Goal: Information Seeking & Learning: Learn about a topic

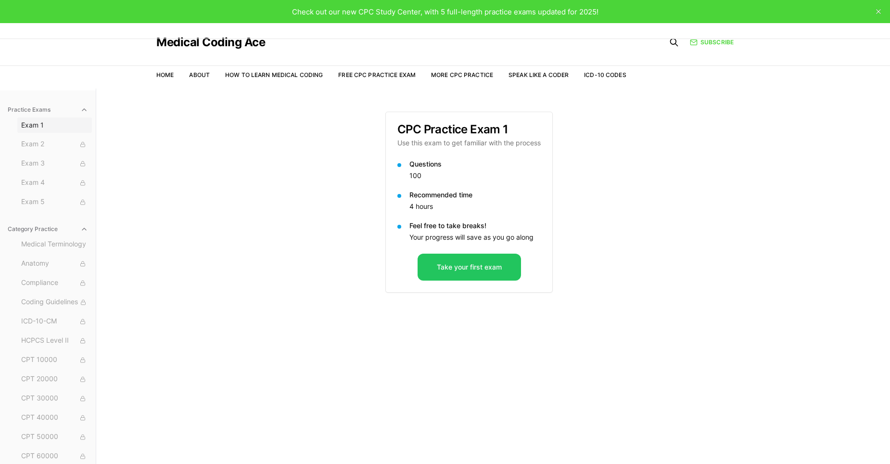
click at [36, 125] on span "Exam 1" at bounding box center [54, 125] width 67 height 10
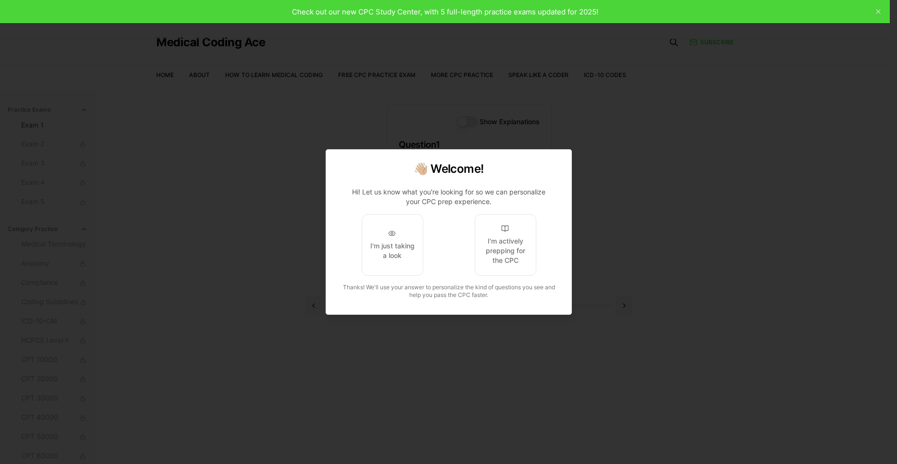
click at [33, 122] on div at bounding box center [448, 232] width 897 height 464
click at [504, 259] on div "I'm actively prepping for the CPC" at bounding box center [505, 250] width 45 height 29
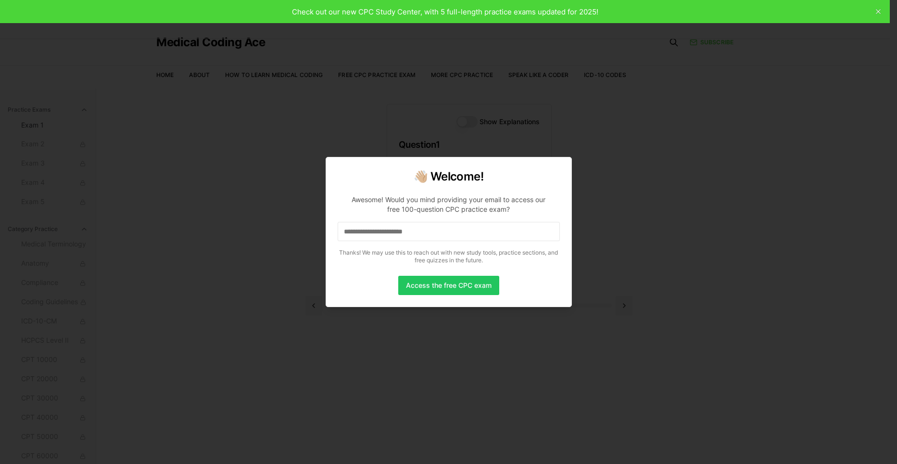
click at [342, 232] on input at bounding box center [449, 231] width 222 height 19
click at [368, 223] on p "Awesome! Would you mind providing your email to access our free 100-question CP…" at bounding box center [449, 227] width 222 height 81
click at [367, 233] on input "*" at bounding box center [449, 231] width 222 height 19
click at [355, 234] on input at bounding box center [449, 231] width 222 height 19
click at [320, 232] on body "Check out our new CPC Study Center, with 5 full-length practice exams updated f…" at bounding box center [445, 276] width 890 height 552
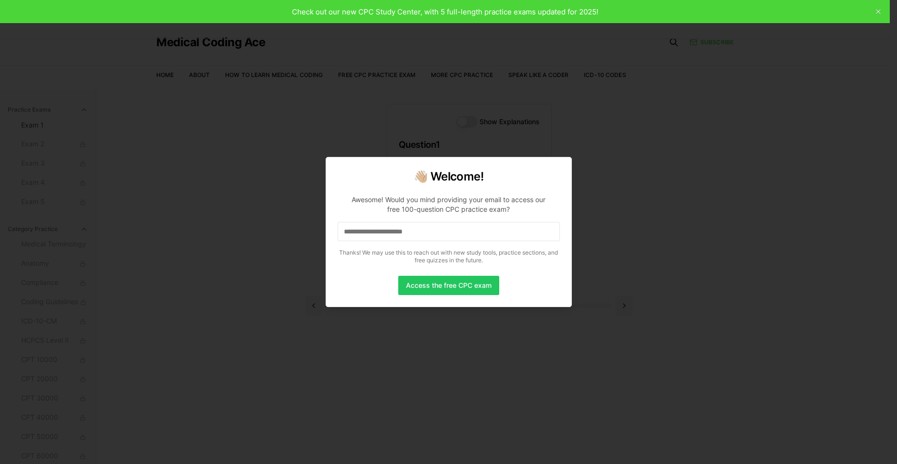
click at [345, 231] on input at bounding box center [449, 231] width 222 height 19
click at [297, 237] on body "Check out our new CPC Study Center, with 5 full-length practice exams updated f…" at bounding box center [445, 276] width 890 height 552
drag, startPoint x: 350, startPoint y: 231, endPoint x: 356, endPoint y: 238, distance: 9.6
click at [350, 231] on input "*" at bounding box center [449, 231] width 222 height 19
click at [357, 230] on input "**" at bounding box center [449, 231] width 222 height 19
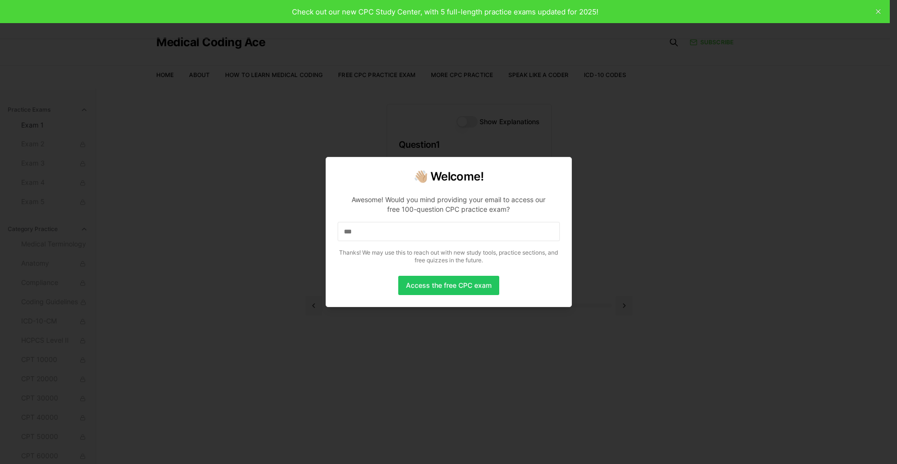
click at [357, 230] on input "***" at bounding box center [449, 231] width 222 height 19
click at [357, 230] on input "****" at bounding box center [449, 231] width 222 height 19
click at [355, 229] on input "*****" at bounding box center [449, 231] width 222 height 19
click at [367, 230] on input "******" at bounding box center [449, 231] width 222 height 19
click at [389, 232] on input "*******" at bounding box center [449, 231] width 222 height 19
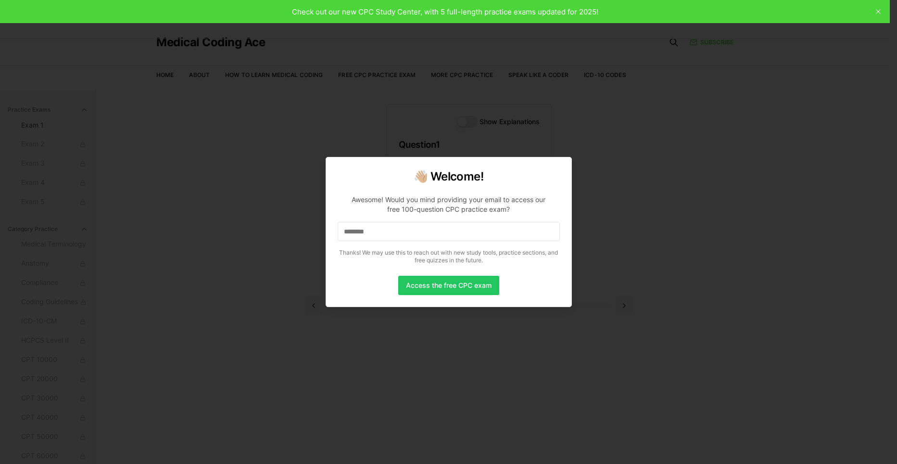
click at [389, 232] on input "********" at bounding box center [449, 231] width 222 height 19
click at [389, 232] on input "*********" at bounding box center [449, 231] width 222 height 19
click at [389, 227] on input "**********" at bounding box center [449, 231] width 222 height 19
click at [402, 233] on input "**********" at bounding box center [449, 231] width 222 height 19
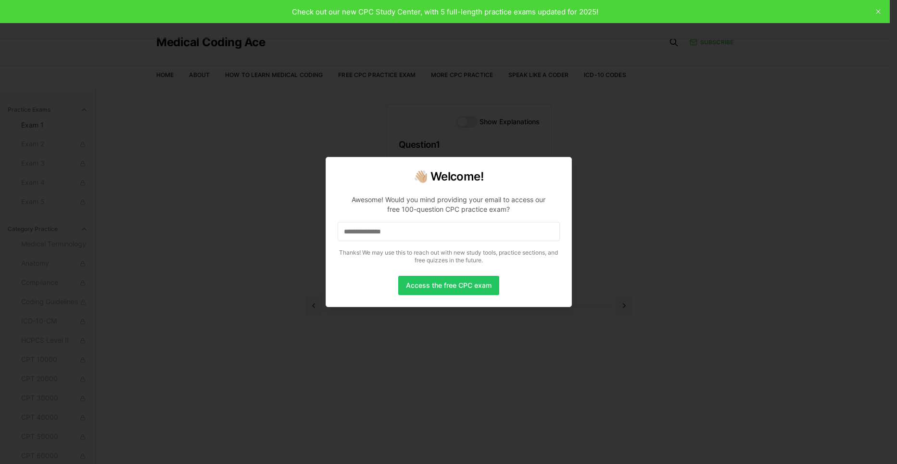
click at [410, 233] on input "**********" at bounding box center [449, 231] width 222 height 19
click at [411, 232] on input "**********" at bounding box center [449, 231] width 222 height 19
click at [422, 233] on input "**********" at bounding box center [449, 231] width 222 height 19
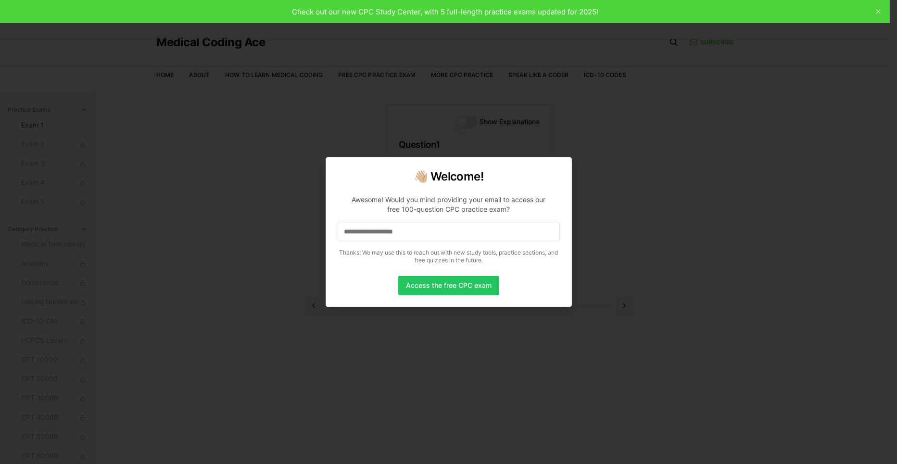
click at [422, 233] on input "**********" at bounding box center [449, 231] width 222 height 19
click at [452, 283] on button "Access the free CPC exam" at bounding box center [448, 285] width 101 height 19
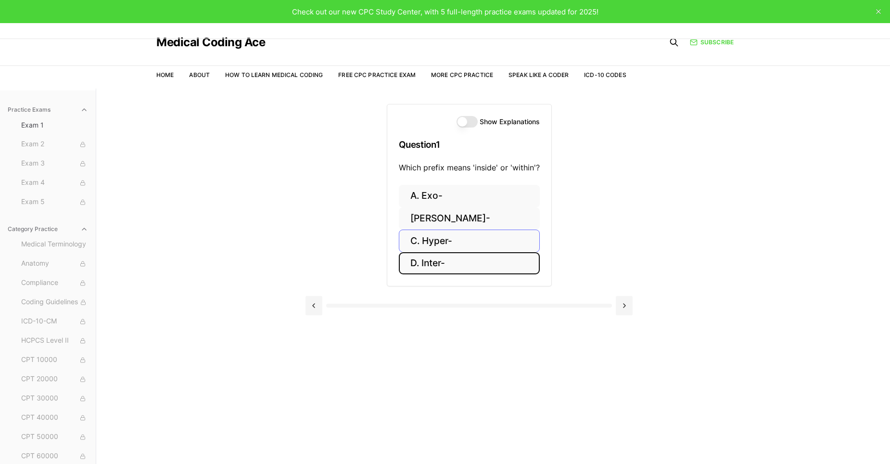
click at [427, 261] on button "D. Inter-" at bounding box center [469, 263] width 141 height 23
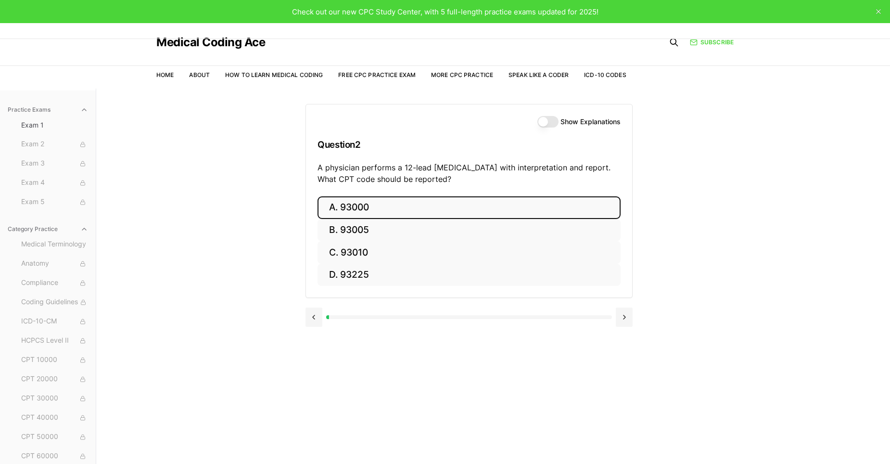
click at [355, 205] on button "A. 93000" at bounding box center [469, 207] width 303 height 23
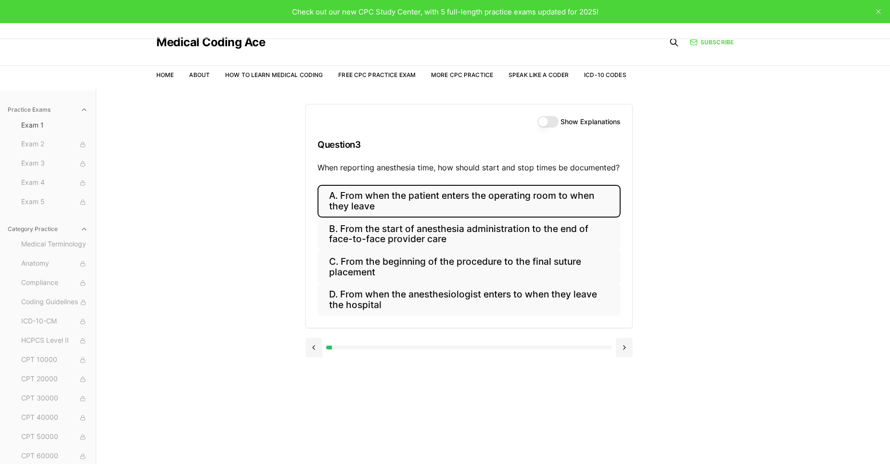
click at [408, 194] on button "A. From when the patient enters the operating room to when they leave" at bounding box center [469, 201] width 303 height 33
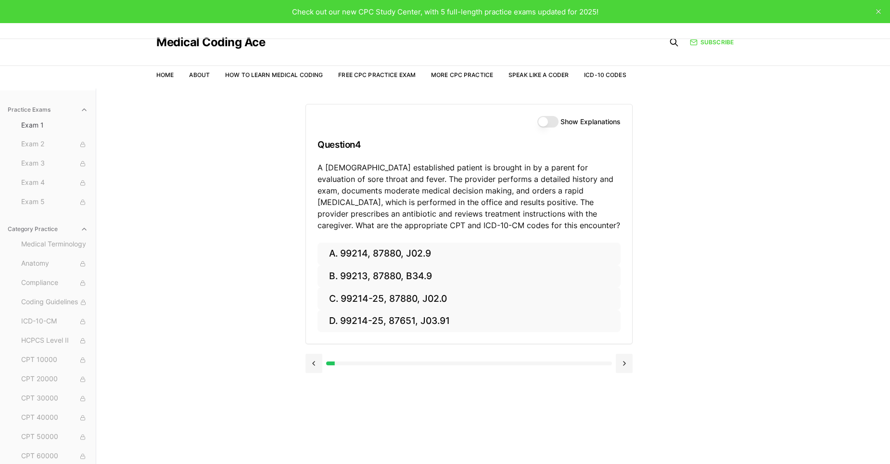
click at [544, 121] on button "Show Explanations" at bounding box center [548, 122] width 21 height 12
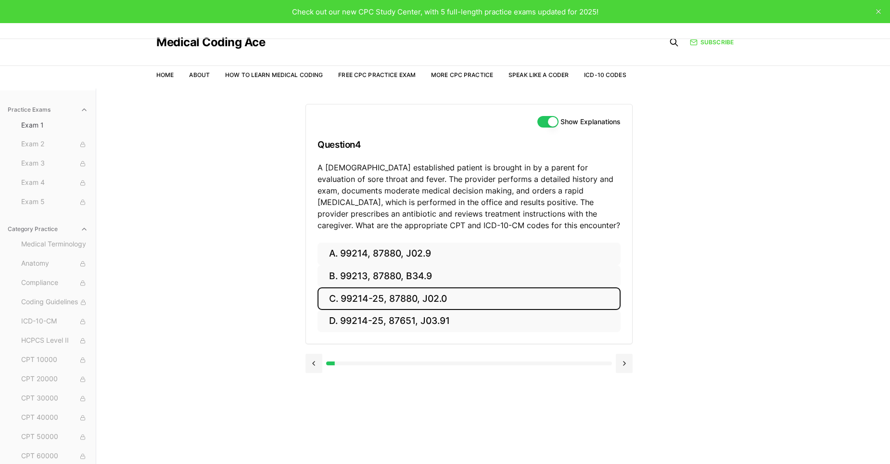
click at [388, 297] on button "C. 99214-25, 87880, J02.0" at bounding box center [469, 298] width 303 height 23
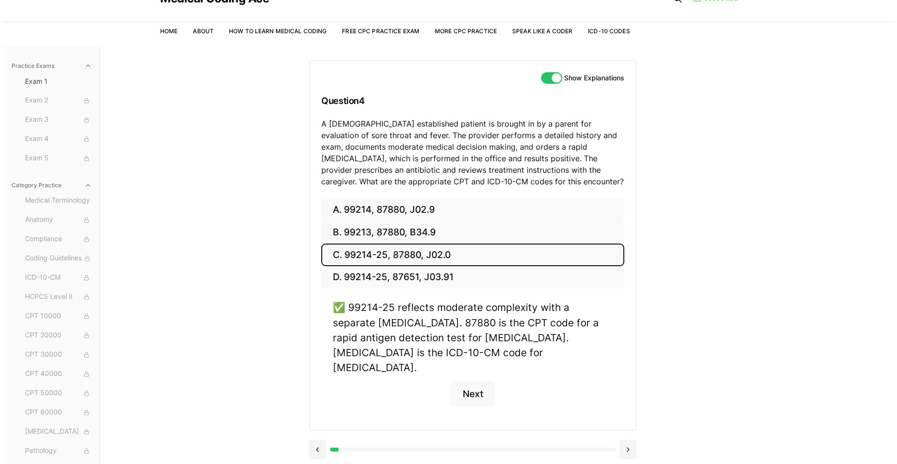
scroll to position [89, 0]
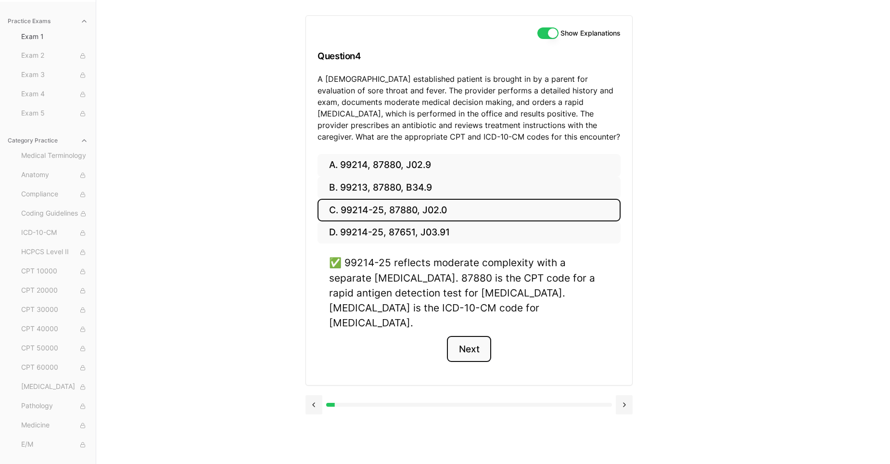
click at [477, 336] on button "Next" at bounding box center [469, 349] width 44 height 26
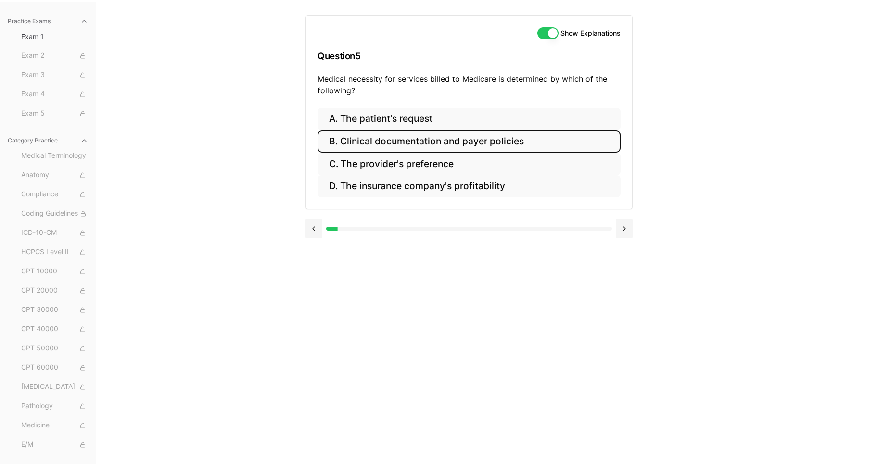
click at [403, 144] on button "B. Clinical documentation and payer policies" at bounding box center [469, 141] width 303 height 23
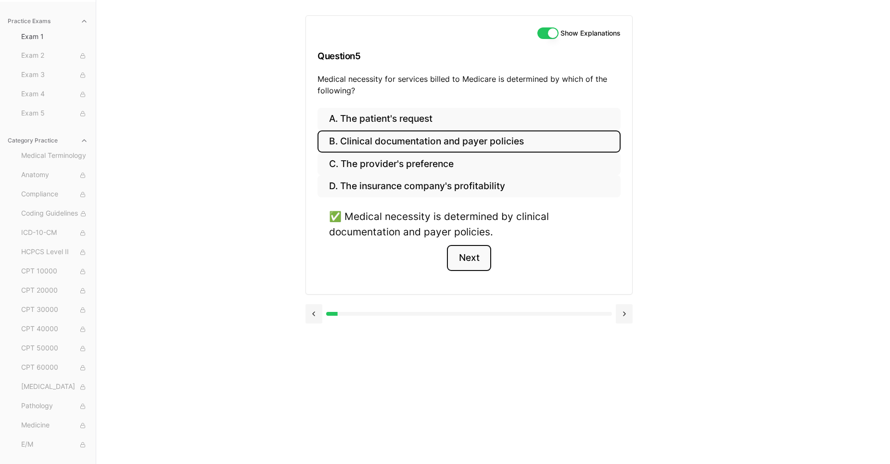
click at [463, 258] on button "Next" at bounding box center [469, 258] width 44 height 26
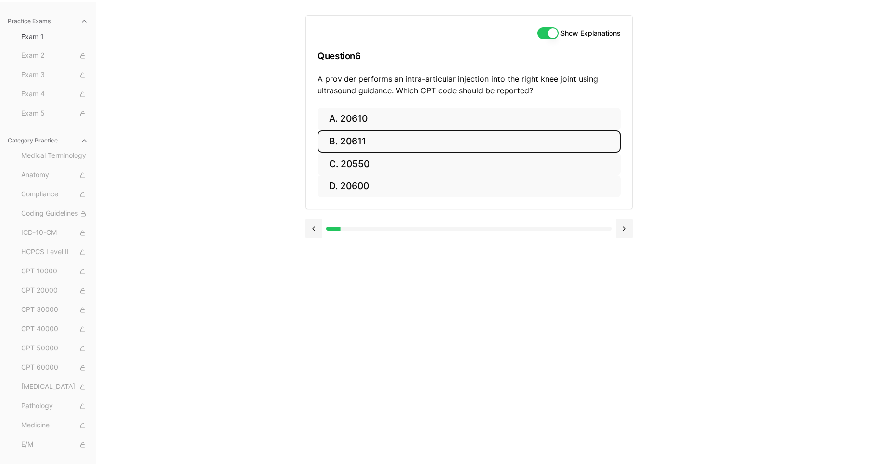
click at [362, 138] on button "B. 20611" at bounding box center [469, 141] width 303 height 23
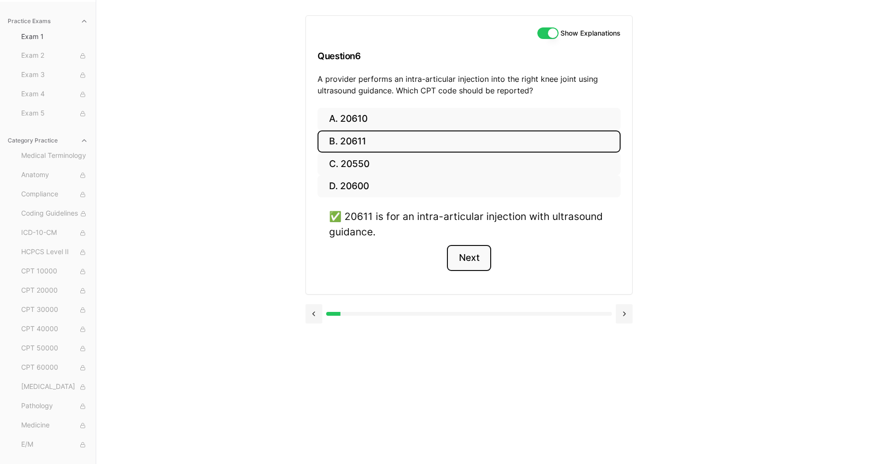
click at [478, 261] on button "Next" at bounding box center [469, 258] width 44 height 26
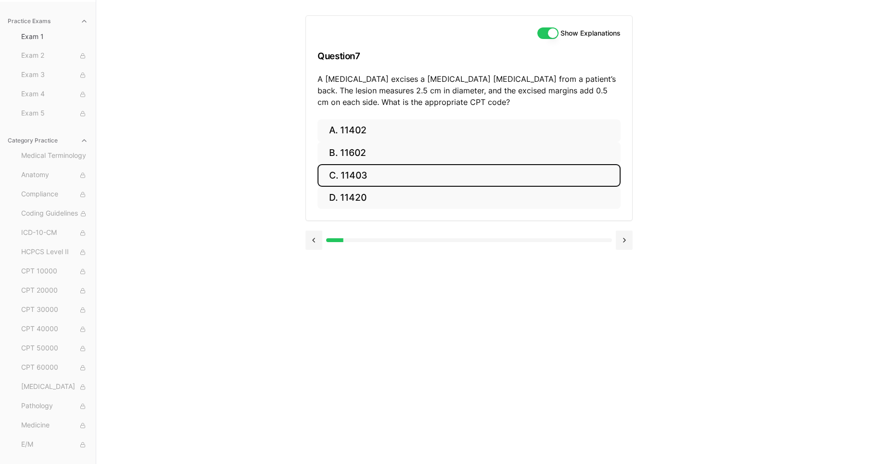
click at [346, 175] on button "C. 11403" at bounding box center [469, 175] width 303 height 23
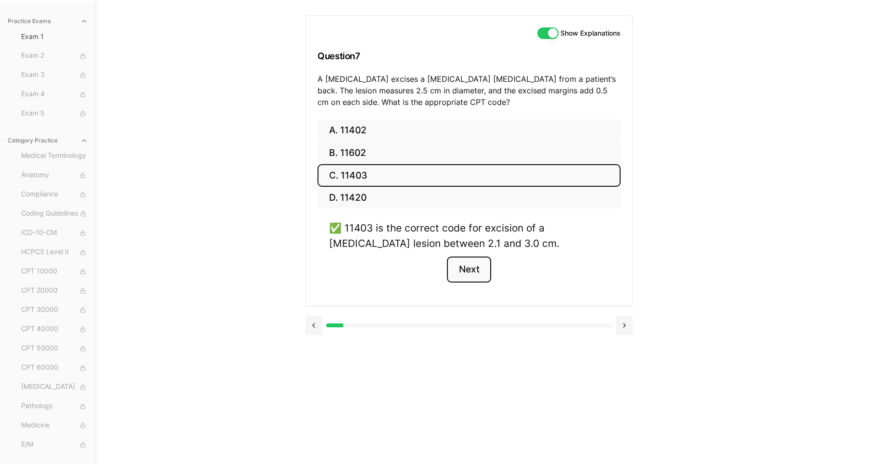
click at [464, 274] on button "Next" at bounding box center [469, 269] width 44 height 26
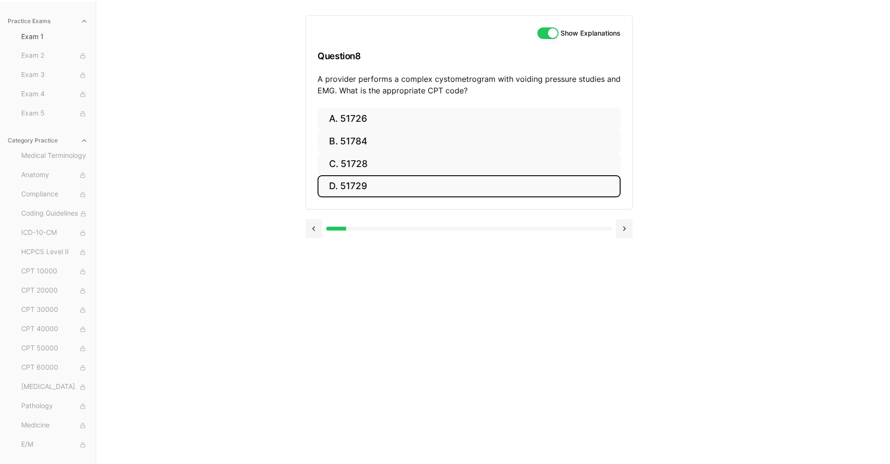
click at [356, 184] on button "D. 51729" at bounding box center [469, 186] width 303 height 23
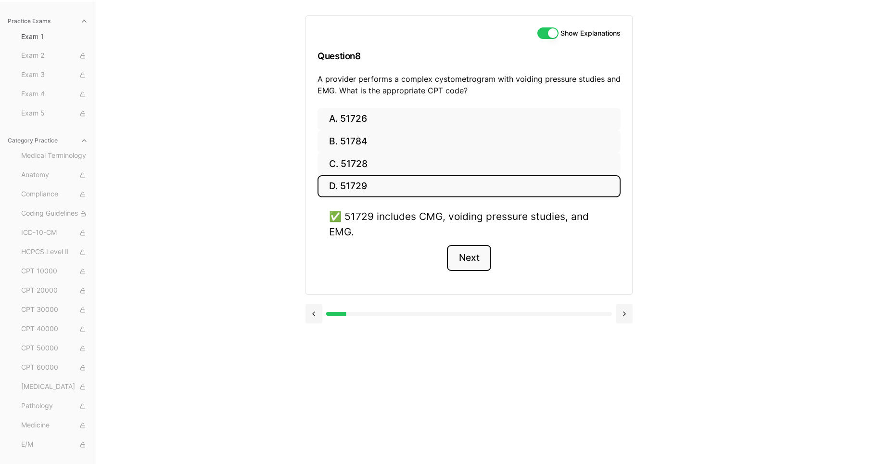
click at [468, 259] on button "Next" at bounding box center [469, 258] width 44 height 26
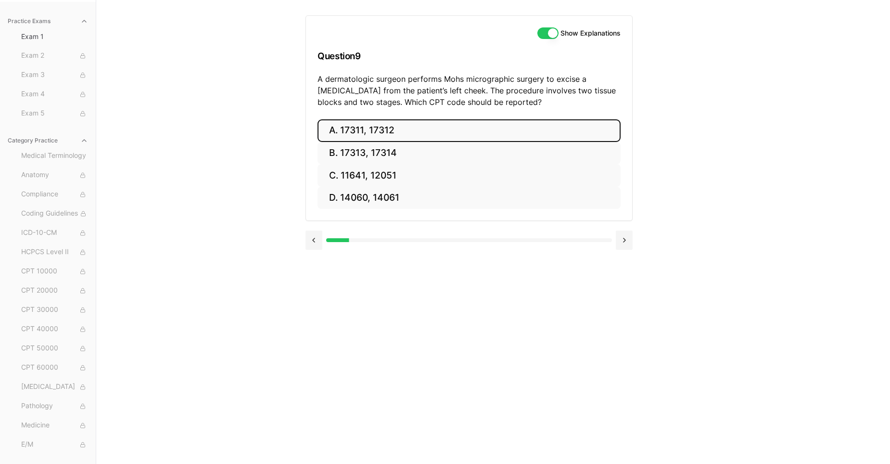
click at [351, 131] on button "A. 17311, 17312" at bounding box center [469, 130] width 303 height 23
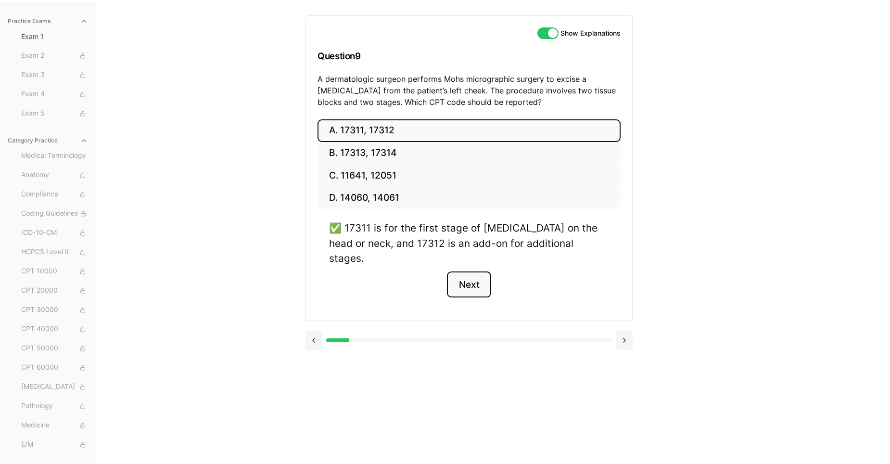
click at [471, 271] on button "Next" at bounding box center [469, 284] width 44 height 26
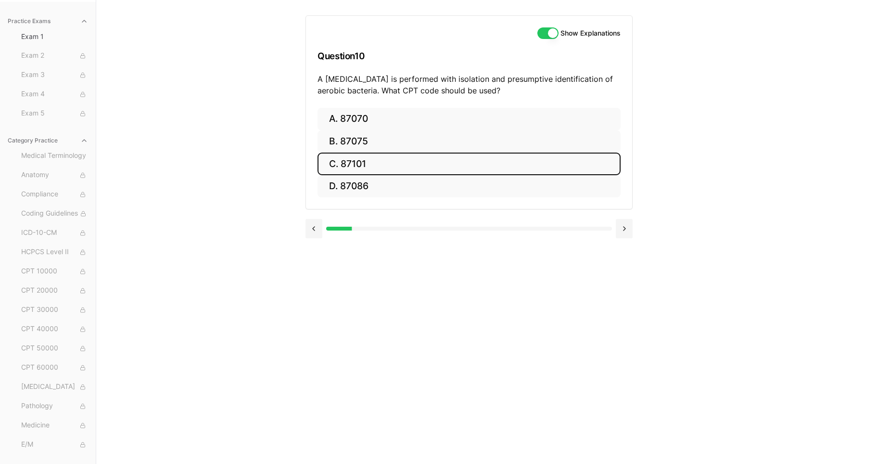
click at [356, 159] on button "C. 87101" at bounding box center [469, 164] width 303 height 23
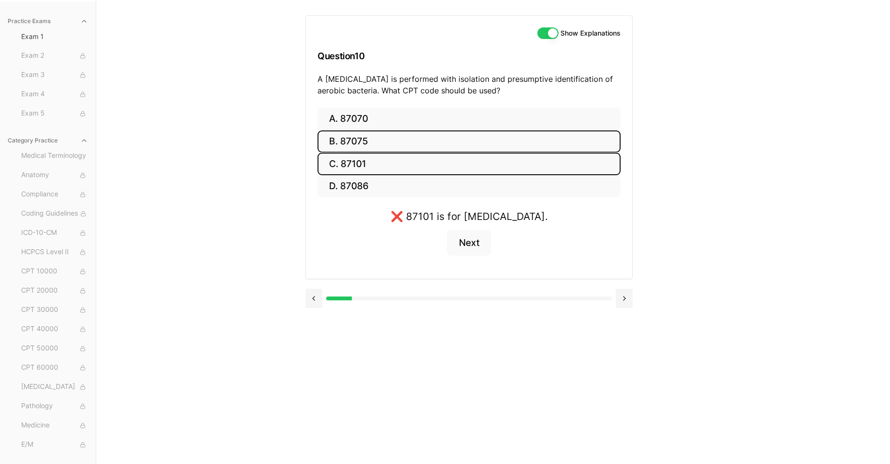
click at [340, 138] on button "B. 87075" at bounding box center [469, 141] width 303 height 23
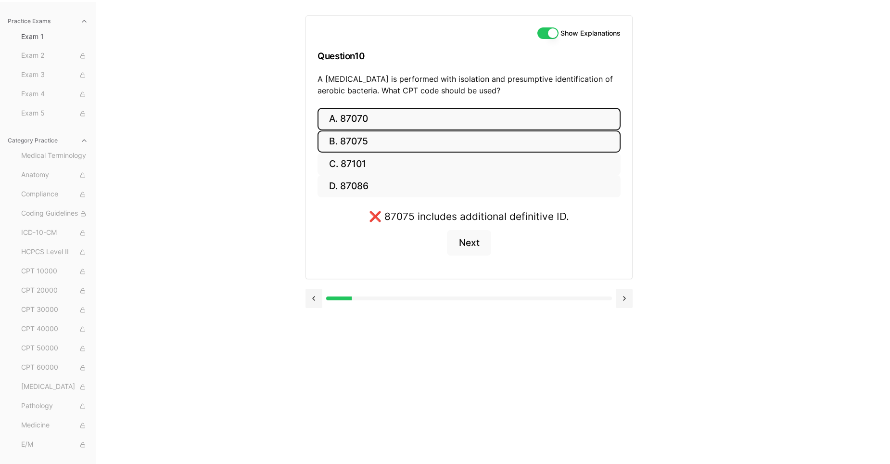
click at [339, 116] on button "A. 87070" at bounding box center [469, 119] width 303 height 23
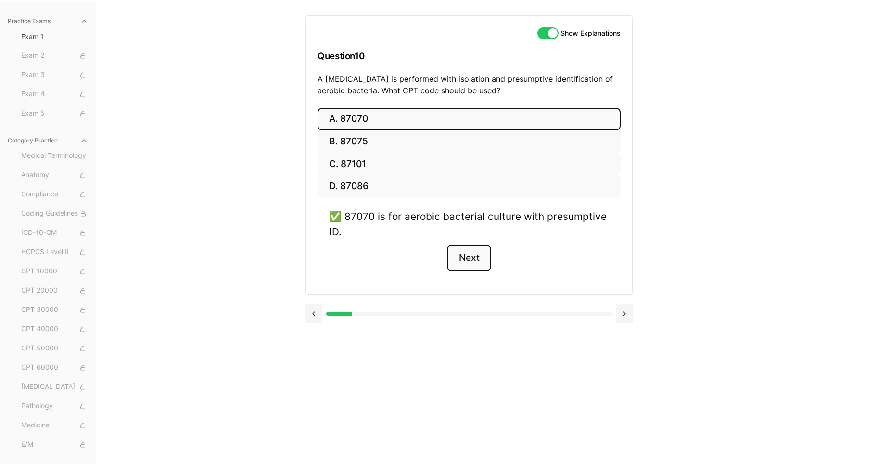
click at [467, 260] on button "Next" at bounding box center [469, 258] width 44 height 26
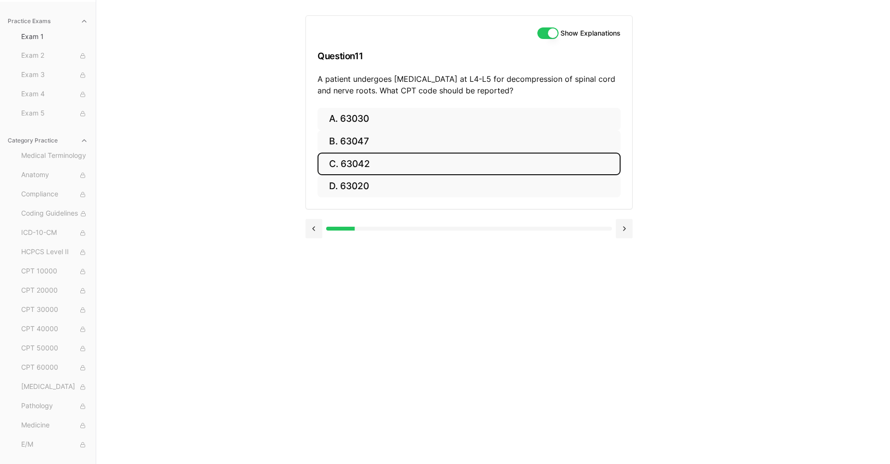
click at [349, 162] on button "C. 63042" at bounding box center [469, 164] width 303 height 23
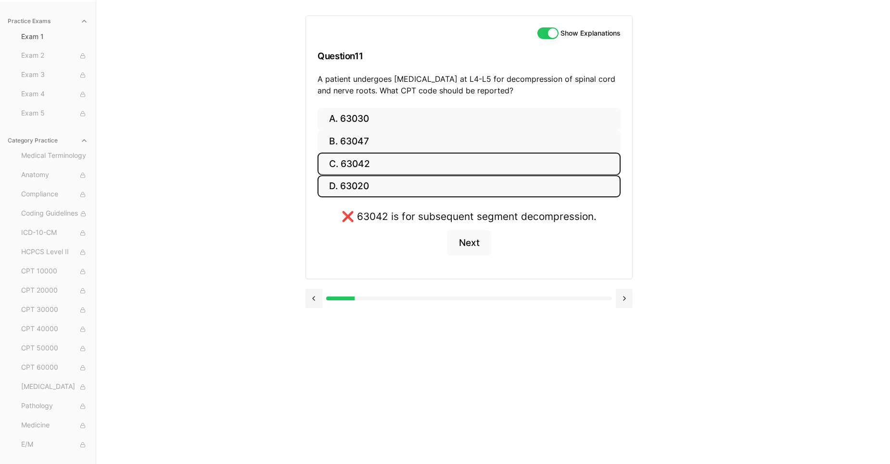
click at [351, 185] on button "D. 63020" at bounding box center [469, 186] width 303 height 23
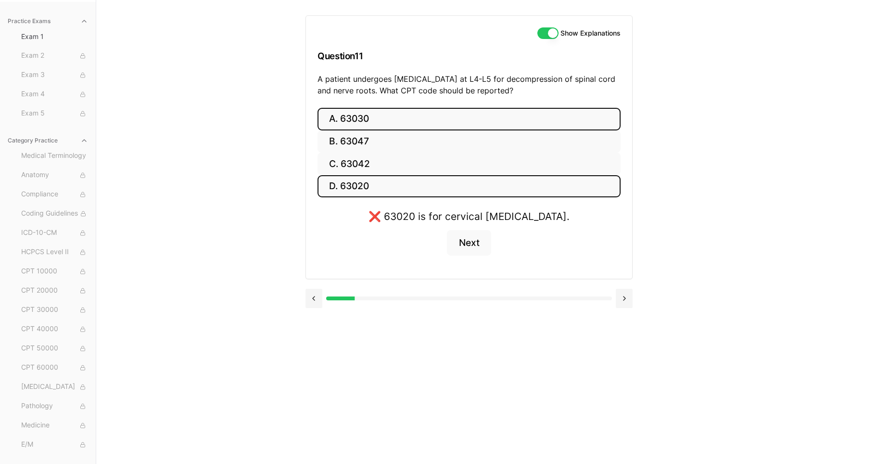
click at [346, 119] on button "A. 63030" at bounding box center [469, 119] width 303 height 23
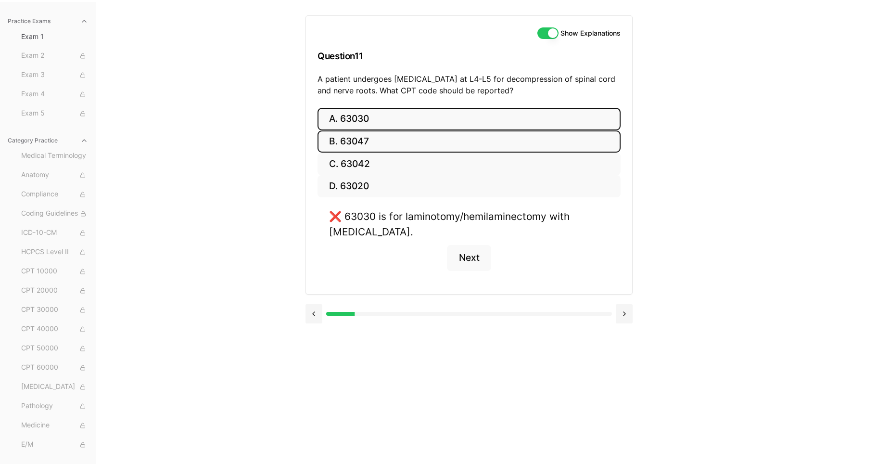
click at [353, 144] on button "B. 63047" at bounding box center [469, 141] width 303 height 23
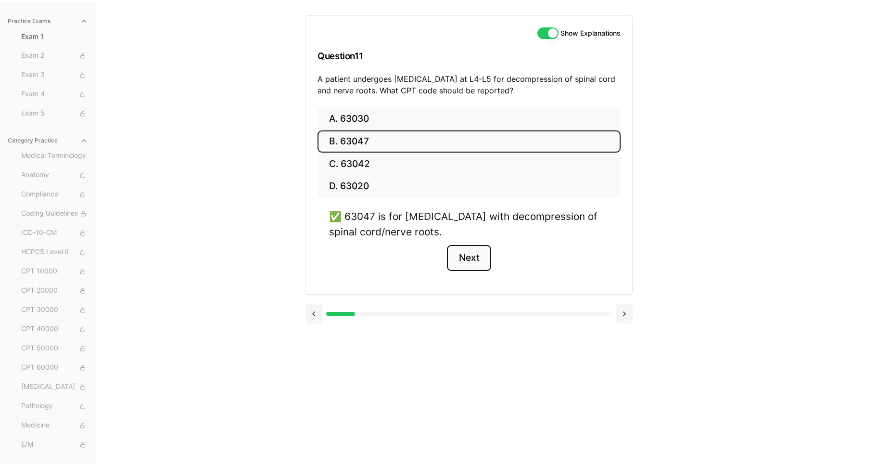
click at [470, 261] on button "Next" at bounding box center [469, 258] width 44 height 26
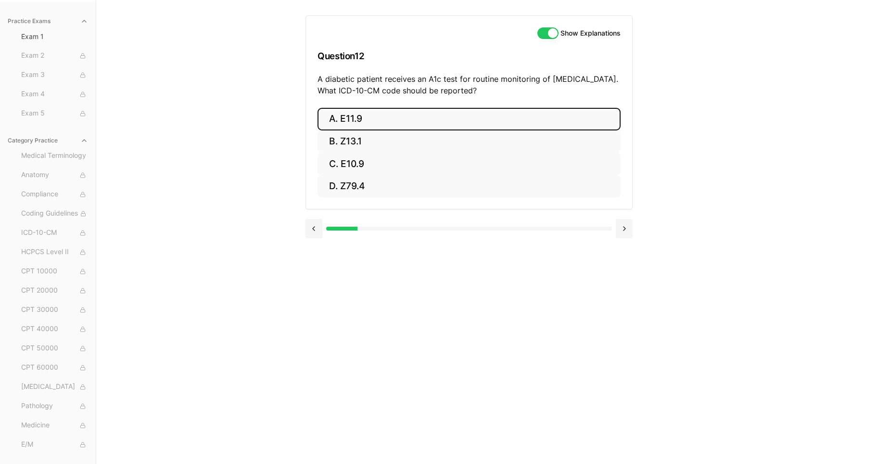
click at [352, 119] on button "A. E11.9" at bounding box center [469, 119] width 303 height 23
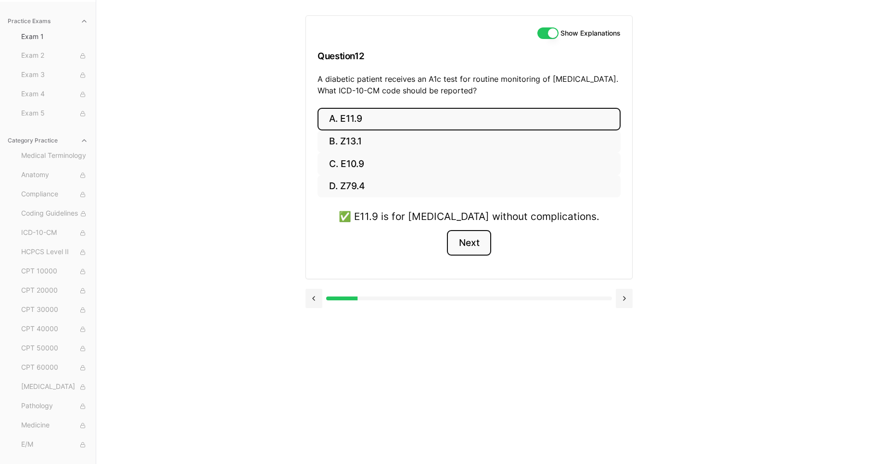
click at [475, 243] on button "Next" at bounding box center [469, 243] width 44 height 26
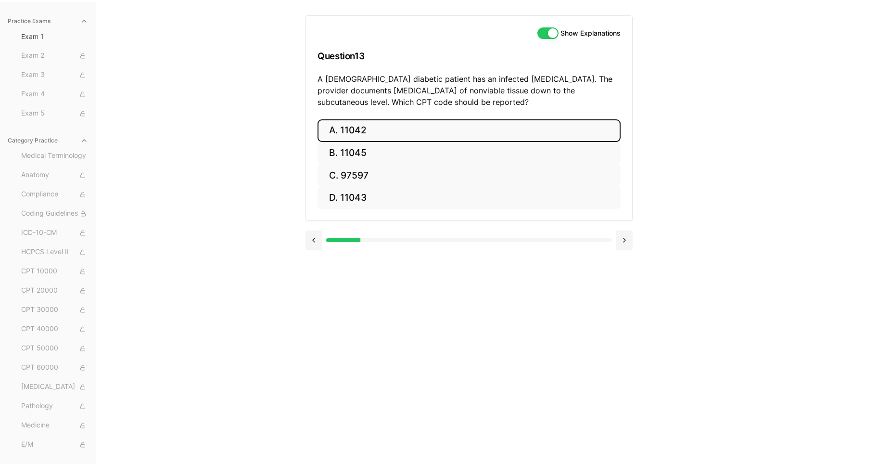
click at [350, 130] on button "A. 11042" at bounding box center [469, 130] width 303 height 23
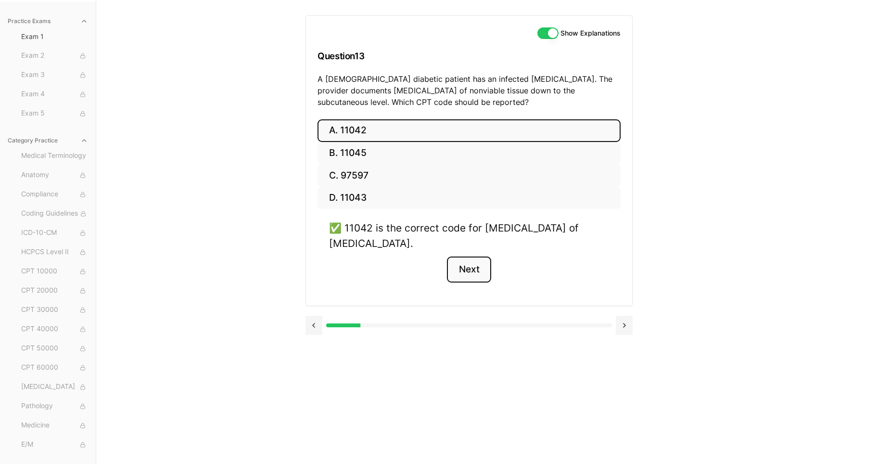
click at [472, 273] on button "Next" at bounding box center [469, 269] width 44 height 26
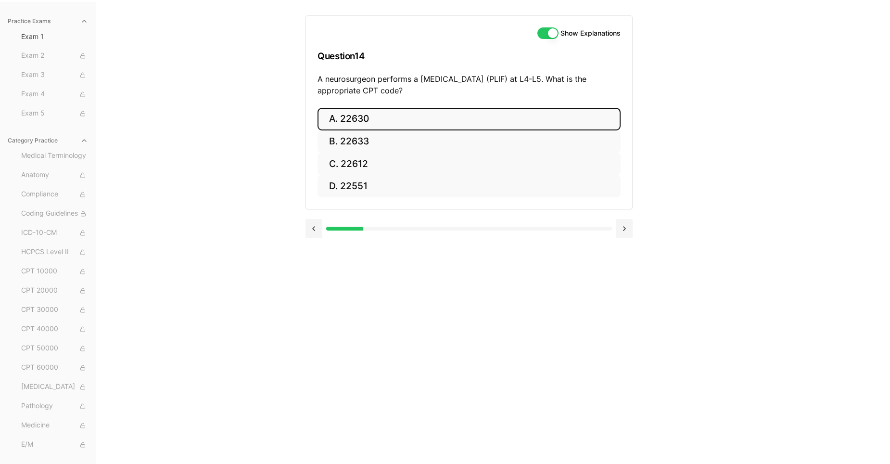
click at [349, 120] on button "A. 22630" at bounding box center [469, 119] width 303 height 23
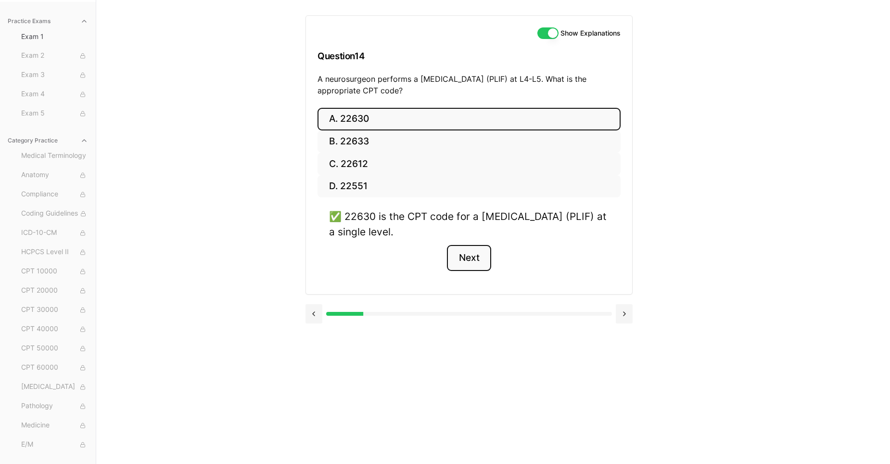
click at [468, 257] on button "Next" at bounding box center [469, 258] width 44 height 26
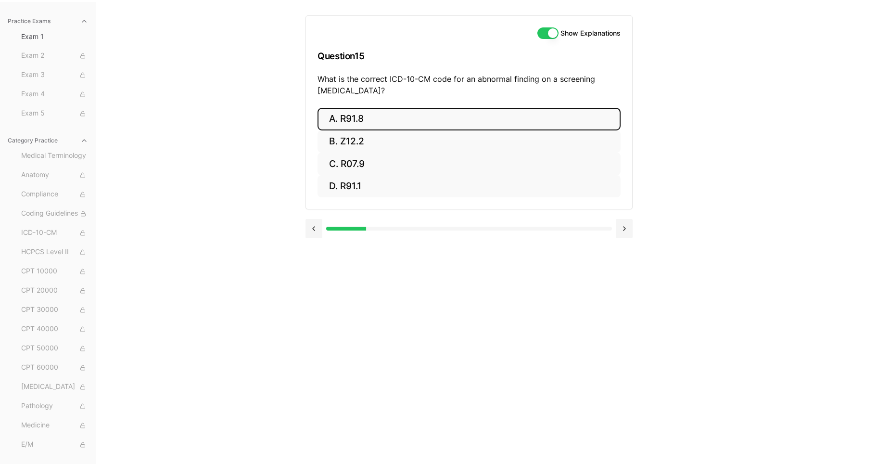
click at [338, 117] on button "A. R91.8" at bounding box center [469, 119] width 303 height 23
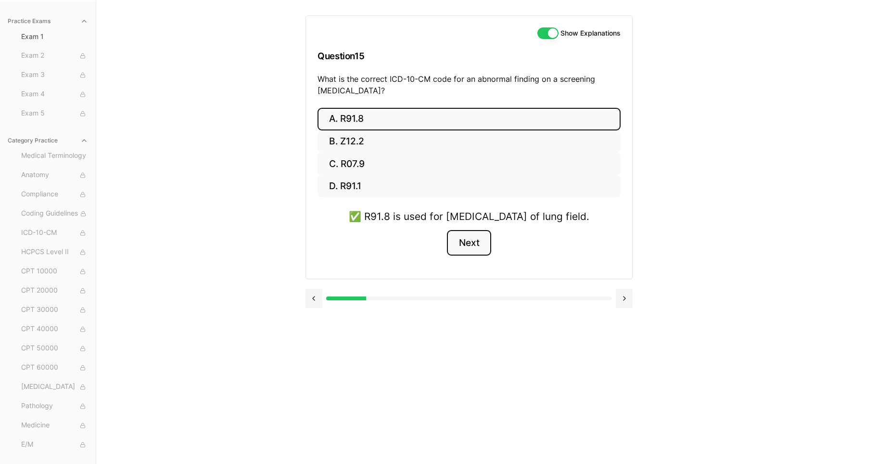
click at [466, 256] on button "Next" at bounding box center [469, 243] width 44 height 26
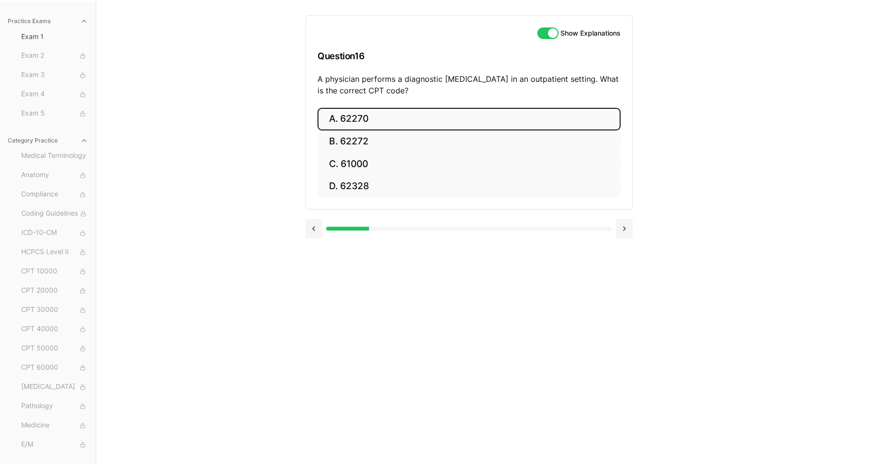
click at [342, 120] on button "A. 62270" at bounding box center [469, 119] width 303 height 23
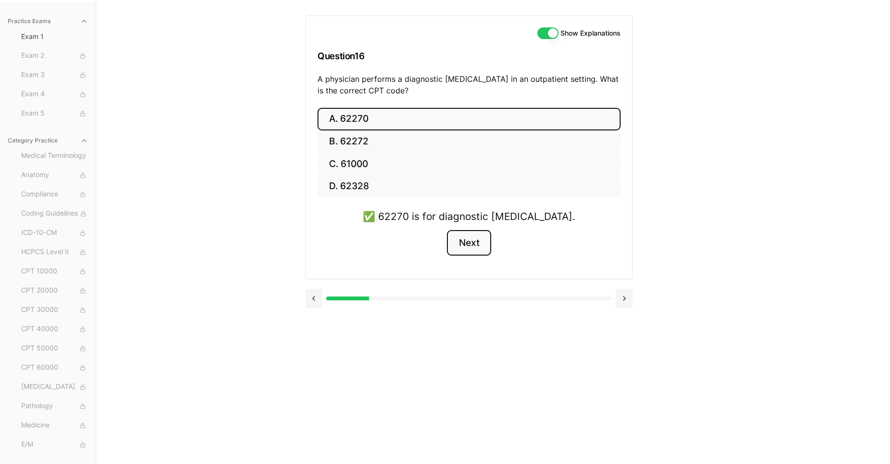
click at [467, 244] on button "Next" at bounding box center [469, 243] width 44 height 26
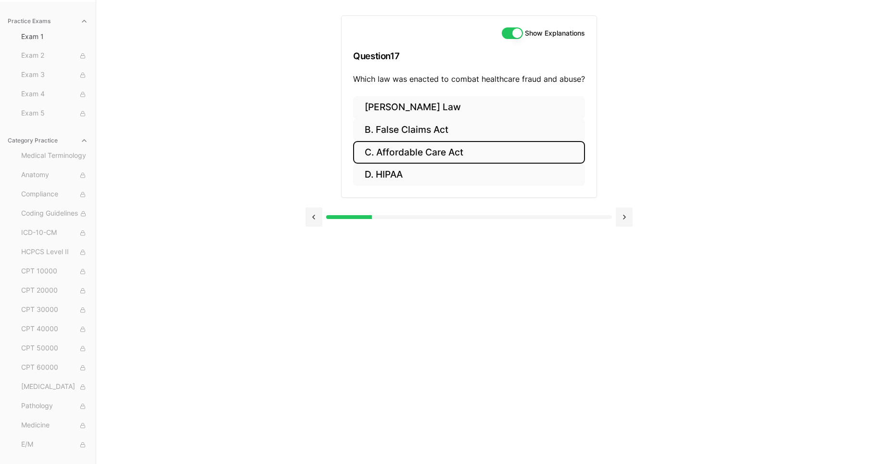
click at [436, 152] on button "C. Affordable Care Act" at bounding box center [469, 152] width 232 height 23
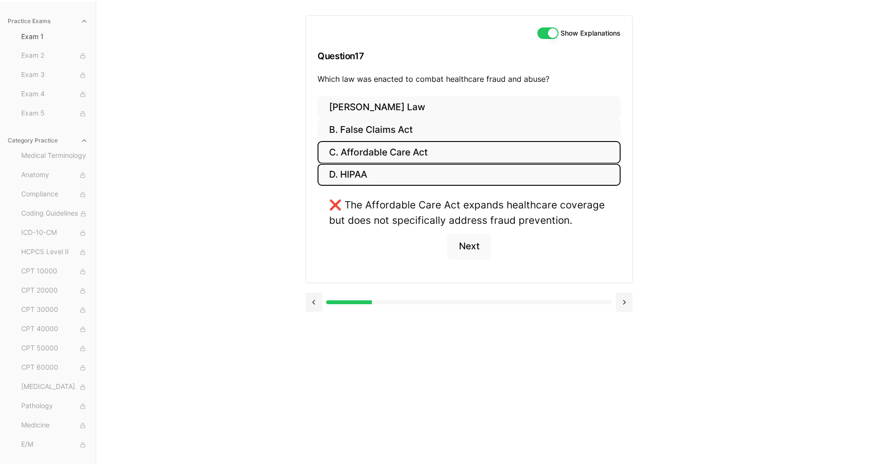
click at [346, 171] on button "D. HIPAA" at bounding box center [469, 175] width 303 height 23
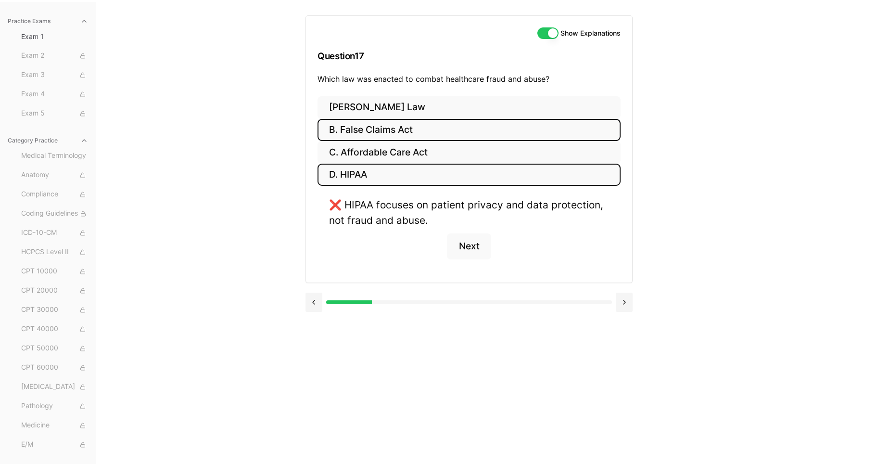
click at [359, 129] on button "B. False Claims Act" at bounding box center [469, 130] width 303 height 23
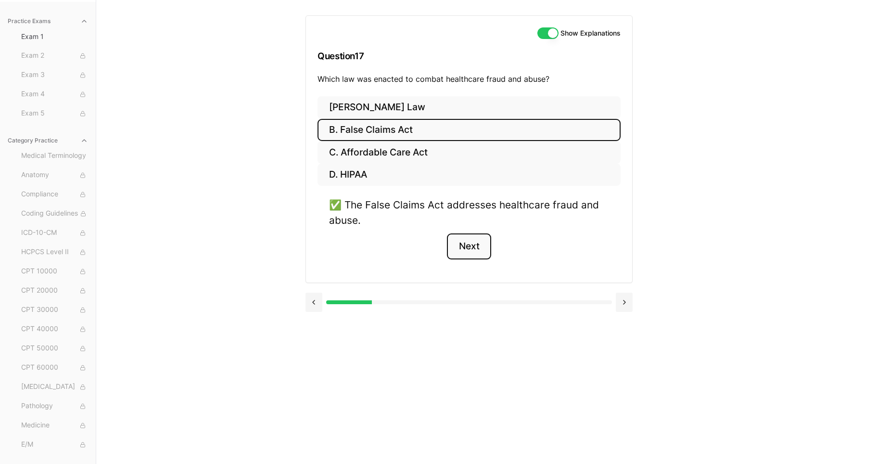
click at [480, 250] on button "Next" at bounding box center [469, 246] width 44 height 26
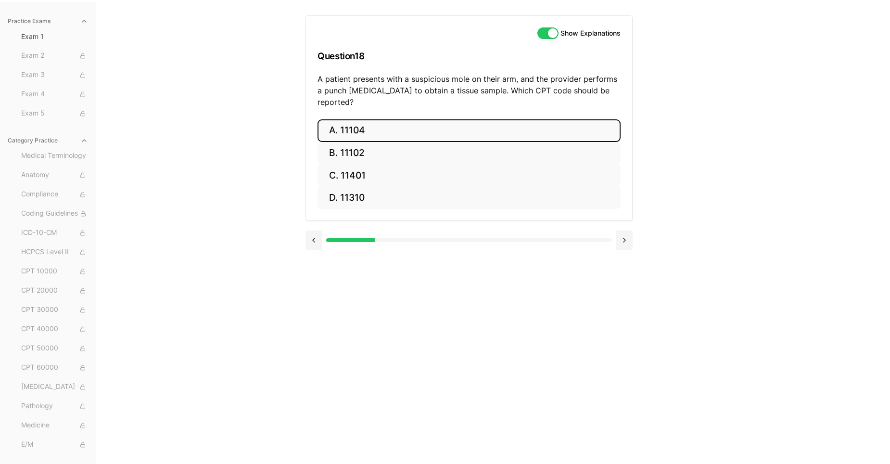
click at [350, 119] on button "A. 11104" at bounding box center [469, 130] width 303 height 23
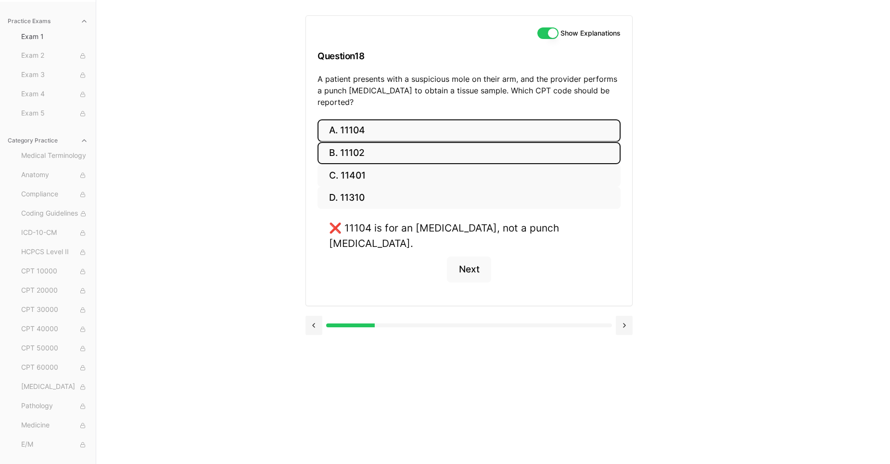
click at [352, 142] on button "B. 11102" at bounding box center [469, 153] width 303 height 23
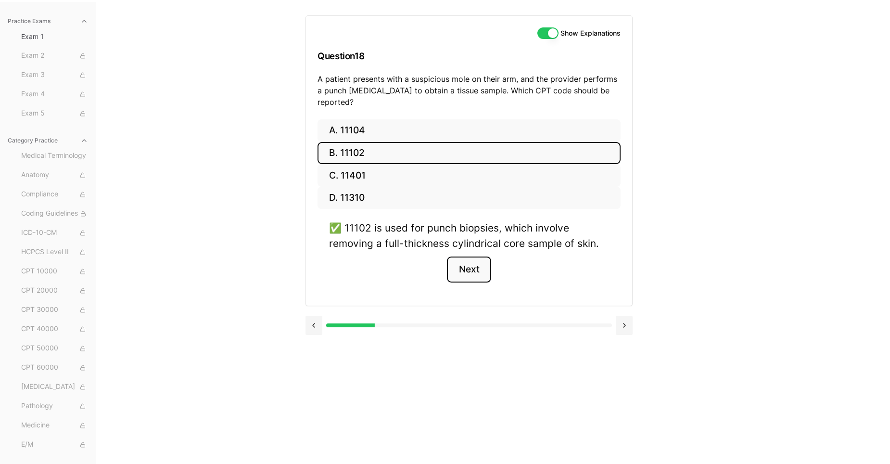
click at [472, 261] on button "Next" at bounding box center [469, 269] width 44 height 26
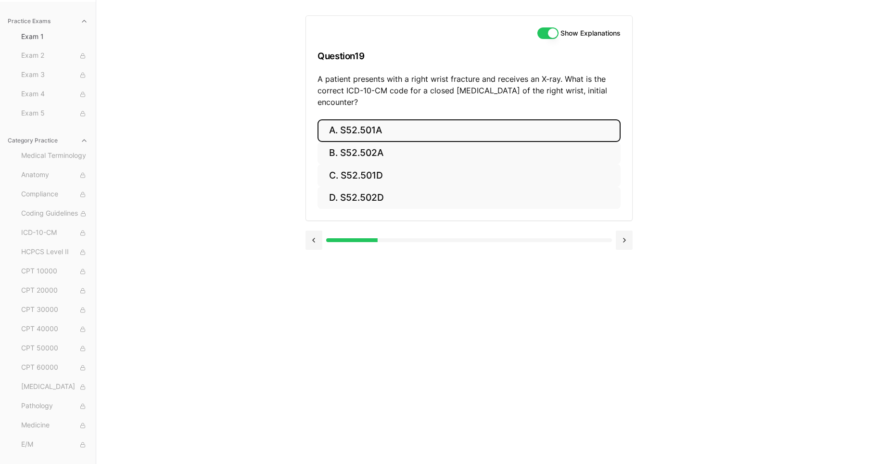
click at [364, 129] on button "A. S52.501A" at bounding box center [469, 130] width 303 height 23
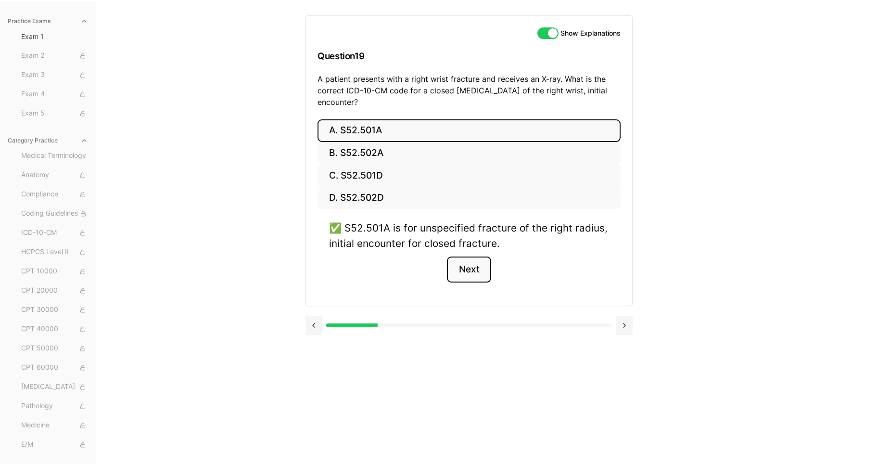
click at [468, 271] on button "Next" at bounding box center [469, 269] width 44 height 26
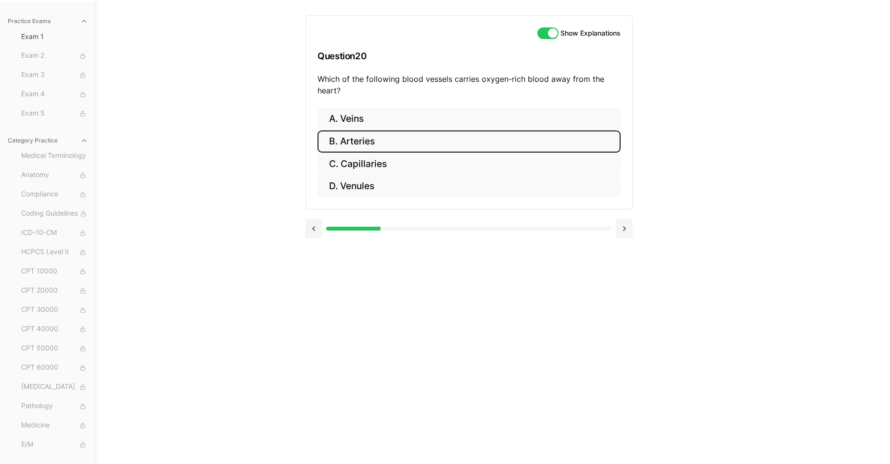
click at [360, 142] on button "B. Arteries" at bounding box center [469, 141] width 303 height 23
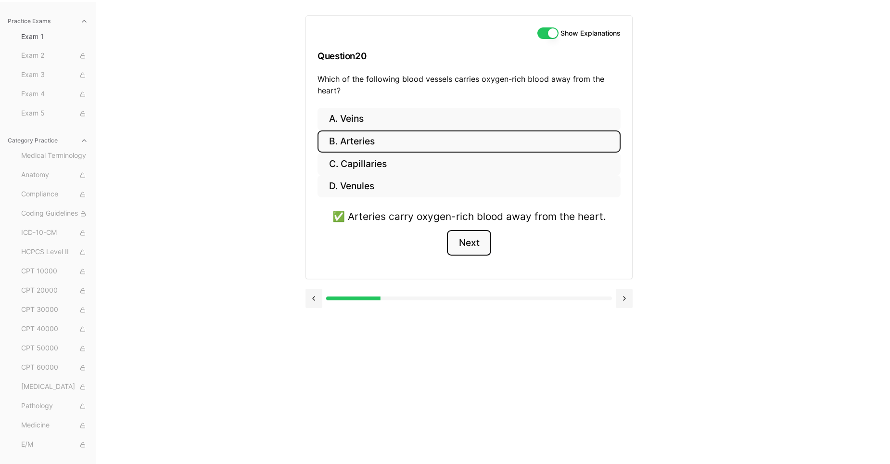
click at [467, 244] on button "Next" at bounding box center [469, 243] width 44 height 26
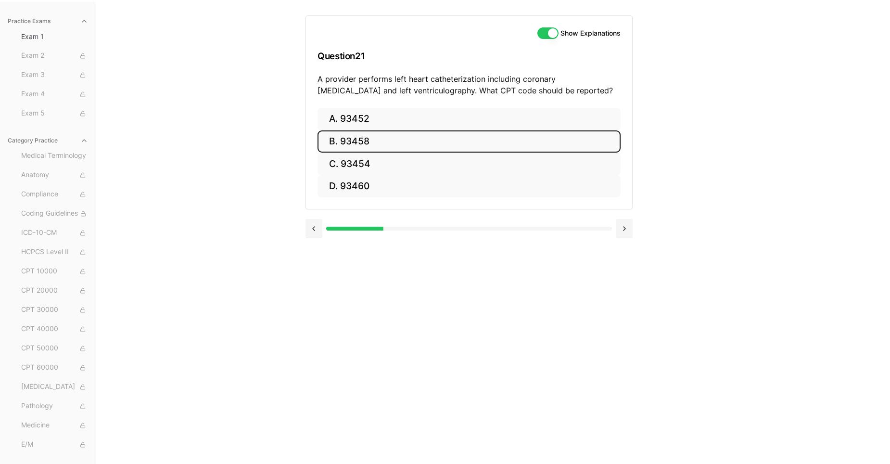
click at [361, 140] on button "B. 93458" at bounding box center [469, 141] width 303 height 23
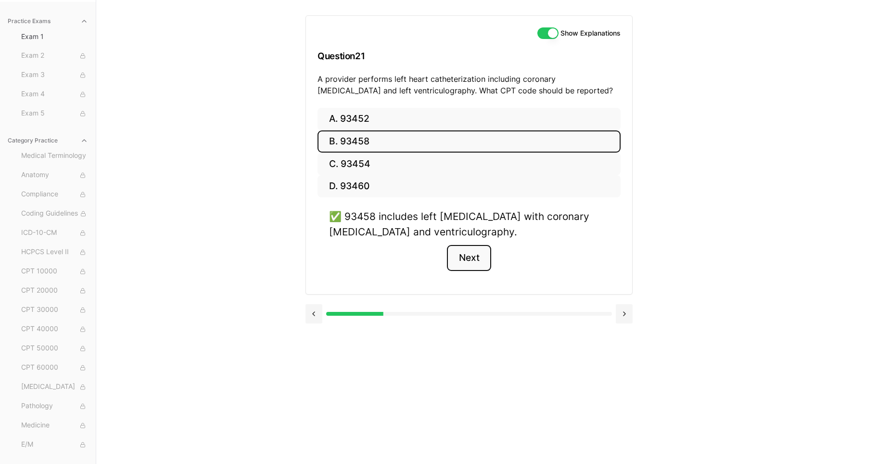
click at [466, 258] on button "Next" at bounding box center [469, 258] width 44 height 26
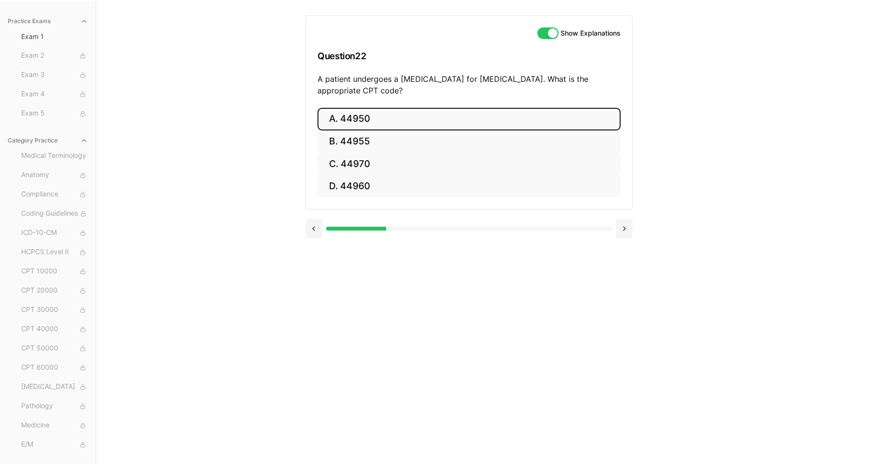
click at [351, 117] on button "A. 44950" at bounding box center [469, 119] width 303 height 23
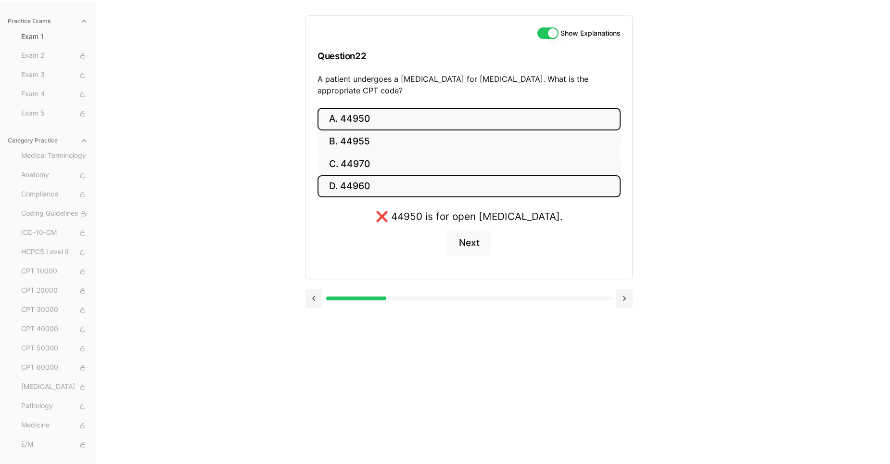
click at [349, 189] on button "D. 44960" at bounding box center [469, 186] width 303 height 23
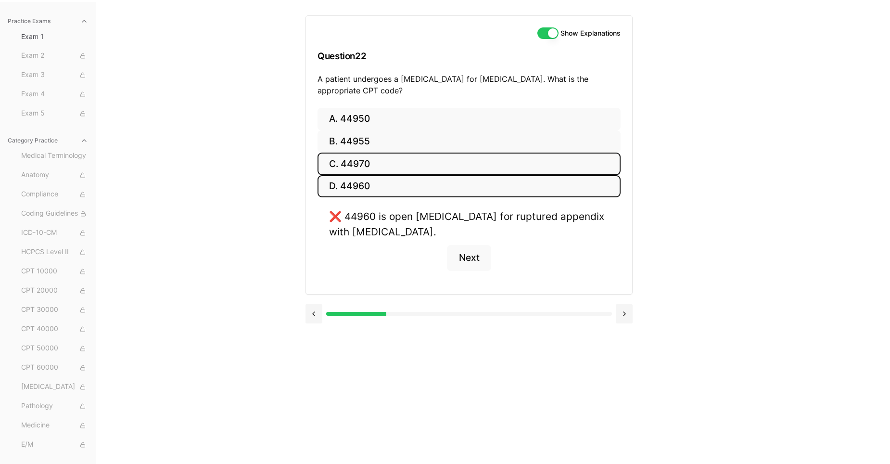
click at [350, 163] on button "C. 44970" at bounding box center [469, 164] width 303 height 23
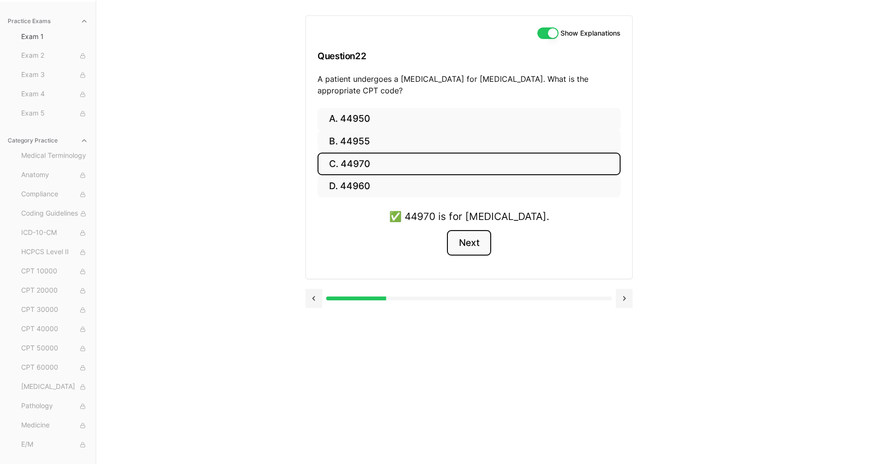
click at [467, 244] on button "Next" at bounding box center [469, 243] width 44 height 26
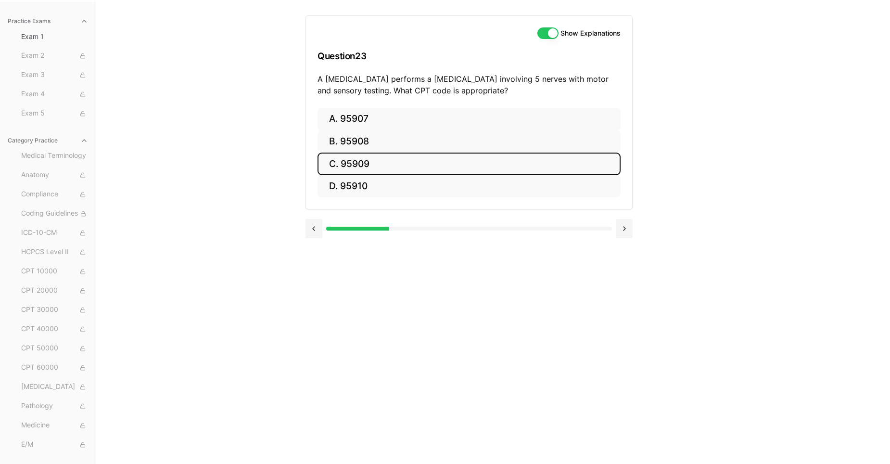
click at [349, 159] on button "C. 95909" at bounding box center [469, 164] width 303 height 23
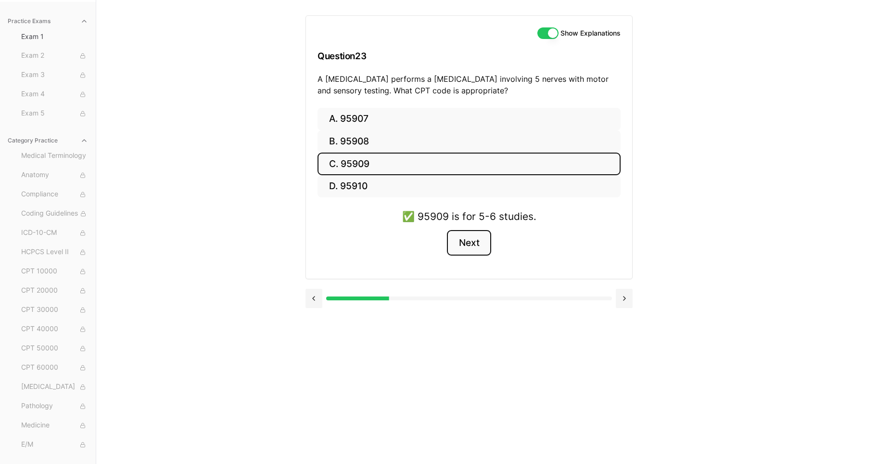
click at [471, 247] on button "Next" at bounding box center [469, 243] width 44 height 26
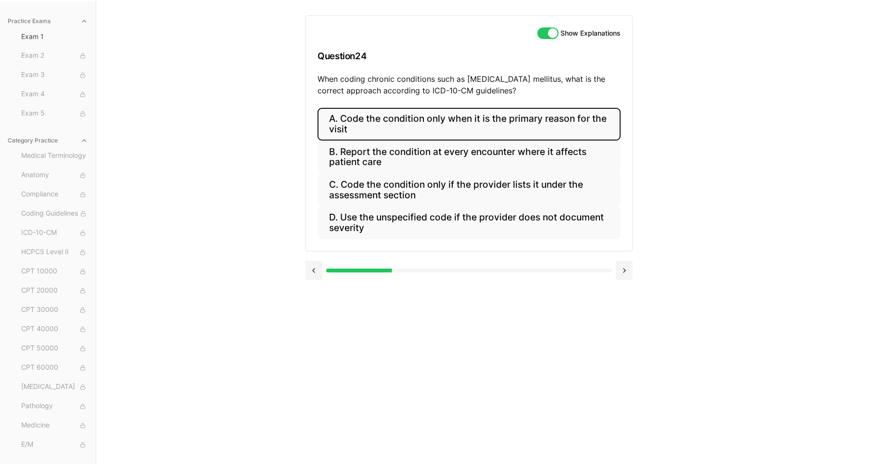
click at [419, 117] on button "A. Code the condition only when it is the primary reason for the visit" at bounding box center [469, 124] width 303 height 33
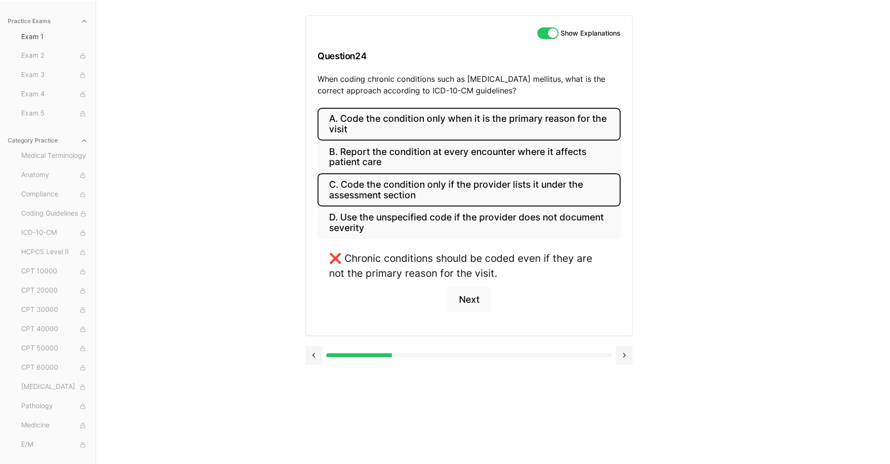
click at [399, 186] on button "C. Code the condition only if the provider lists it under the assessment section" at bounding box center [469, 189] width 303 height 33
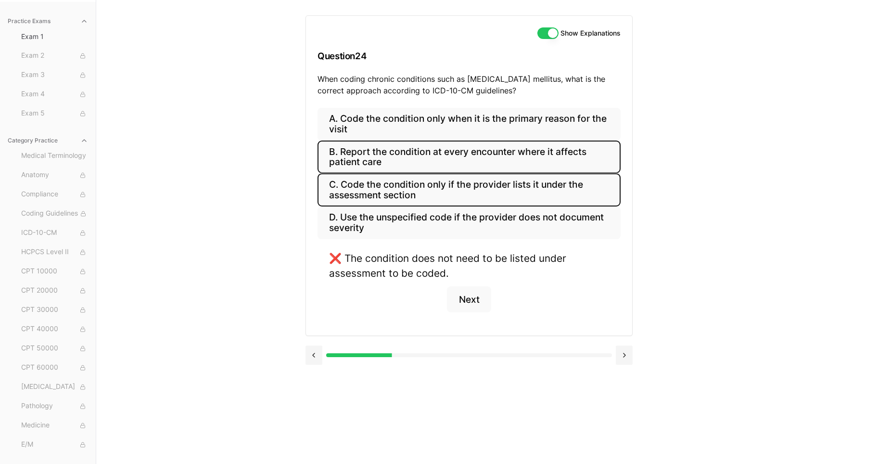
click at [389, 148] on button "B. Report the condition at every encounter where it affects patient care" at bounding box center [469, 157] width 303 height 33
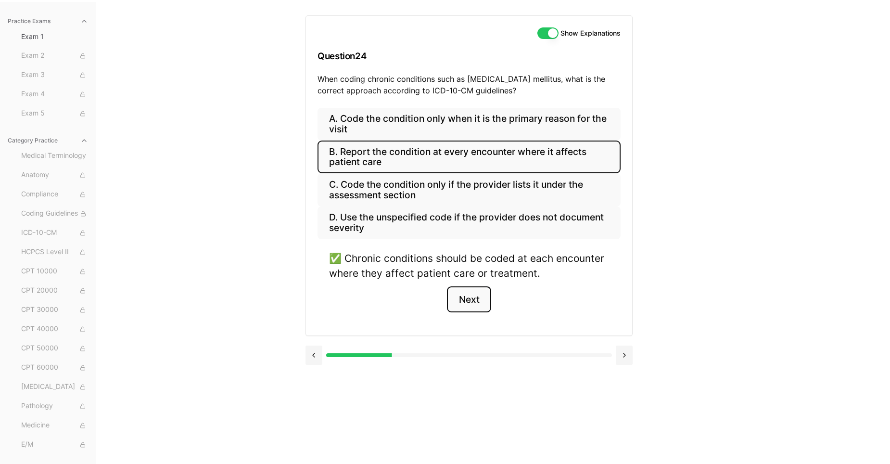
click at [466, 296] on button "Next" at bounding box center [469, 299] width 44 height 26
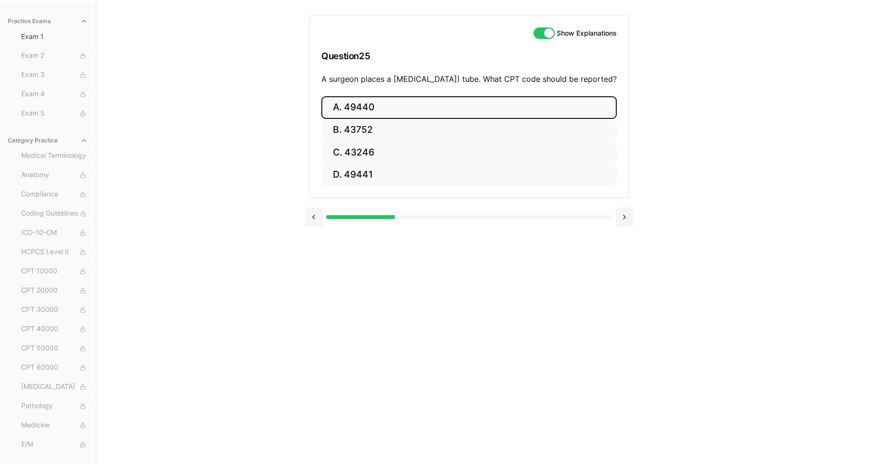
click at [354, 119] on button "A. 49440" at bounding box center [468, 107] width 295 height 23
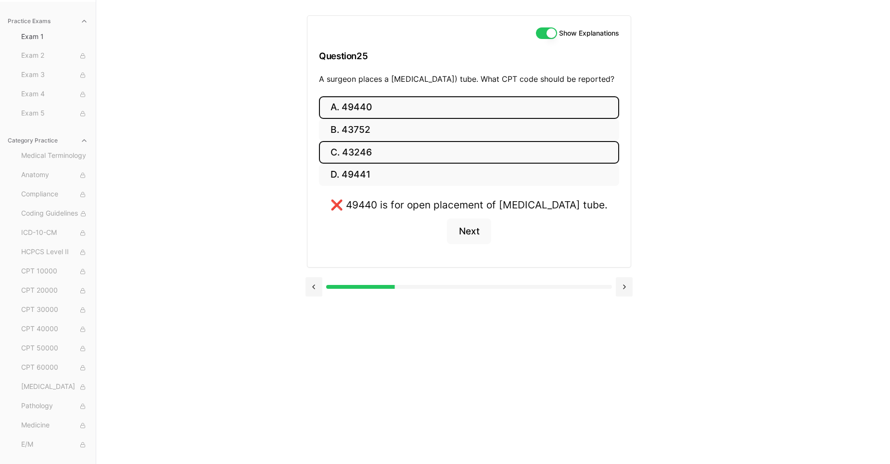
click at [355, 164] on button "C. 43246" at bounding box center [469, 152] width 300 height 23
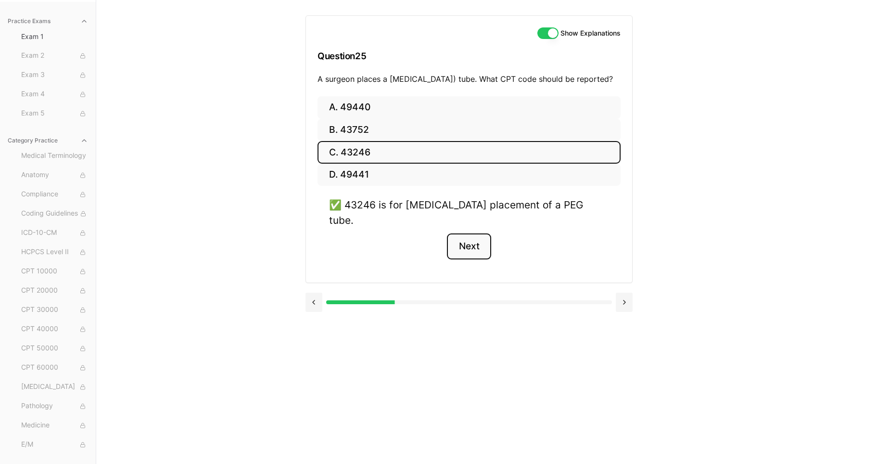
click at [469, 247] on button "Next" at bounding box center [469, 246] width 44 height 26
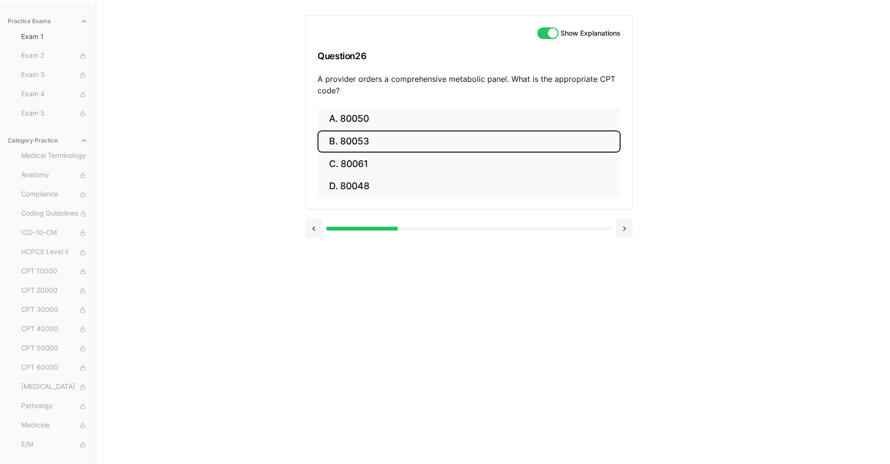
click at [343, 141] on button "B. 80053" at bounding box center [469, 141] width 303 height 23
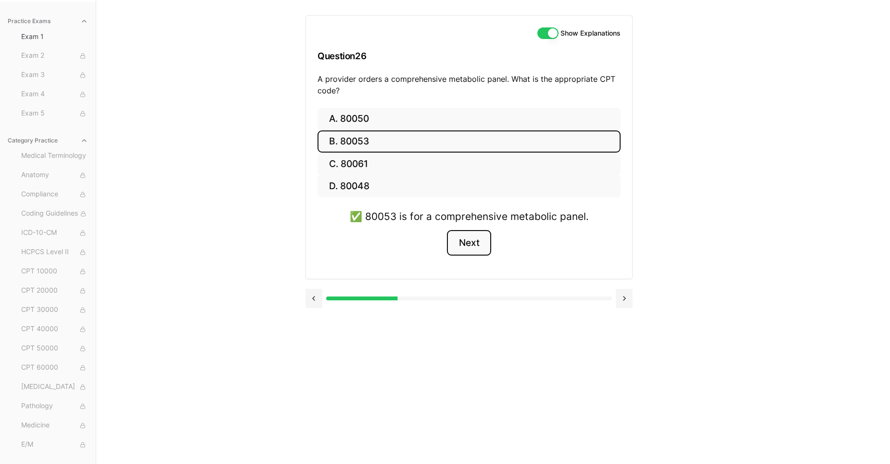
click at [474, 249] on button "Next" at bounding box center [469, 243] width 44 height 26
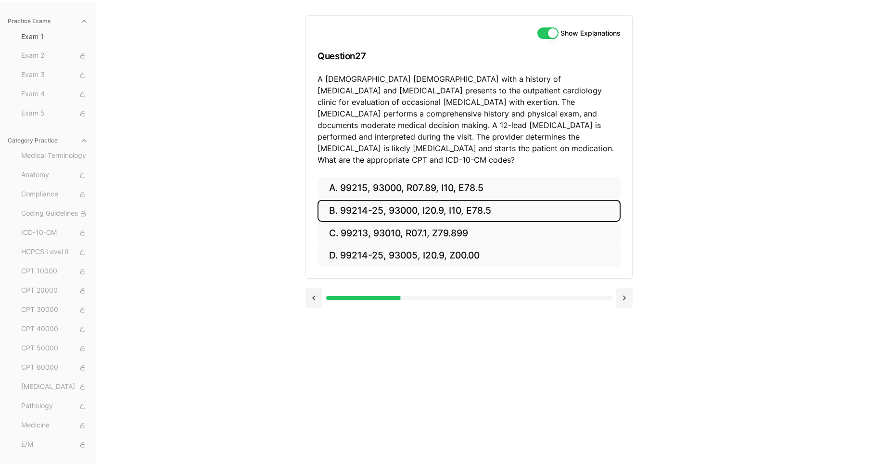
click at [489, 202] on button "B. 99214-25, 93000, I20.9, I10, E78.5" at bounding box center [469, 211] width 303 height 23
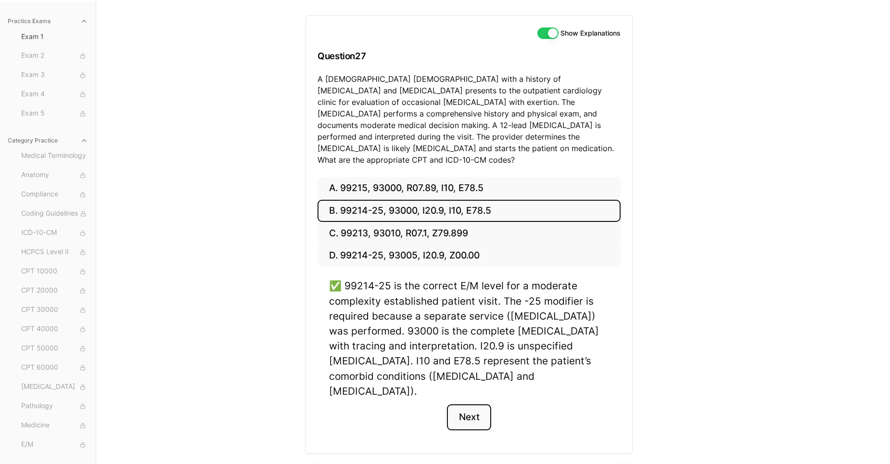
click at [469, 404] on button "Next" at bounding box center [469, 417] width 44 height 26
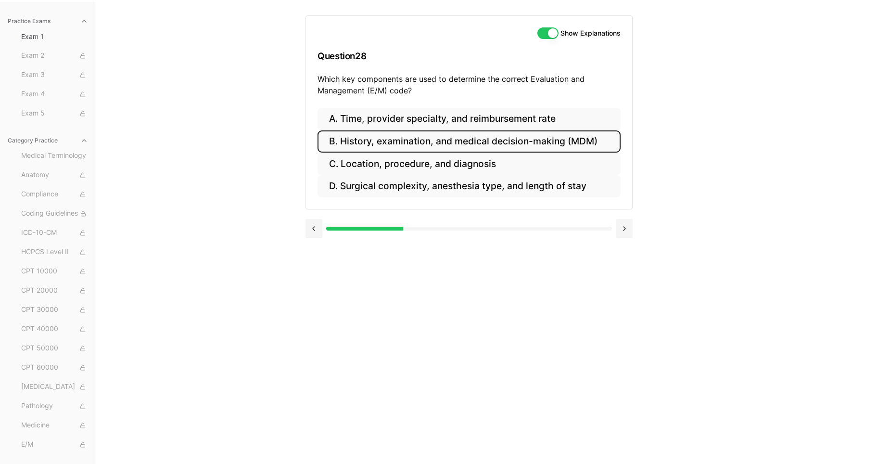
click at [439, 140] on button "B. History, examination, and medical decision-making (MDM)" at bounding box center [469, 141] width 303 height 23
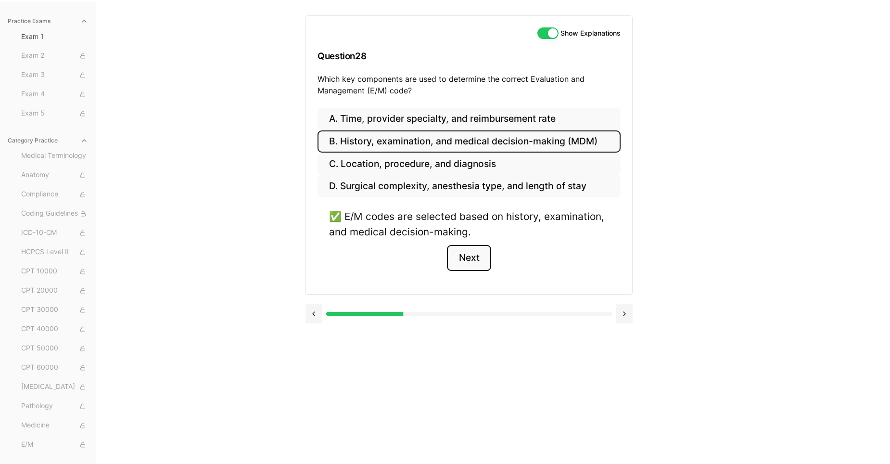
click at [466, 258] on button "Next" at bounding box center [469, 258] width 44 height 26
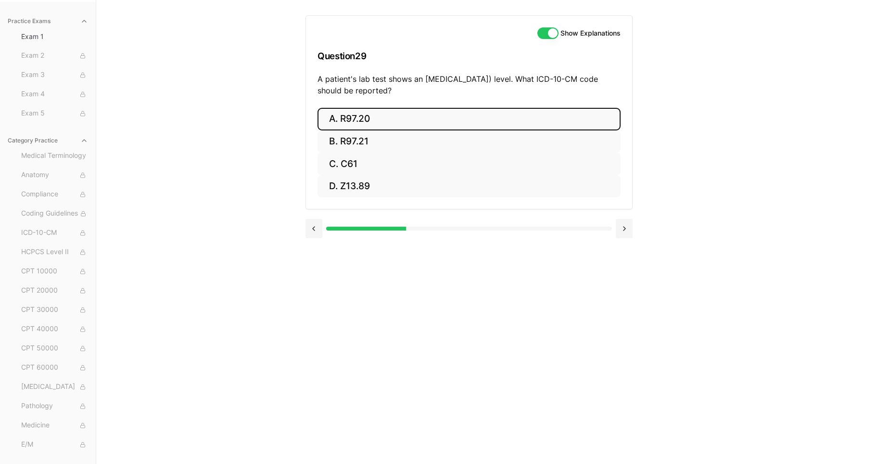
click at [353, 122] on button "A. R97.20" at bounding box center [469, 119] width 303 height 23
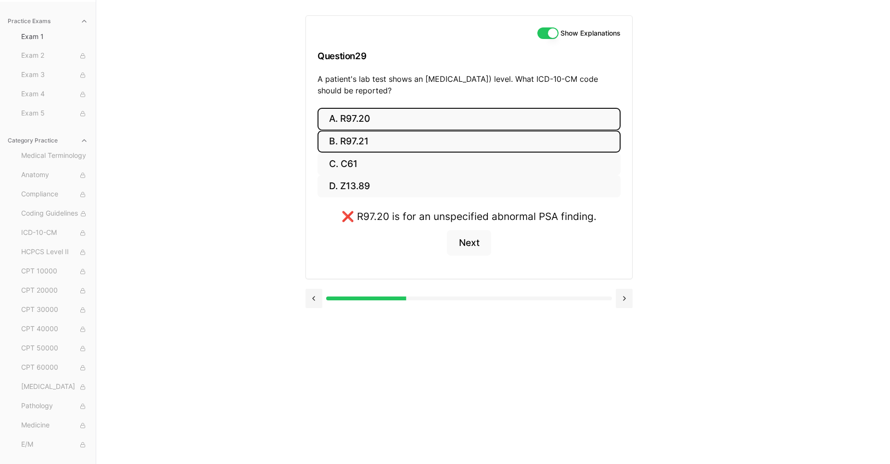
click at [351, 142] on button "B. R97.21" at bounding box center [469, 141] width 303 height 23
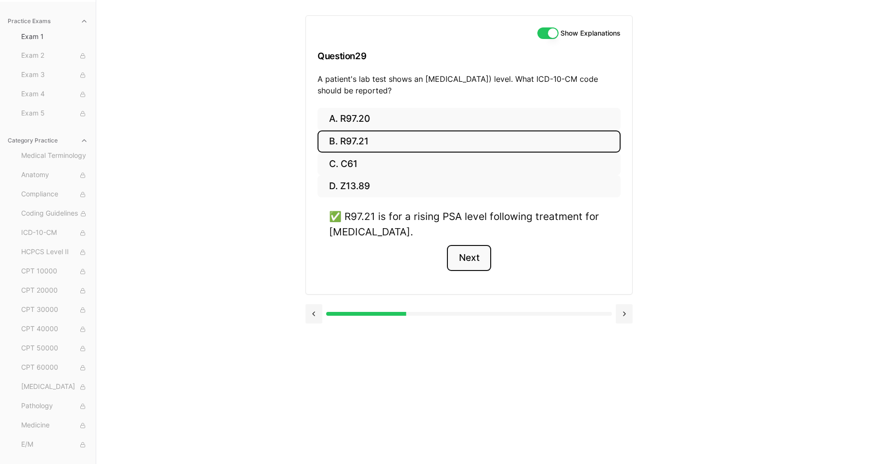
click at [465, 262] on button "Next" at bounding box center [469, 258] width 44 height 26
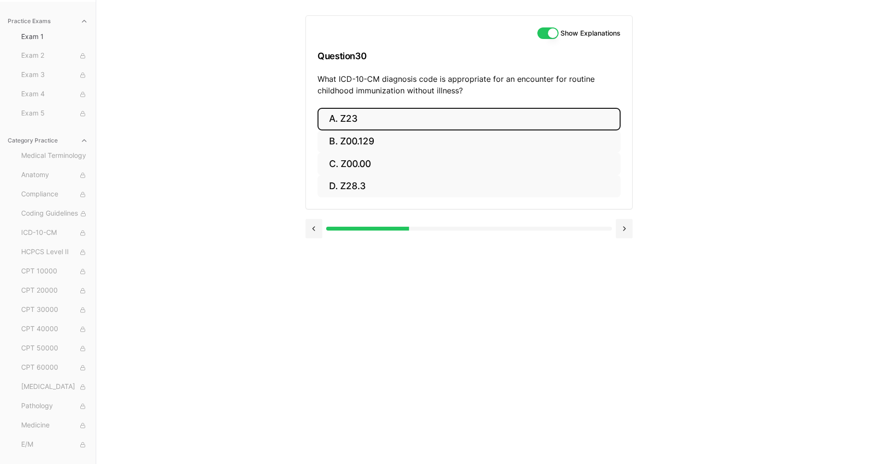
click at [345, 116] on button "A. Z23" at bounding box center [469, 119] width 303 height 23
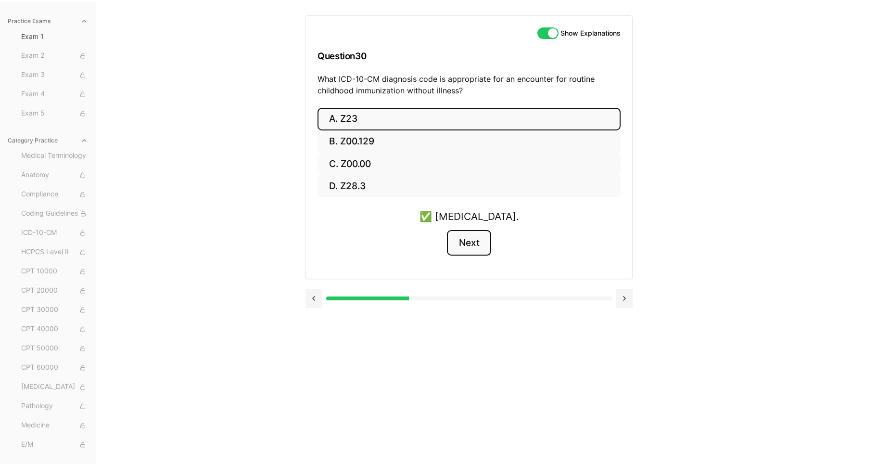
click at [469, 239] on button "Next" at bounding box center [469, 243] width 44 height 26
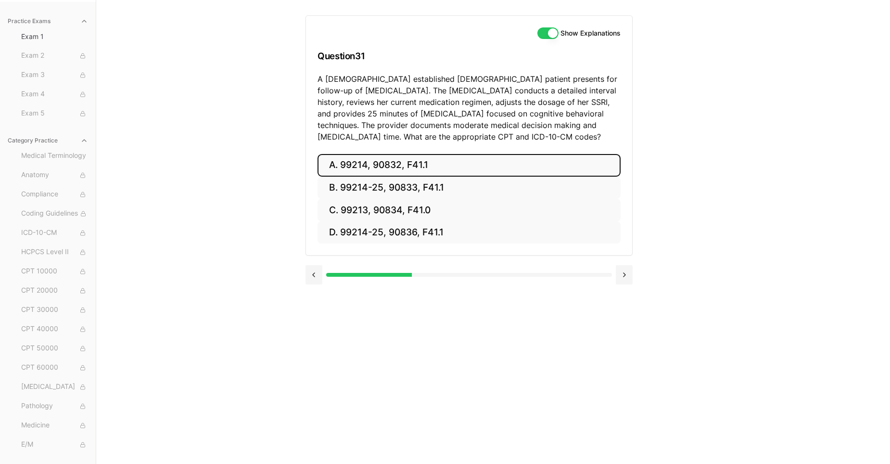
click at [409, 163] on button "A. 99214, 90832, F41.1" at bounding box center [469, 165] width 303 height 23
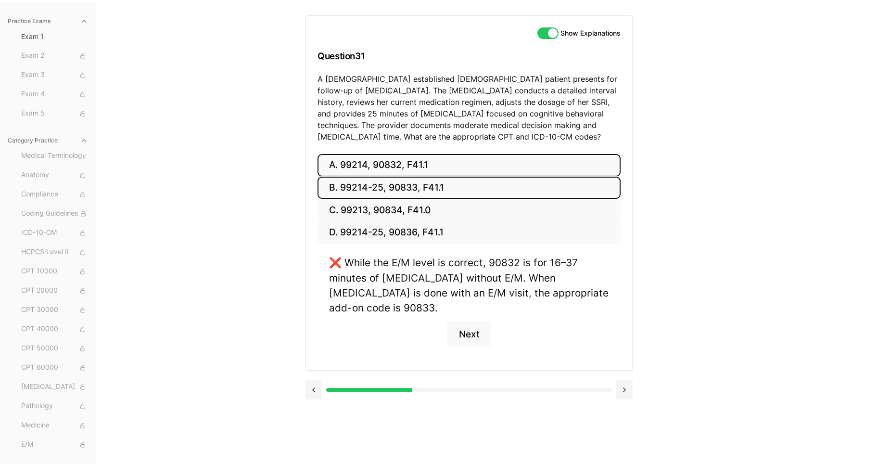
click at [409, 189] on button "B. 99214-25, 90833, F41.1" at bounding box center [469, 188] width 303 height 23
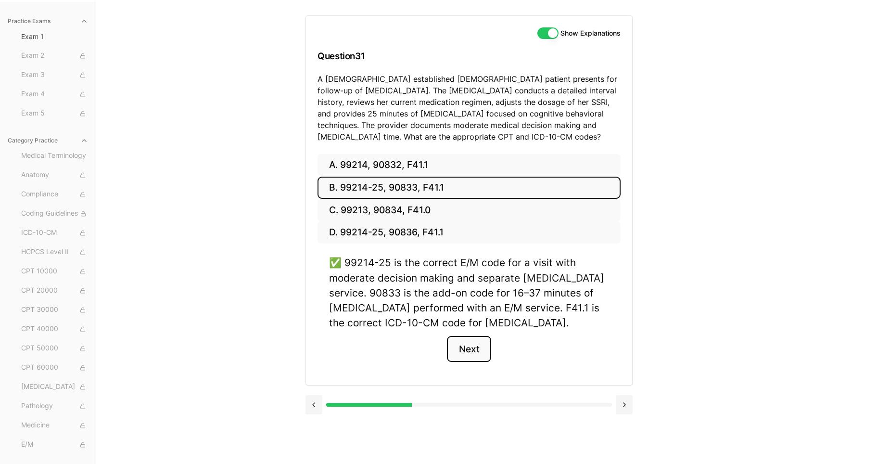
click at [470, 347] on button "Next" at bounding box center [469, 349] width 44 height 26
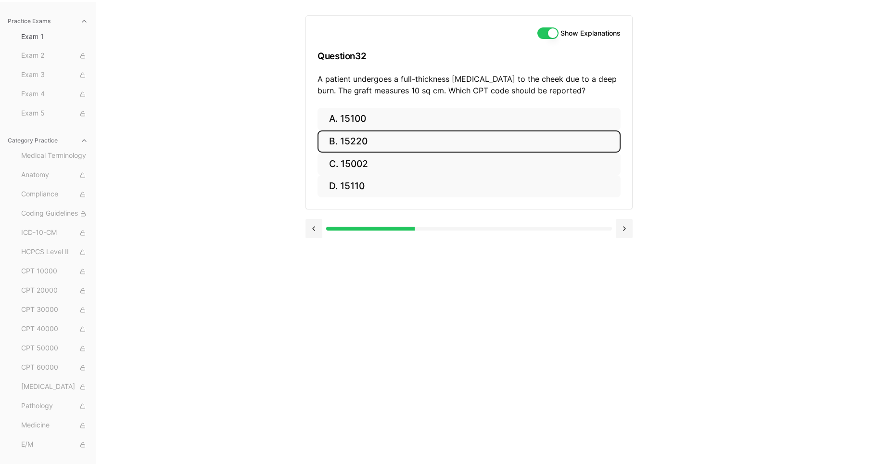
click at [357, 139] on button "B. 15220" at bounding box center [469, 141] width 303 height 23
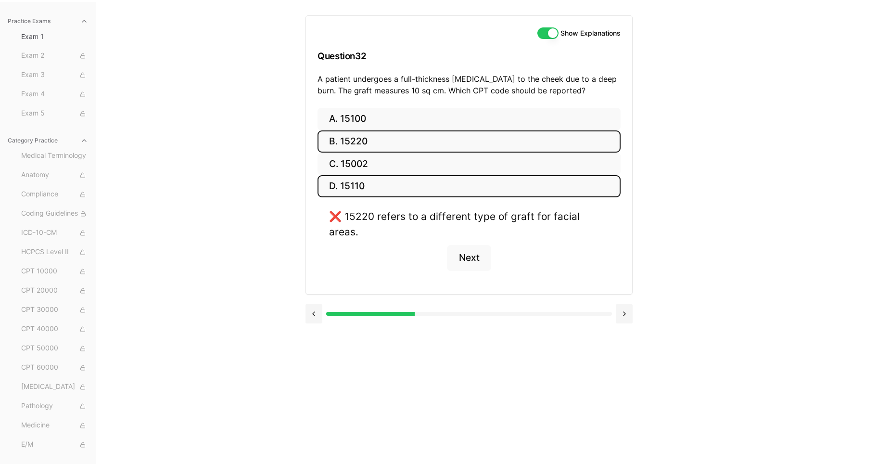
click at [358, 186] on button "D. 15110" at bounding box center [469, 186] width 303 height 23
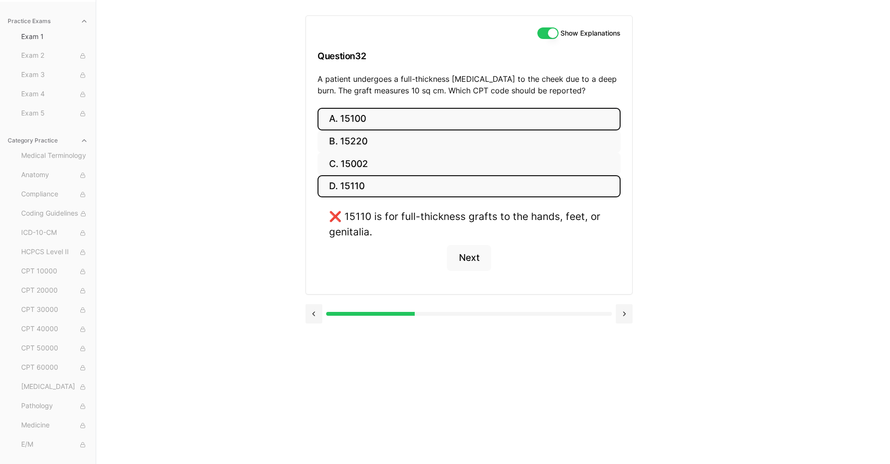
click at [356, 117] on button "A. 15100" at bounding box center [469, 119] width 303 height 23
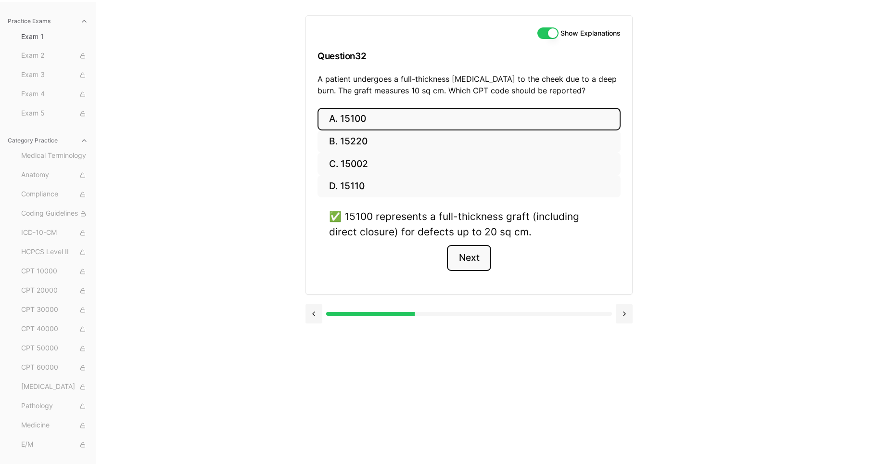
click at [478, 259] on button "Next" at bounding box center [469, 258] width 44 height 26
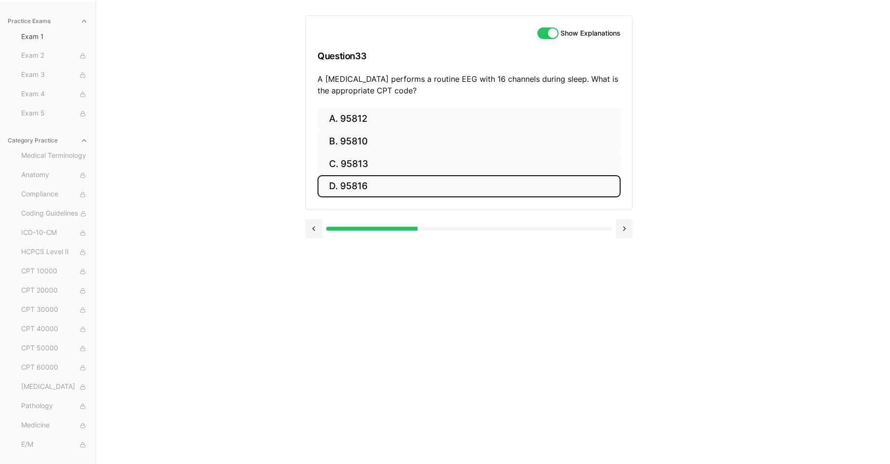
click at [360, 183] on button "D. 95816" at bounding box center [469, 186] width 303 height 23
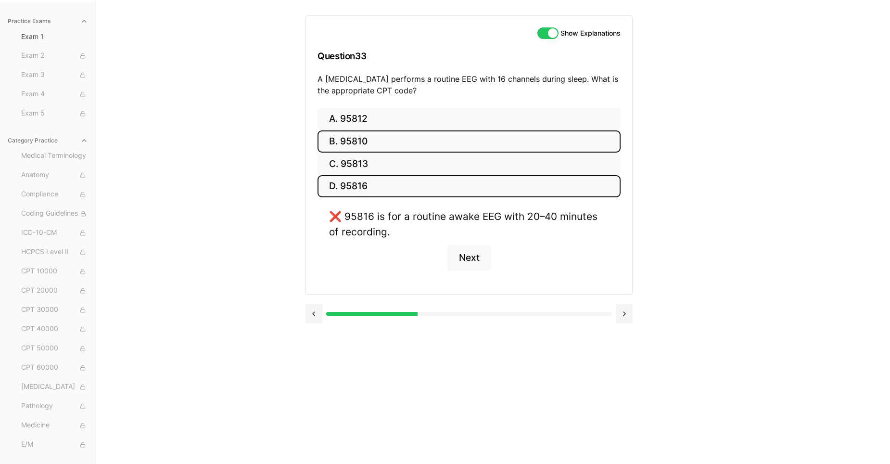
click at [352, 142] on button "B. 95810" at bounding box center [469, 141] width 303 height 23
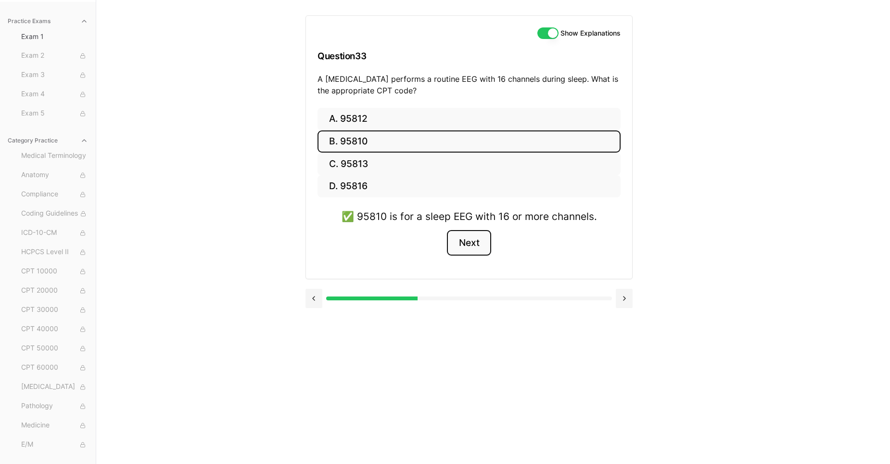
click at [468, 251] on button "Next" at bounding box center [469, 243] width 44 height 26
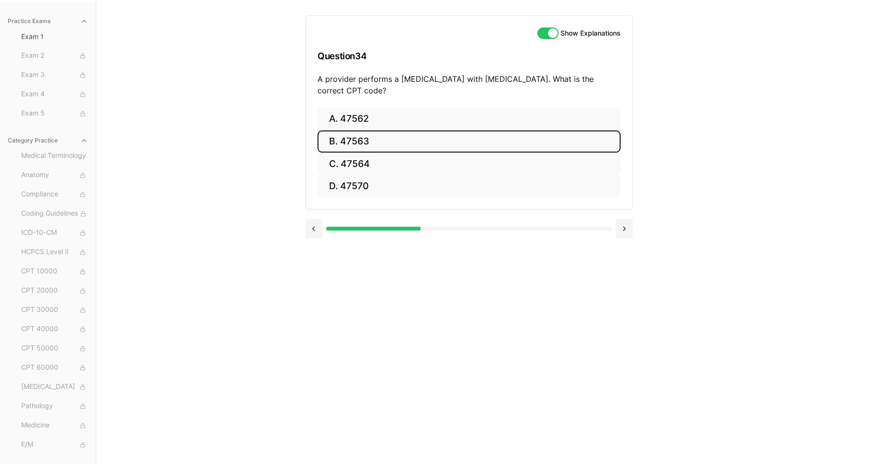
click at [367, 142] on button "B. 47563" at bounding box center [469, 141] width 303 height 23
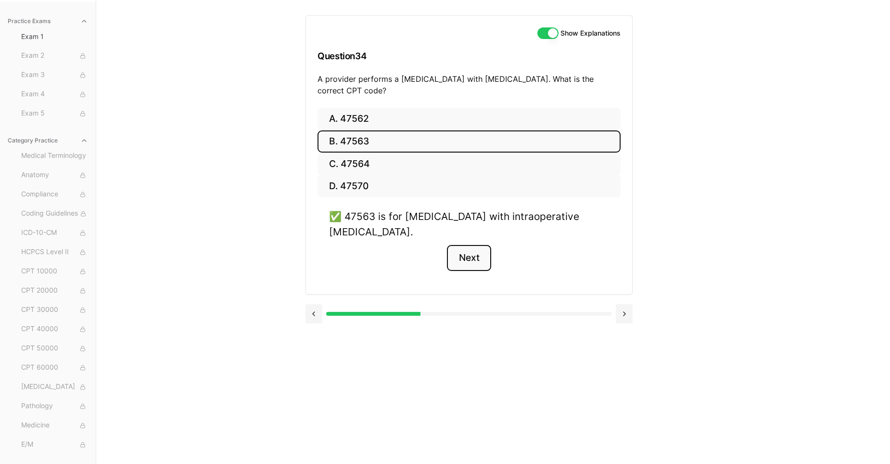
click at [463, 260] on button "Next" at bounding box center [469, 258] width 44 height 26
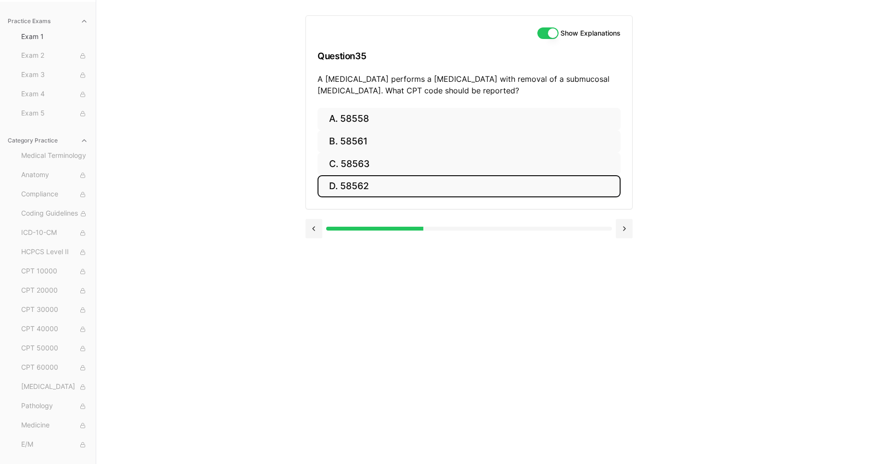
click at [354, 186] on button "D. 58562" at bounding box center [469, 186] width 303 height 23
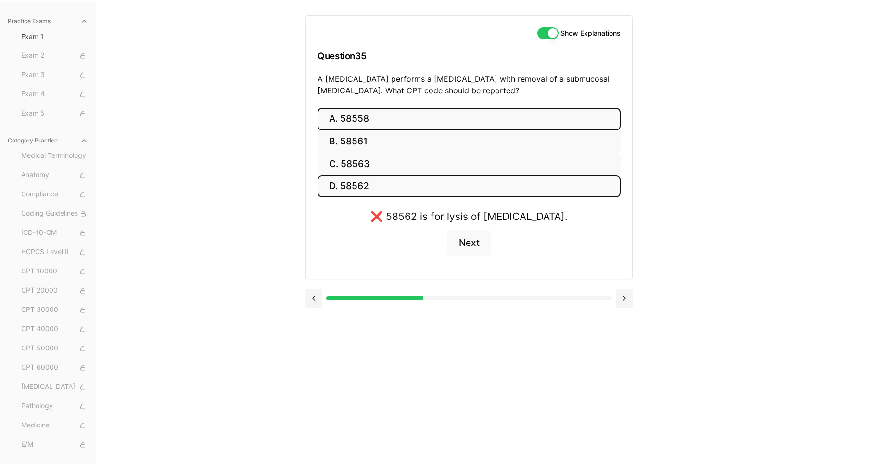
click at [345, 123] on button "A. 58558" at bounding box center [469, 119] width 303 height 23
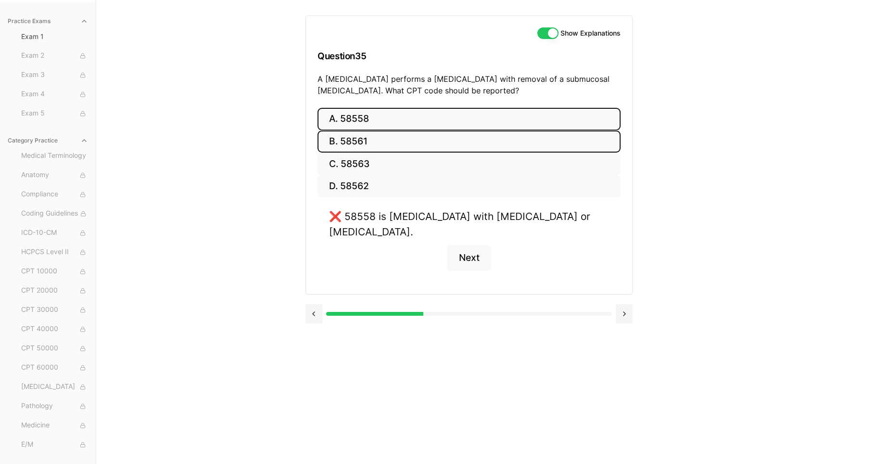
click at [347, 140] on button "B. 58561" at bounding box center [469, 141] width 303 height 23
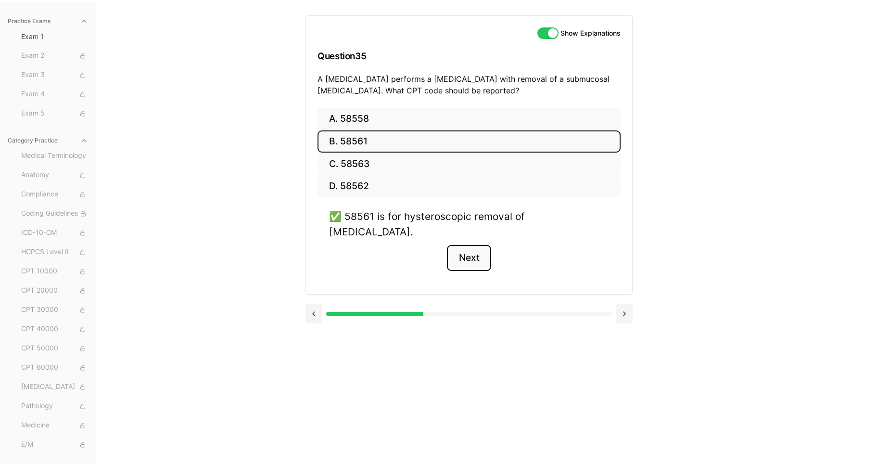
click at [464, 245] on button "Next" at bounding box center [469, 258] width 44 height 26
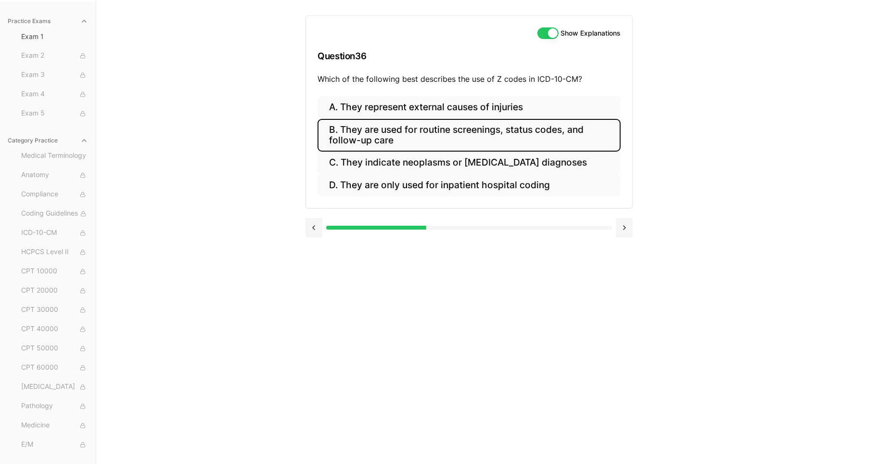
click at [411, 135] on button "B. They are used for routine screenings, status codes, and follow-up care" at bounding box center [469, 135] width 303 height 33
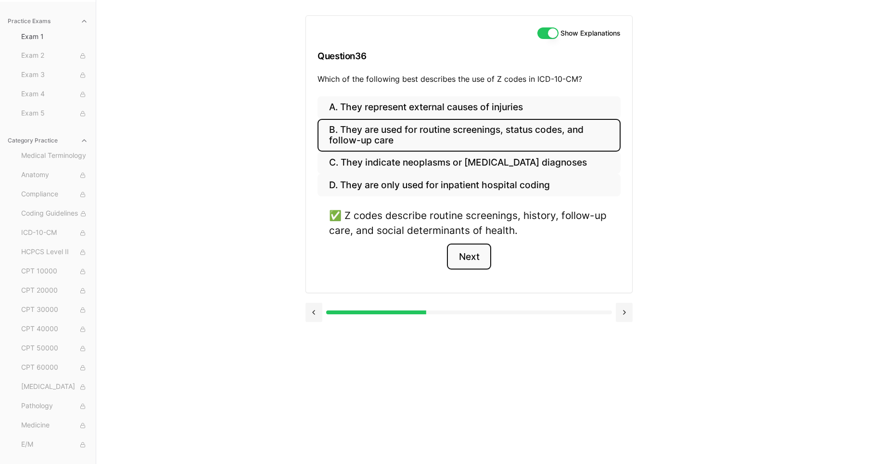
click at [474, 260] on button "Next" at bounding box center [469, 256] width 44 height 26
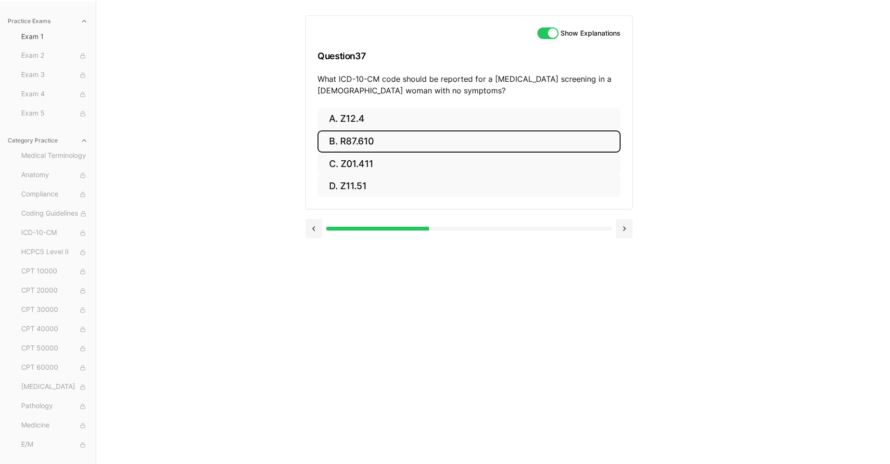
click at [345, 142] on button "B. R87.610" at bounding box center [469, 141] width 303 height 23
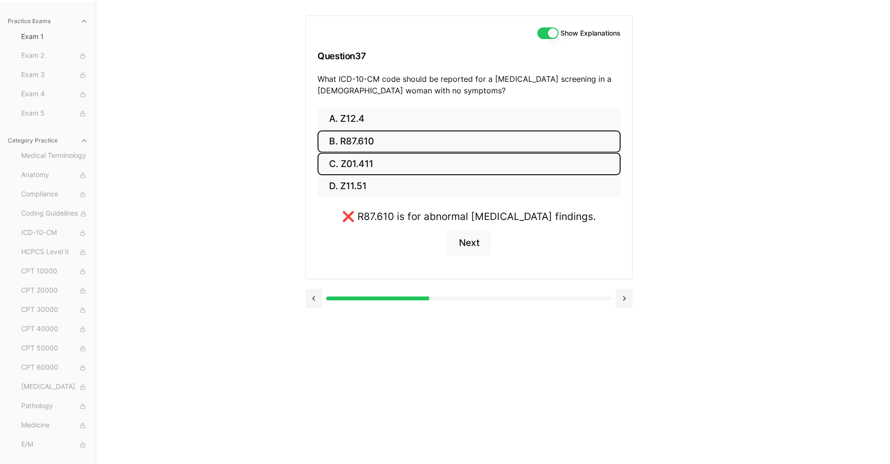
click at [356, 165] on button "C. Z01.411" at bounding box center [469, 164] width 303 height 23
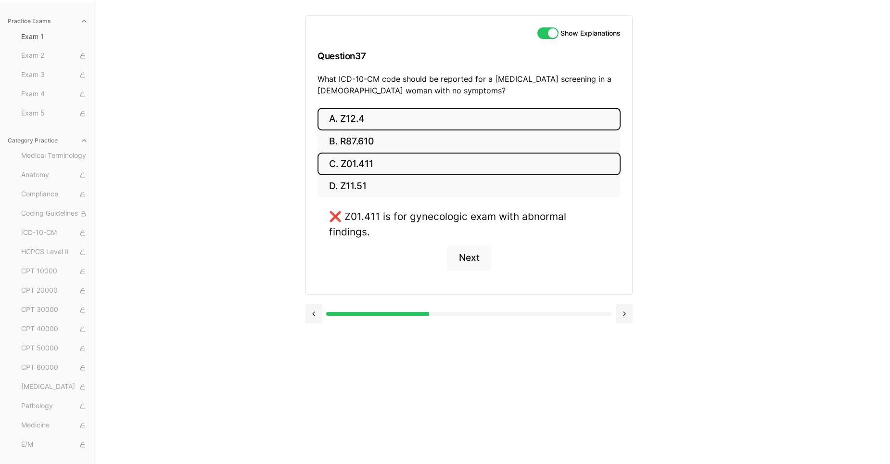
click at [354, 118] on button "A. Z12.4" at bounding box center [469, 119] width 303 height 23
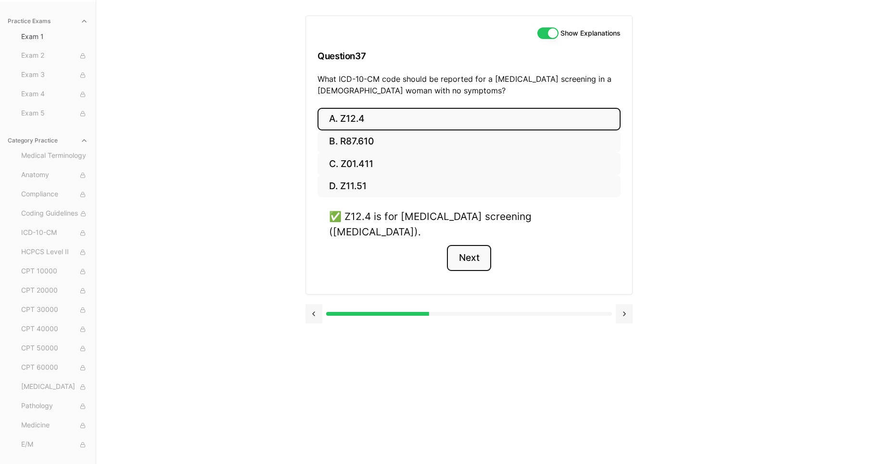
click at [470, 247] on button "Next" at bounding box center [469, 258] width 44 height 26
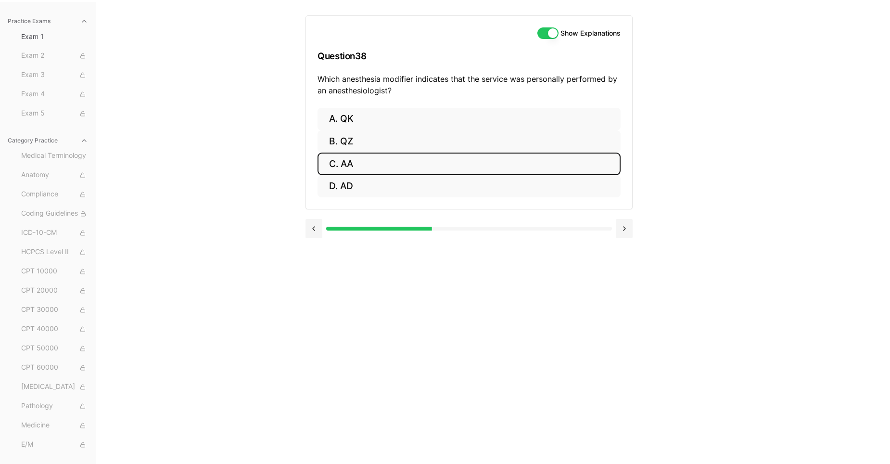
click at [355, 164] on button "C. AA" at bounding box center [469, 164] width 303 height 23
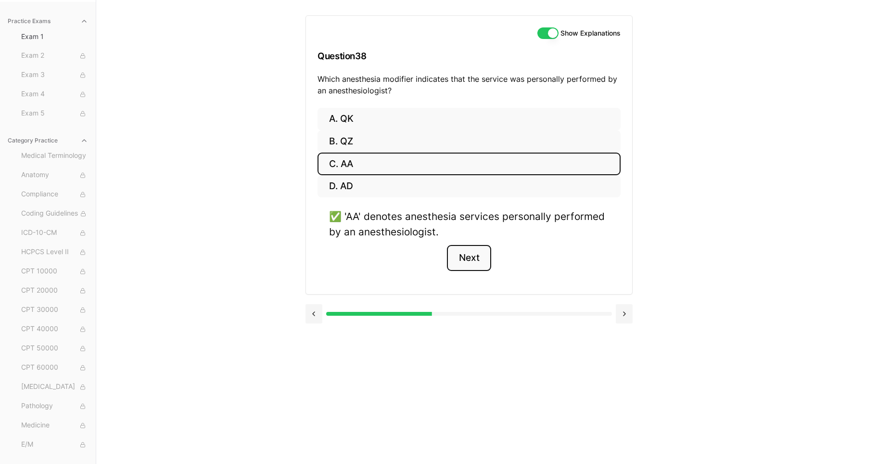
click at [471, 259] on button "Next" at bounding box center [469, 258] width 44 height 26
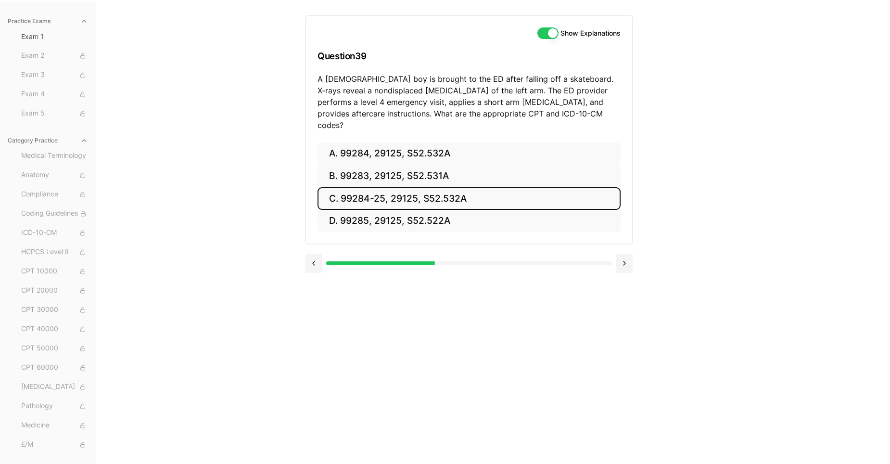
click at [417, 193] on button "C. 99284-25, 29125, S52.532A" at bounding box center [469, 198] width 303 height 23
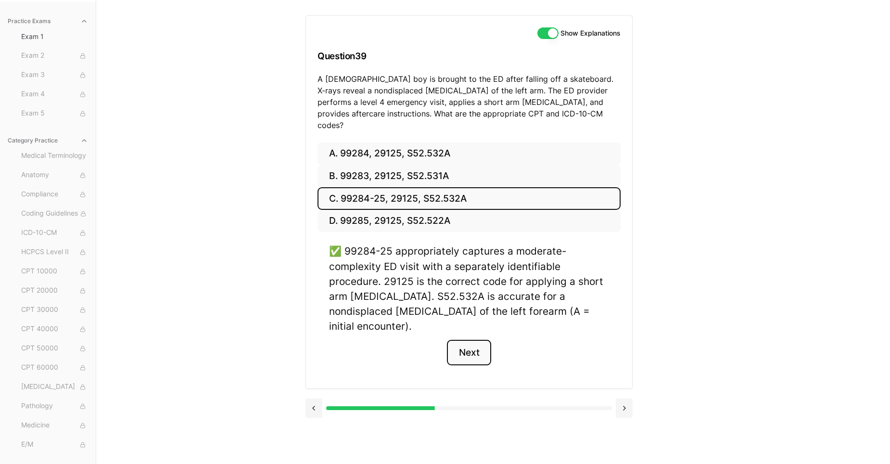
click at [474, 340] on button "Next" at bounding box center [469, 353] width 44 height 26
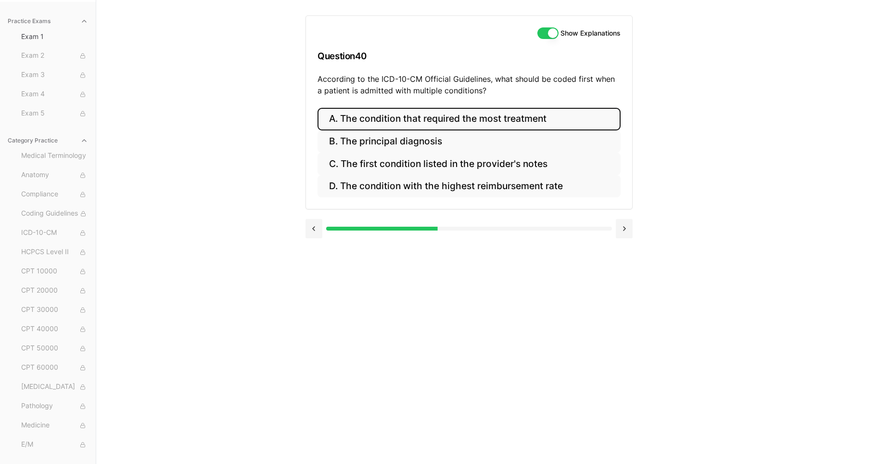
click at [409, 121] on button "A. The condition that required the most treatment" at bounding box center [469, 119] width 303 height 23
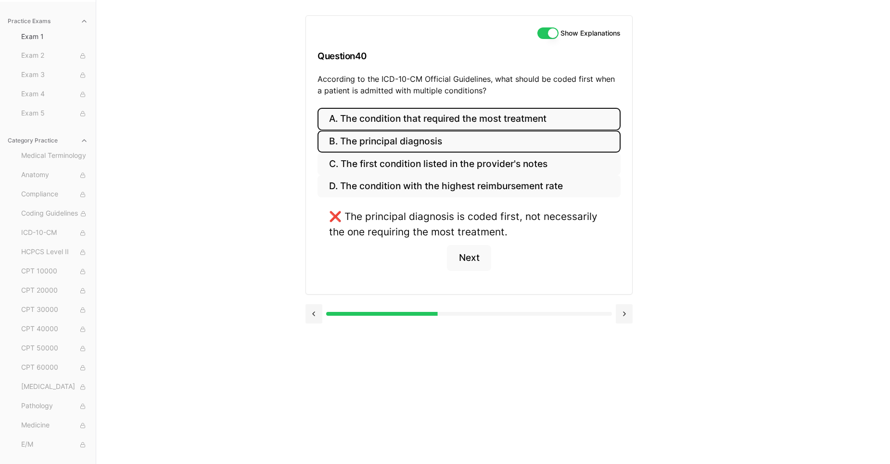
click at [404, 142] on button "B. The principal diagnosis" at bounding box center [469, 141] width 303 height 23
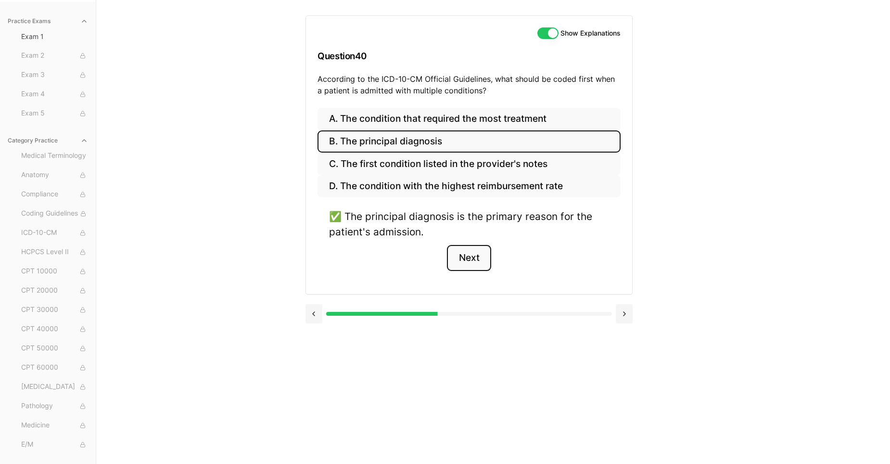
click at [469, 257] on button "Next" at bounding box center [469, 258] width 44 height 26
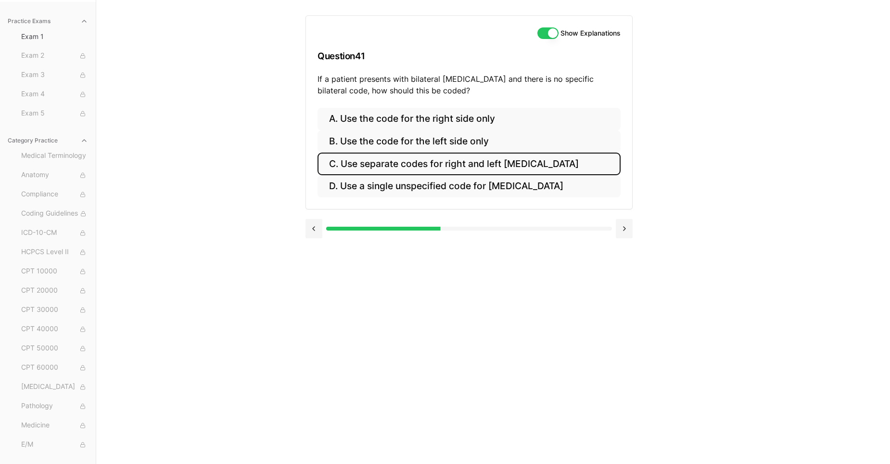
click at [448, 163] on button "C. Use separate codes for right and left otitis media" at bounding box center [469, 164] width 303 height 23
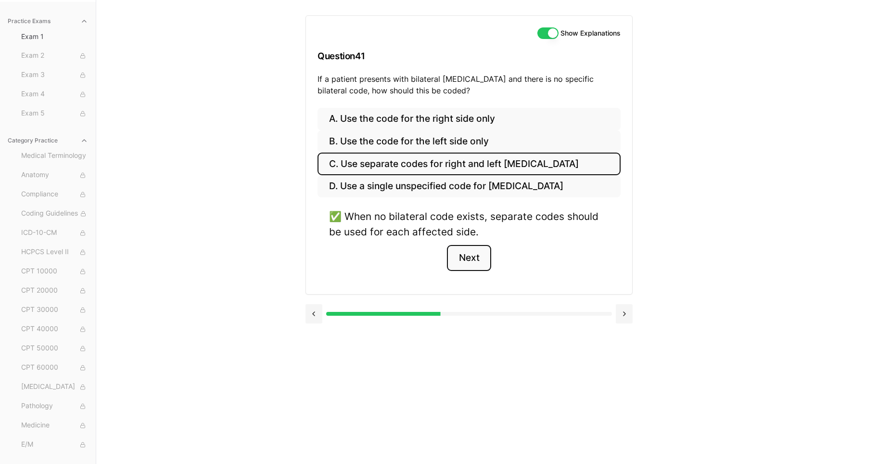
click at [467, 260] on button "Next" at bounding box center [469, 258] width 44 height 26
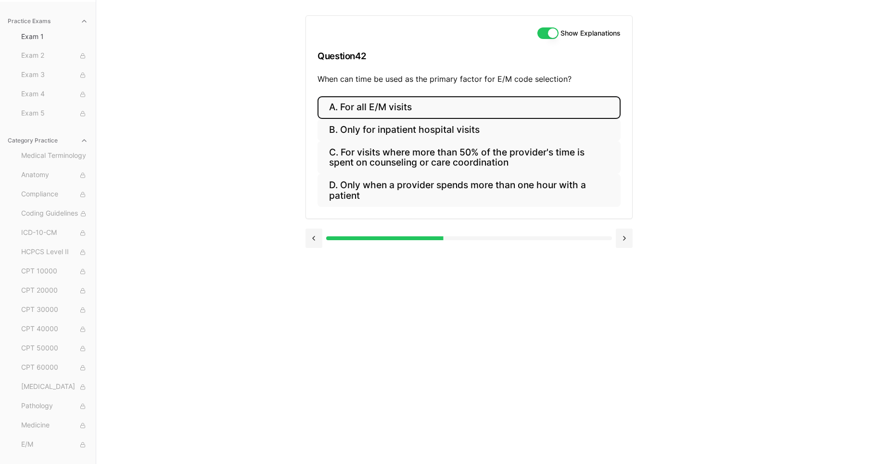
click at [376, 104] on button "A. For all E/M visits" at bounding box center [469, 107] width 303 height 23
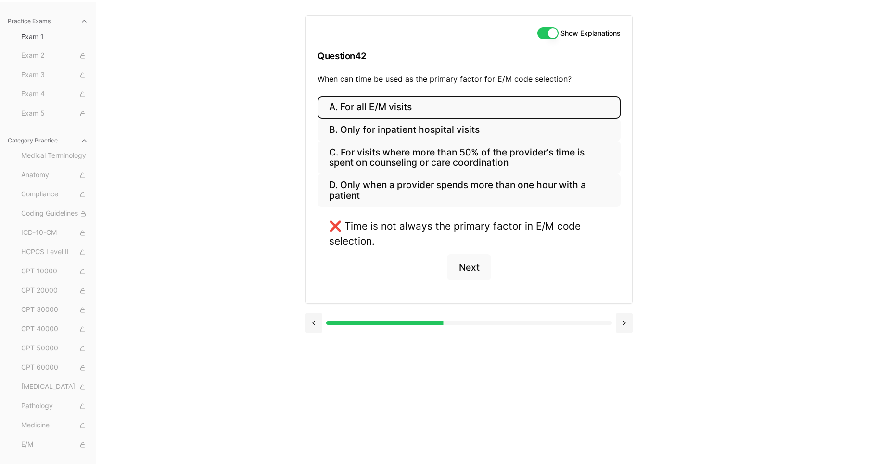
click at [375, 106] on button "A. For all E/M visits" at bounding box center [469, 107] width 303 height 23
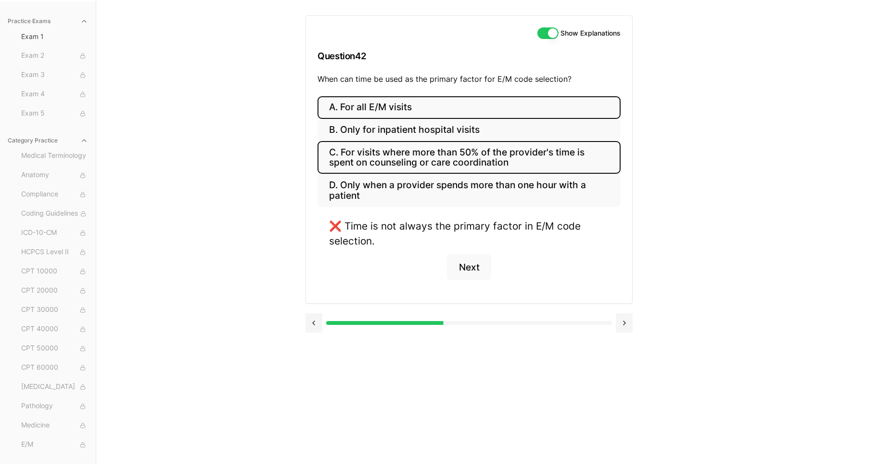
click at [386, 159] on button "C. For visits where more than 50% of the provider's time is spent on counseling…" at bounding box center [469, 157] width 303 height 33
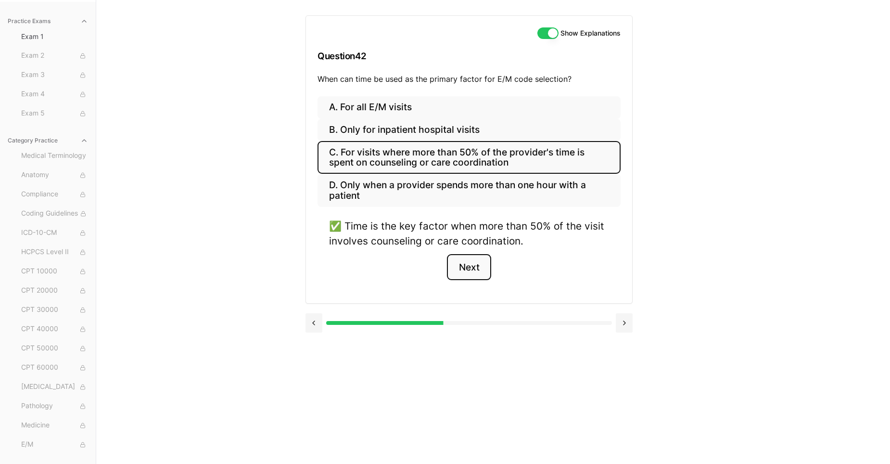
click at [475, 269] on button "Next" at bounding box center [469, 267] width 44 height 26
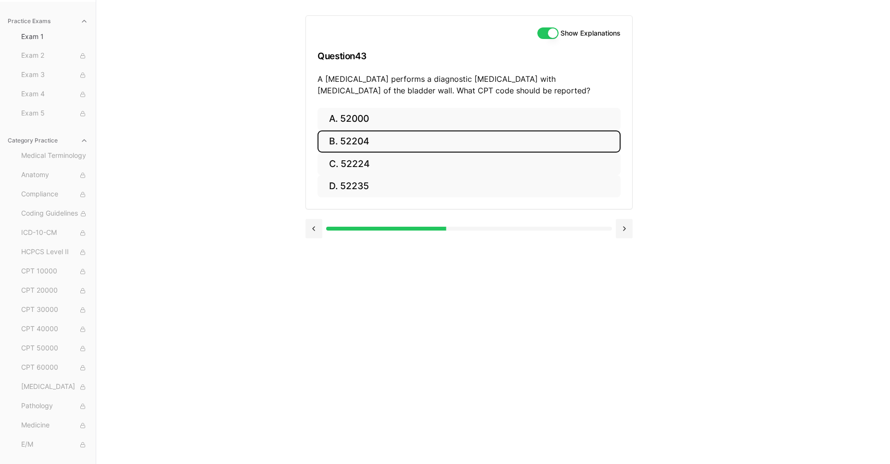
click at [346, 142] on button "B. 52204" at bounding box center [469, 141] width 303 height 23
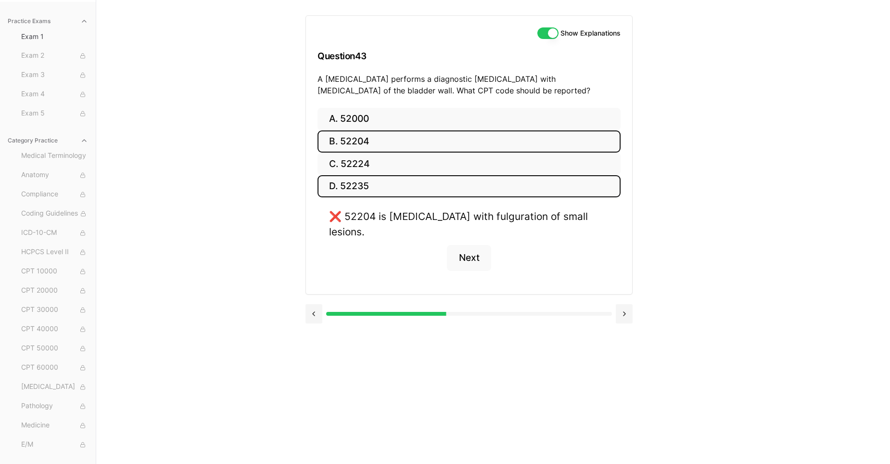
click at [352, 187] on button "D. 52235" at bounding box center [469, 186] width 303 height 23
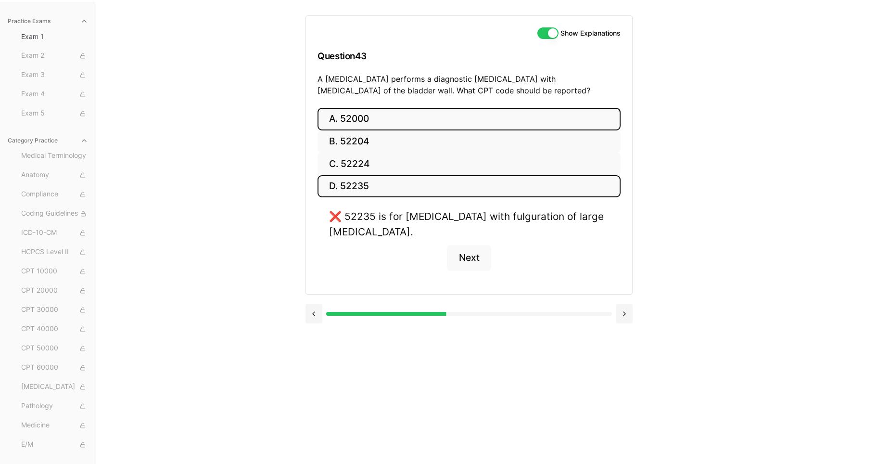
click at [355, 115] on button "A. 52000" at bounding box center [469, 119] width 303 height 23
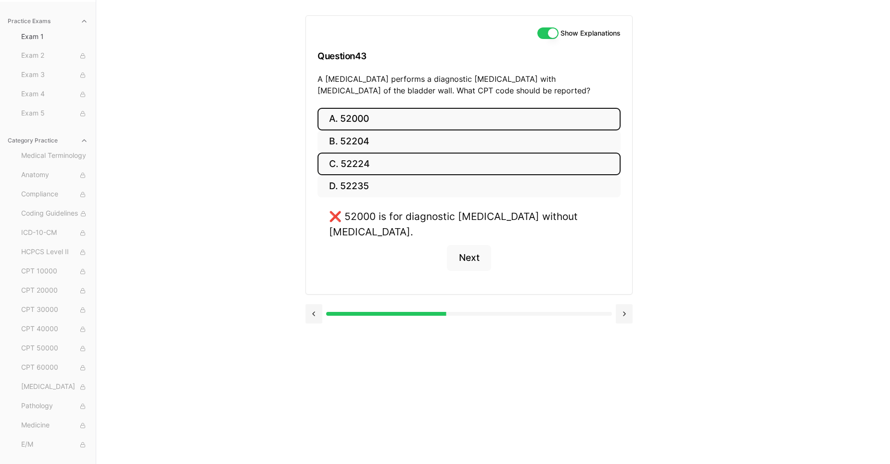
click at [359, 166] on button "C. 52224" at bounding box center [469, 164] width 303 height 23
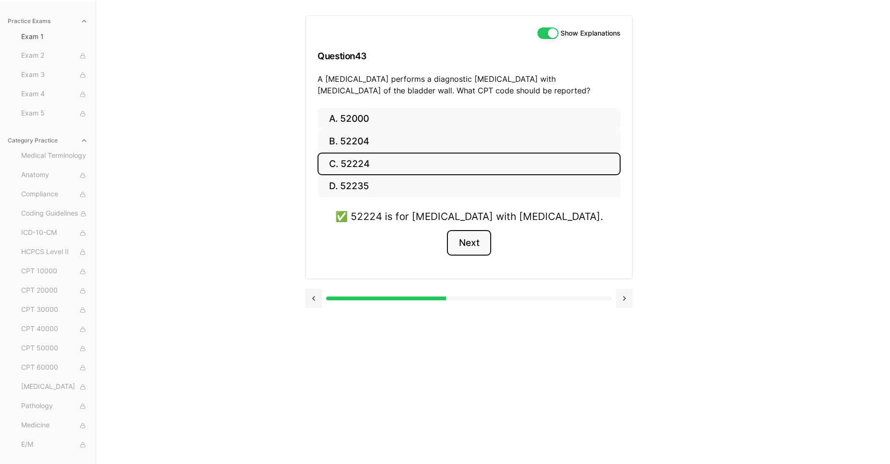
click at [466, 246] on button "Next" at bounding box center [469, 243] width 44 height 26
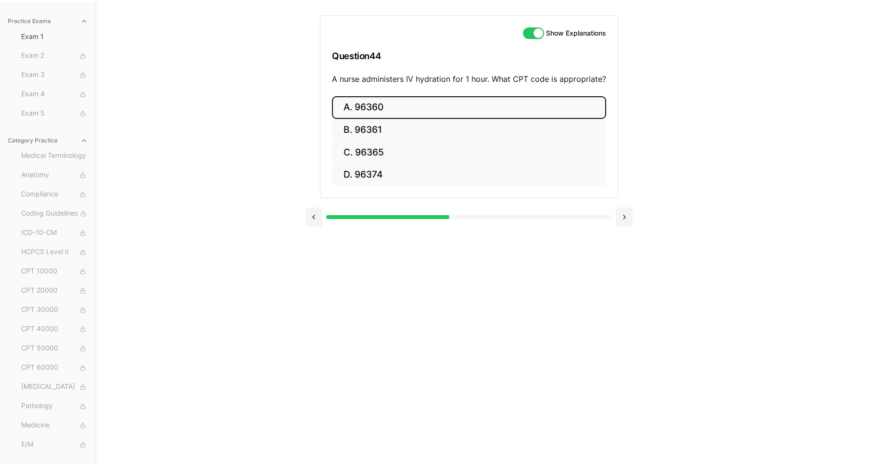
click at [363, 105] on button "A. 96360" at bounding box center [469, 107] width 274 height 23
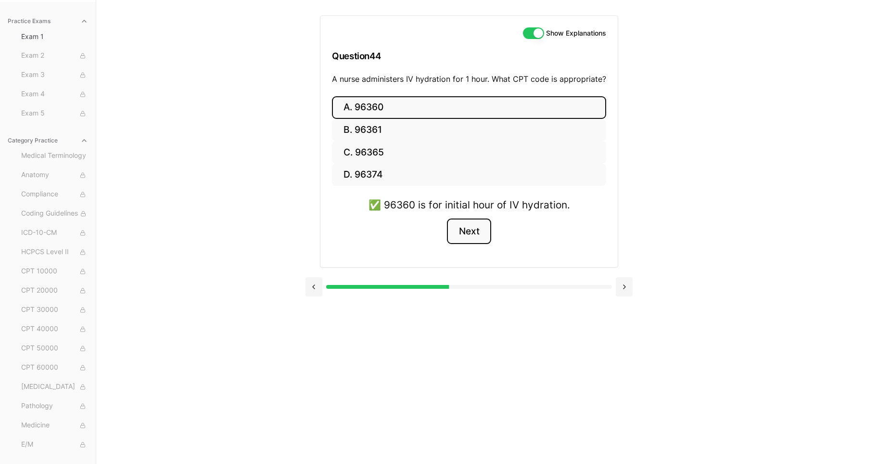
click at [463, 228] on button "Next" at bounding box center [469, 231] width 44 height 26
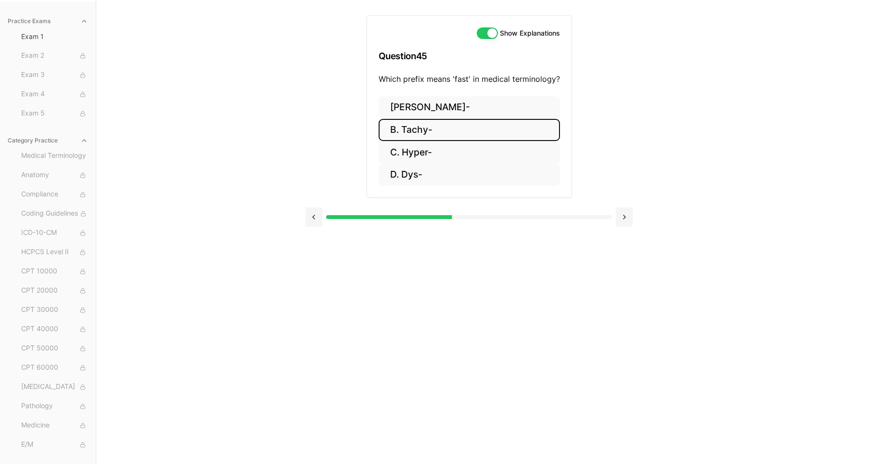
click at [410, 128] on button "B. Tachy-" at bounding box center [469, 130] width 181 height 23
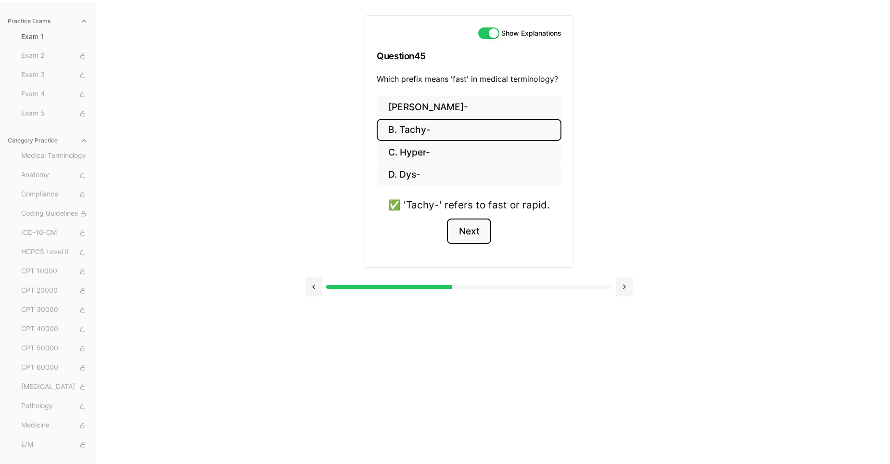
click at [475, 235] on button "Next" at bounding box center [469, 231] width 44 height 26
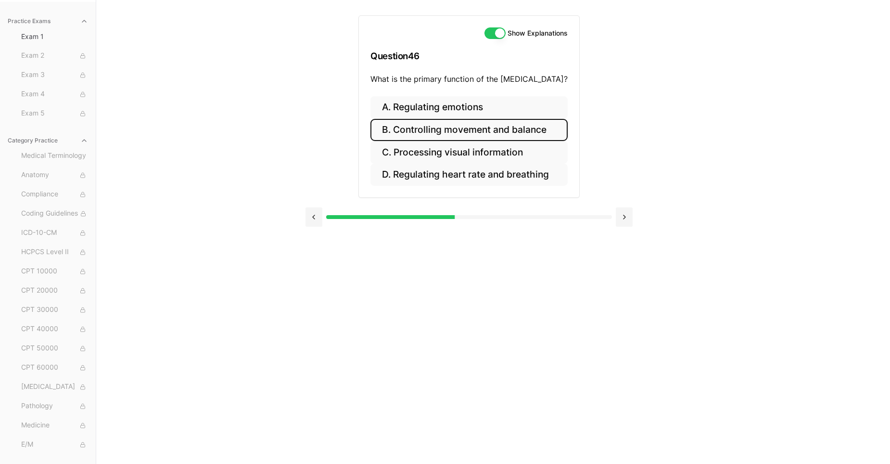
click at [412, 132] on button "B. Controlling movement and balance" at bounding box center [469, 130] width 197 height 23
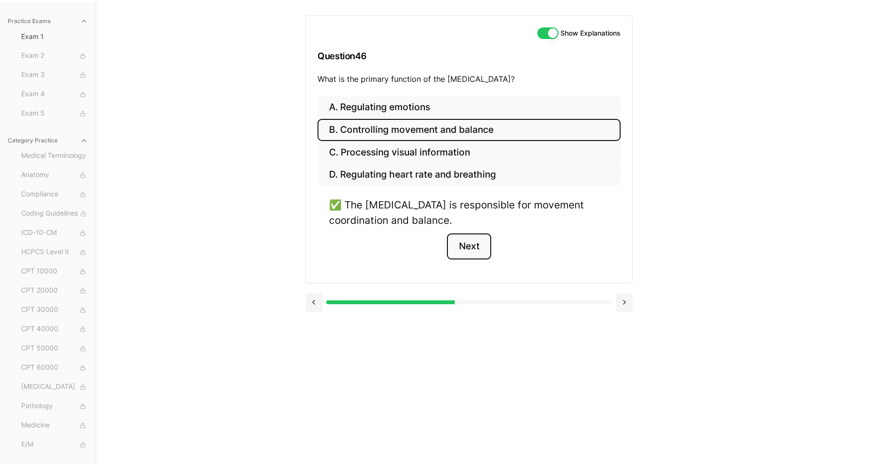
click at [479, 251] on button "Next" at bounding box center [469, 246] width 44 height 26
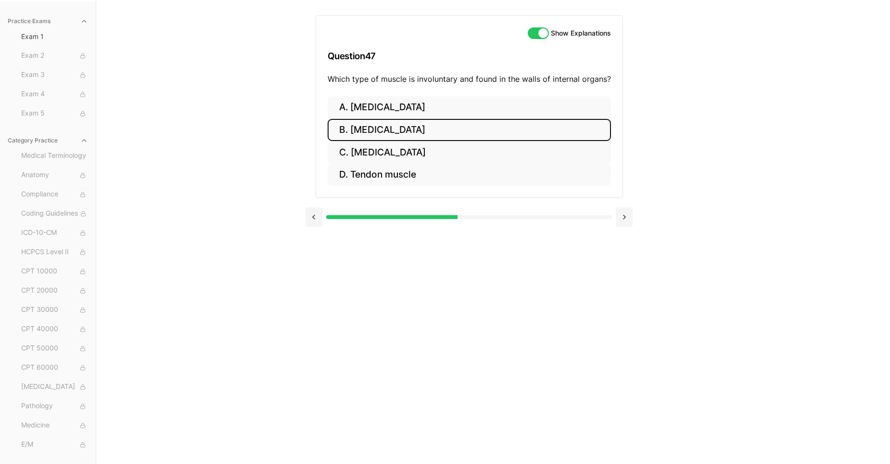
click at [387, 127] on button "B. Cardiac muscle" at bounding box center [469, 130] width 283 height 23
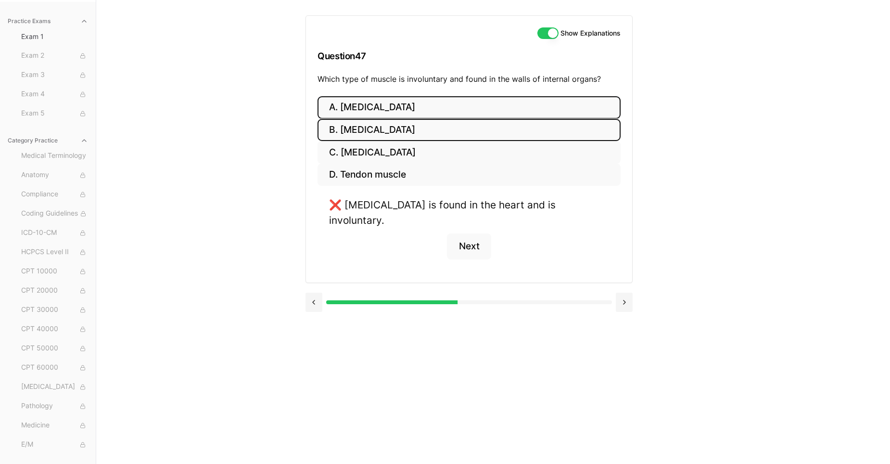
click at [381, 105] on button "A. Skeletal muscle" at bounding box center [469, 107] width 303 height 23
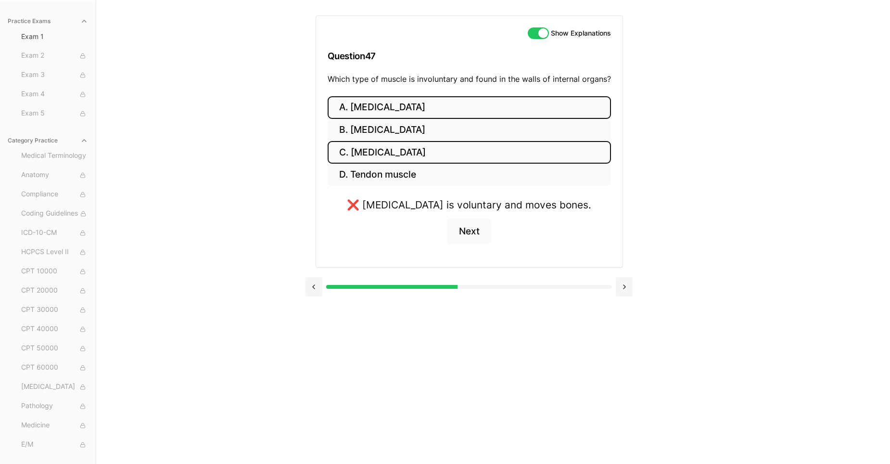
click at [381, 154] on button "C. Smooth muscle" at bounding box center [469, 152] width 283 height 23
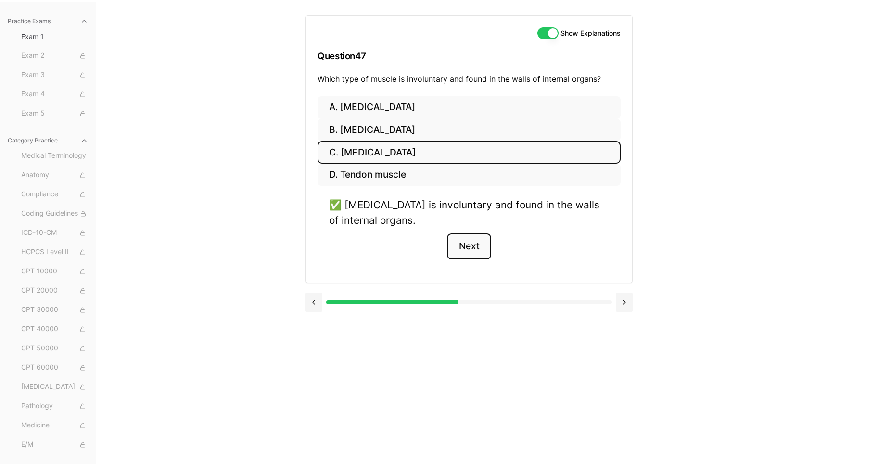
click at [478, 248] on button "Next" at bounding box center [469, 246] width 44 height 26
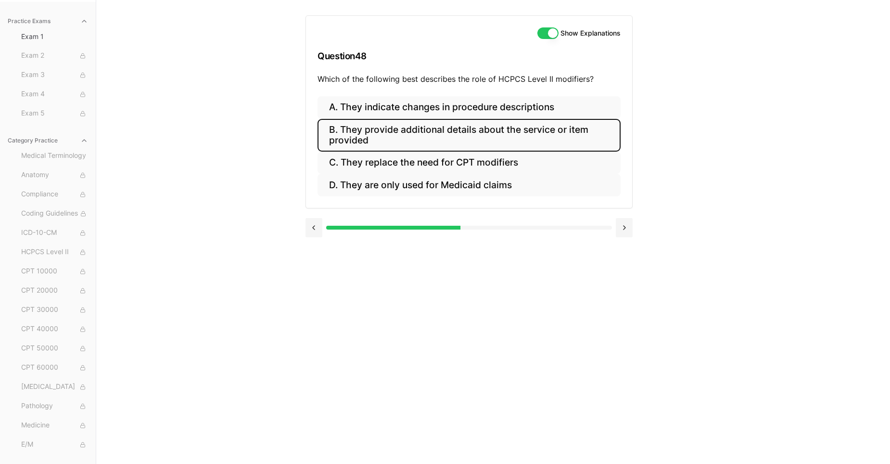
click at [472, 131] on button "B. They provide additional details about the service or item provided" at bounding box center [469, 135] width 303 height 33
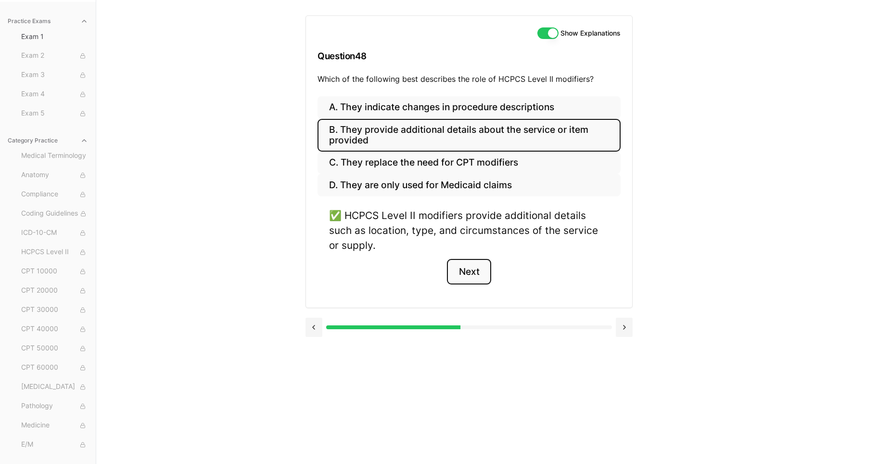
click at [474, 275] on button "Next" at bounding box center [469, 272] width 44 height 26
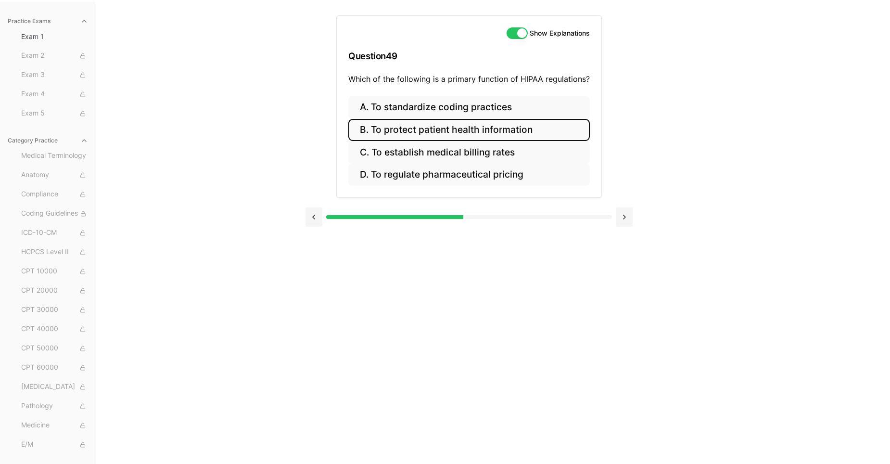
click at [425, 128] on button "B. To protect patient health information" at bounding box center [469, 130] width 242 height 23
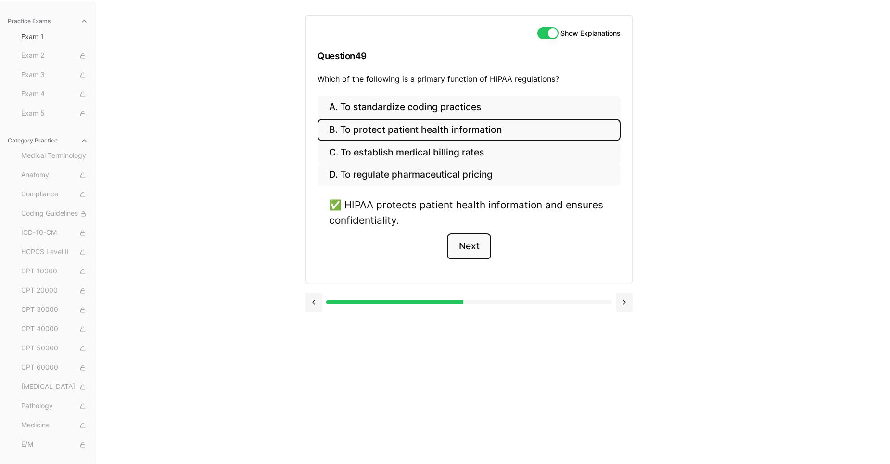
click at [469, 247] on button "Next" at bounding box center [469, 246] width 44 height 26
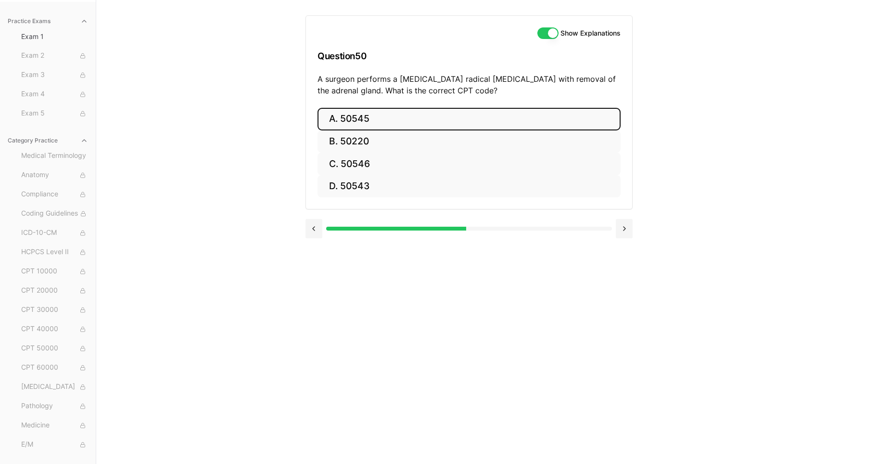
click at [345, 118] on button "A. 50545" at bounding box center [469, 119] width 303 height 23
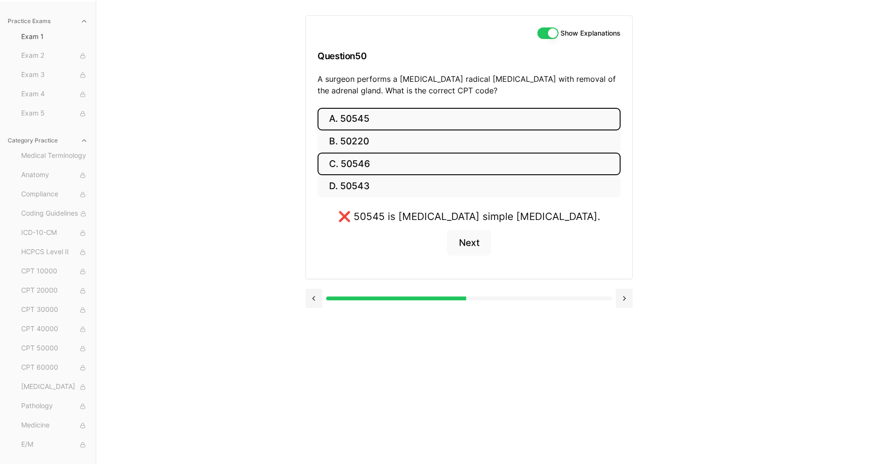
click at [356, 162] on button "C. 50546" at bounding box center [469, 164] width 303 height 23
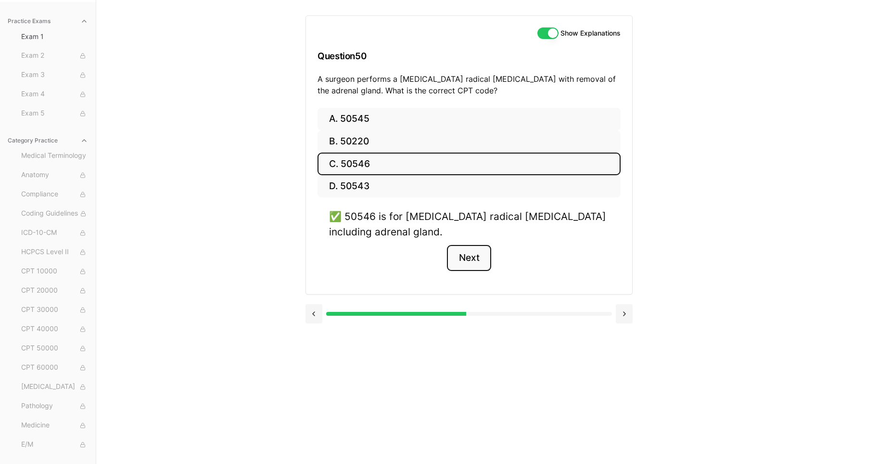
click at [467, 261] on button "Next" at bounding box center [469, 258] width 44 height 26
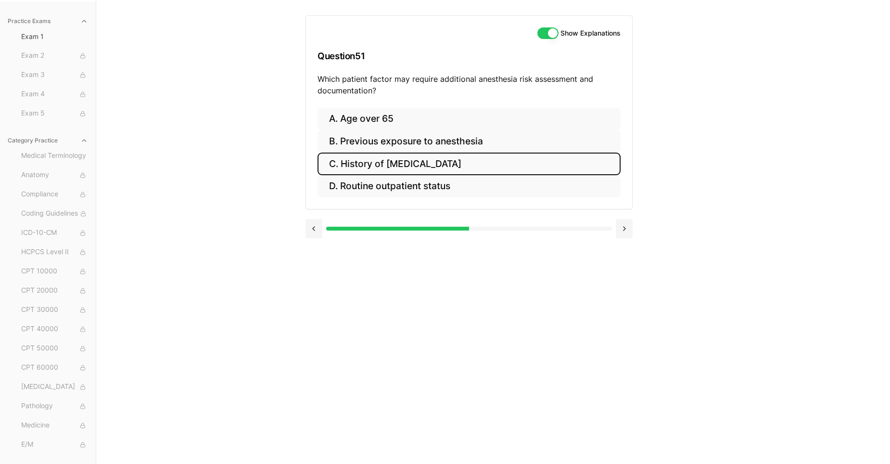
click at [440, 162] on button "C. History of obstructive sleep apnea" at bounding box center [469, 164] width 303 height 23
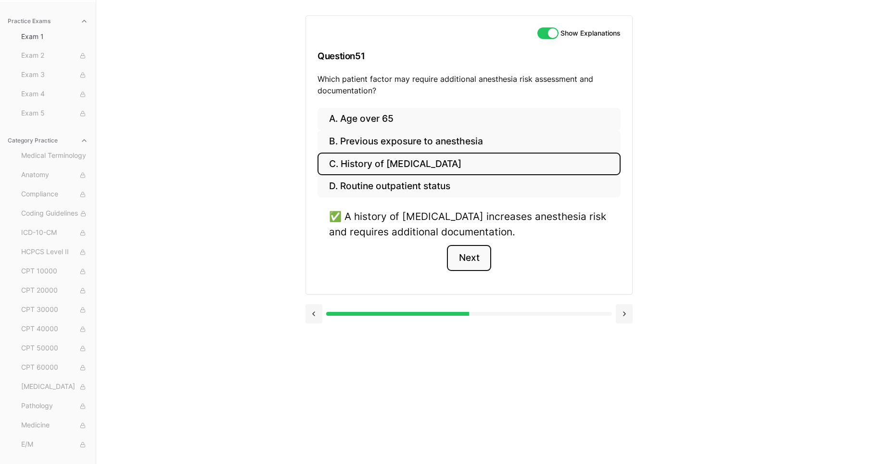
click at [464, 258] on button "Next" at bounding box center [469, 258] width 44 height 26
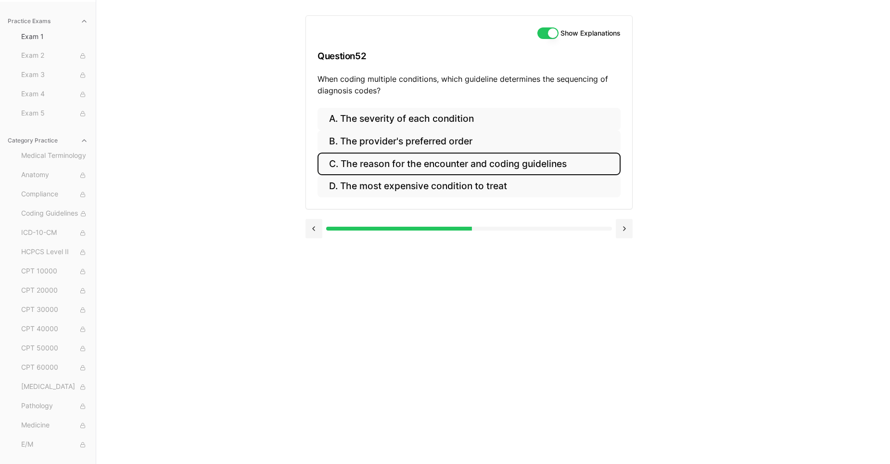
click at [474, 162] on button "C. The reason for the encounter and coding guidelines" at bounding box center [469, 164] width 303 height 23
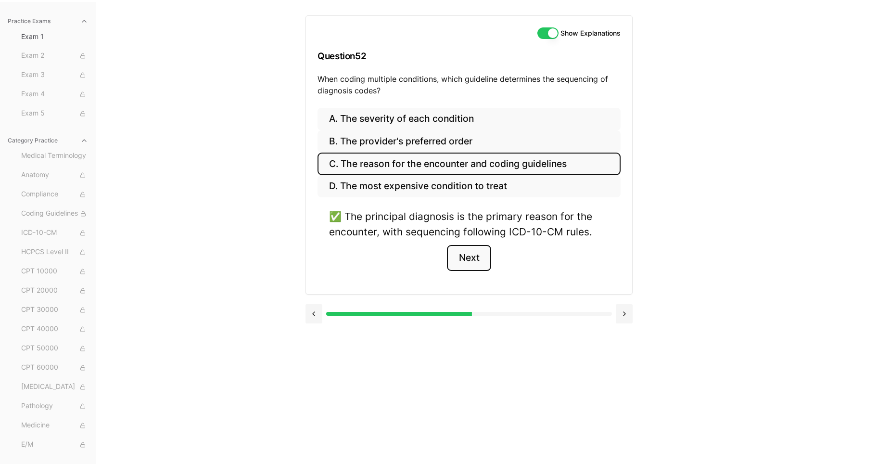
click at [467, 262] on button "Next" at bounding box center [469, 258] width 44 height 26
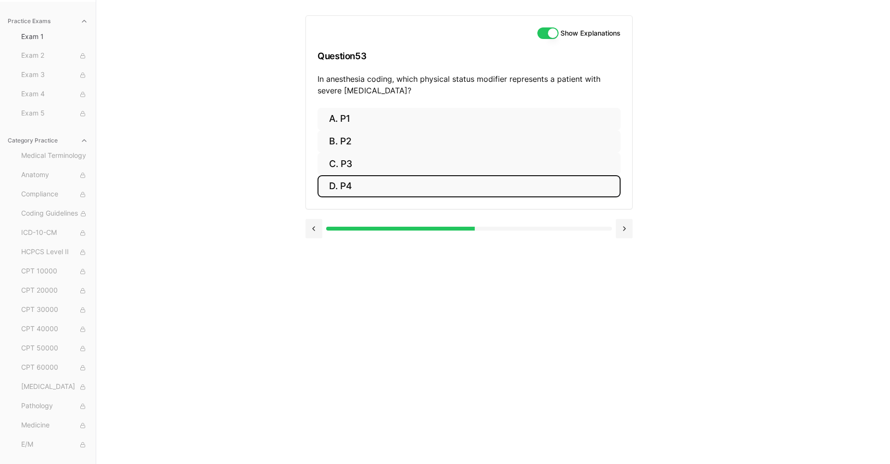
click at [378, 192] on button "D. P4" at bounding box center [469, 186] width 303 height 23
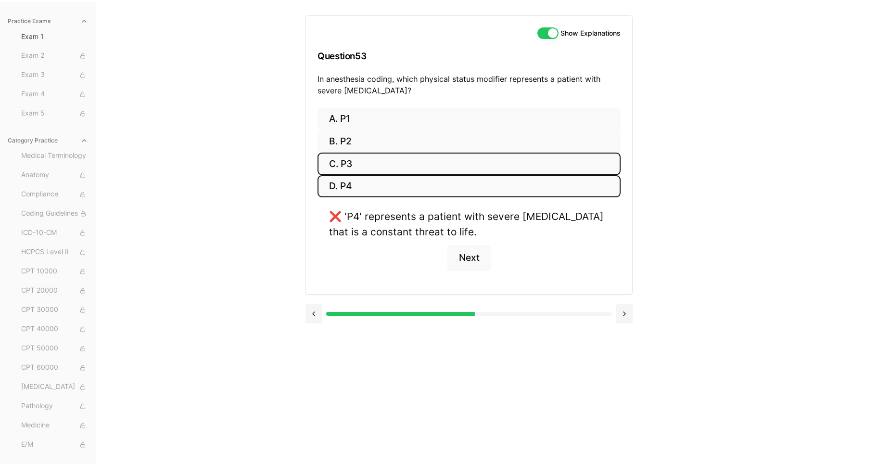
click at [350, 166] on button "C. P3" at bounding box center [469, 164] width 303 height 23
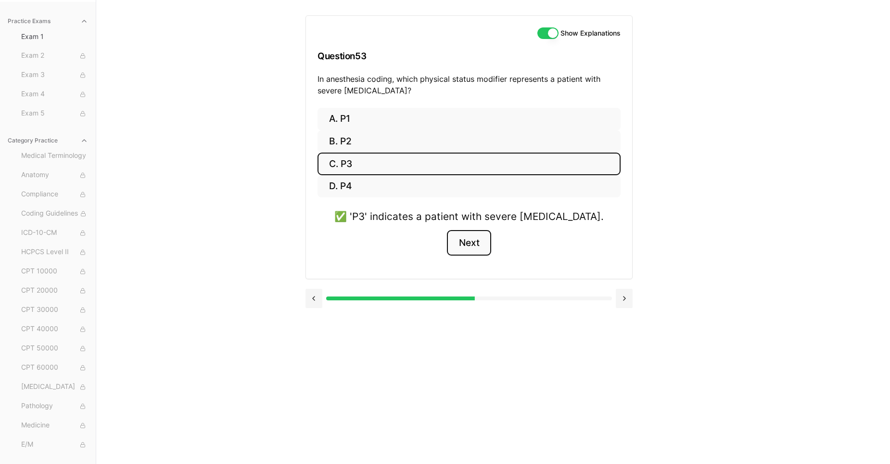
click at [474, 247] on button "Next" at bounding box center [469, 243] width 44 height 26
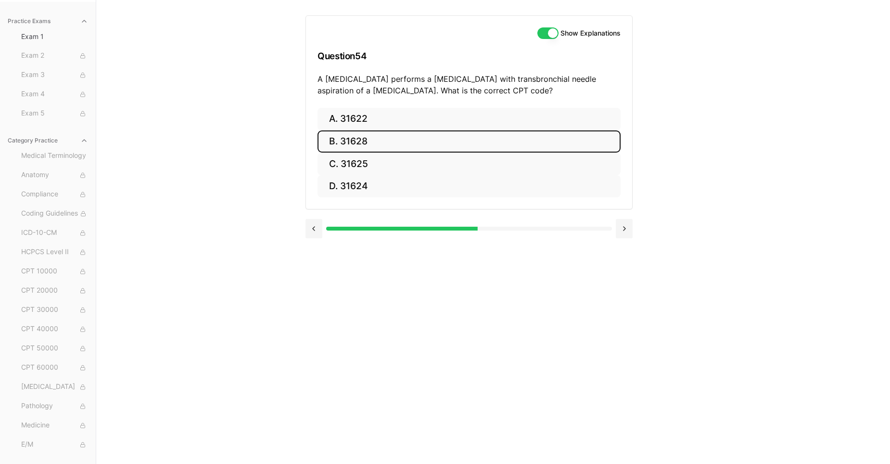
click at [350, 139] on button "B. 31628" at bounding box center [469, 141] width 303 height 23
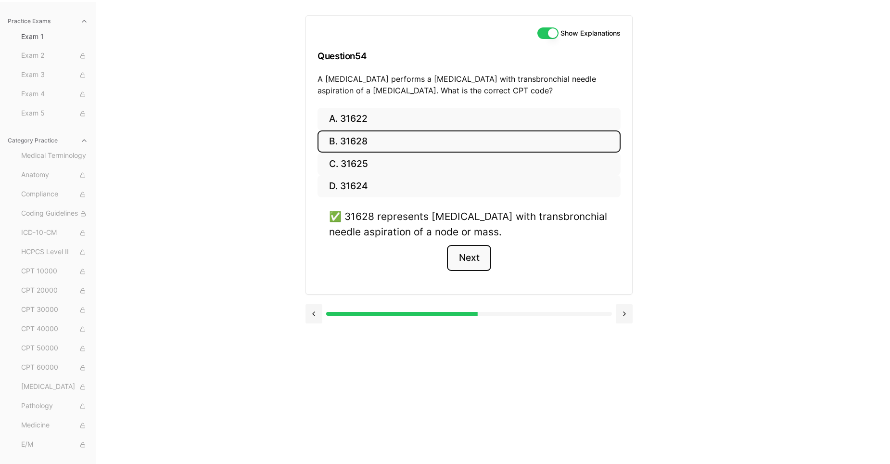
click at [470, 262] on button "Next" at bounding box center [469, 258] width 44 height 26
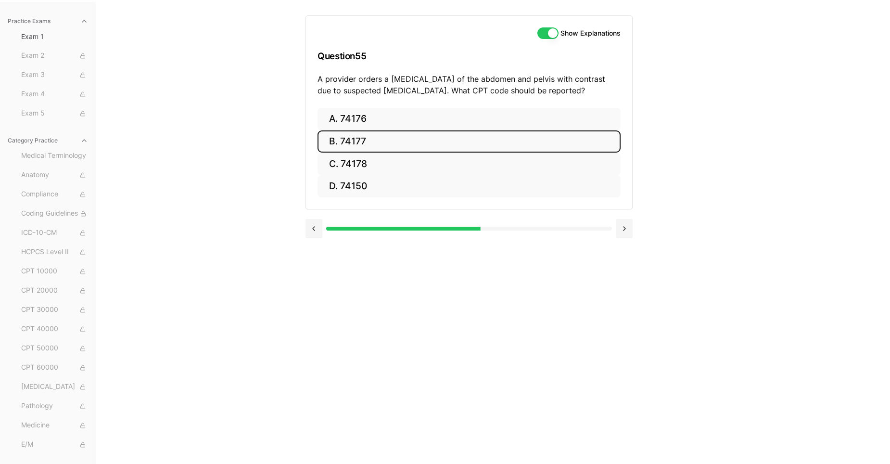
click at [352, 142] on button "B. 74177" at bounding box center [469, 141] width 303 height 23
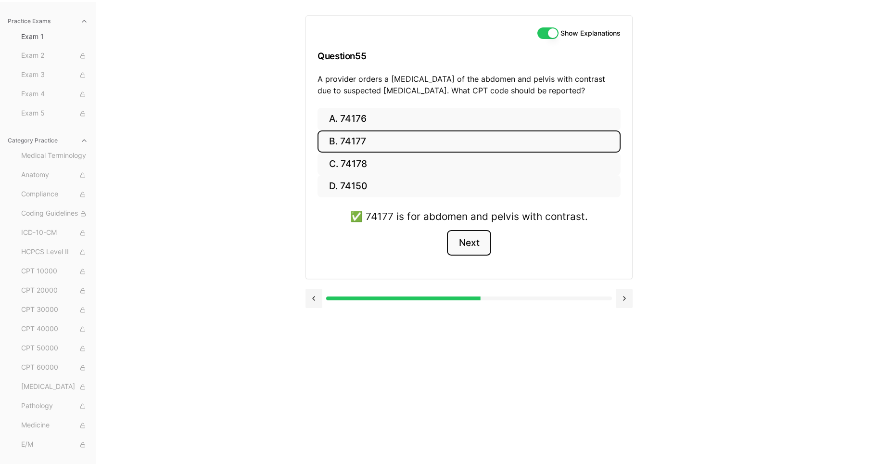
click at [470, 243] on button "Next" at bounding box center [469, 243] width 44 height 26
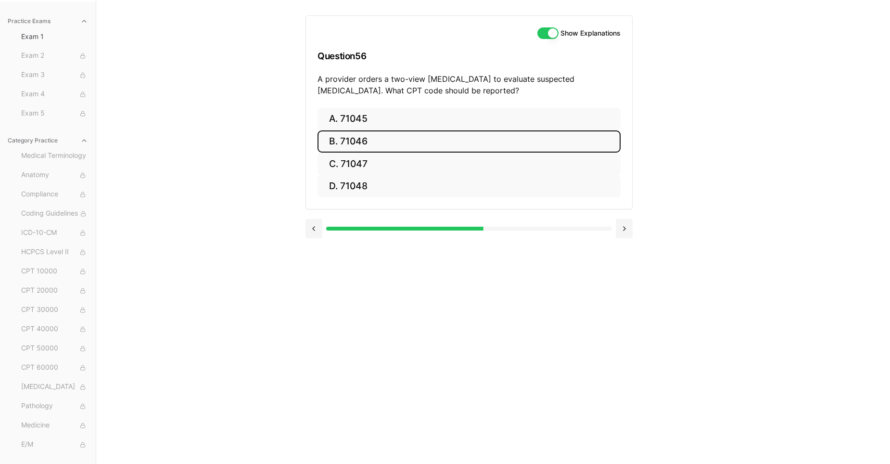
click at [354, 143] on button "B. 71046" at bounding box center [469, 141] width 303 height 23
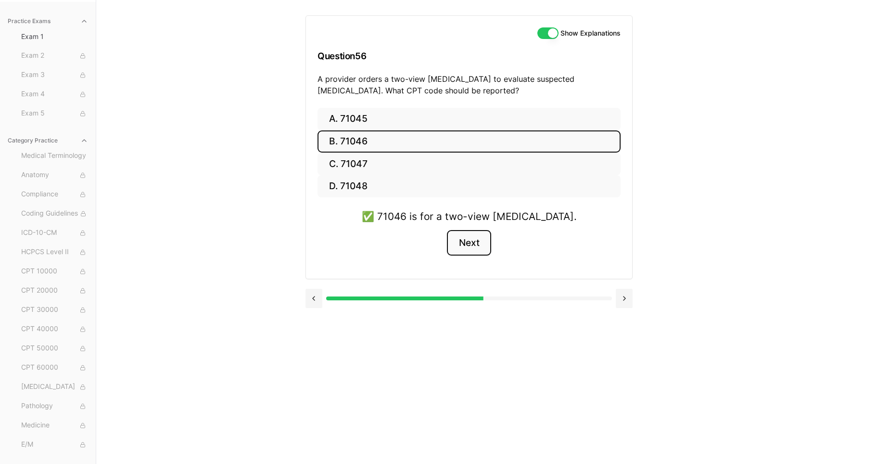
click at [468, 242] on button "Next" at bounding box center [469, 243] width 44 height 26
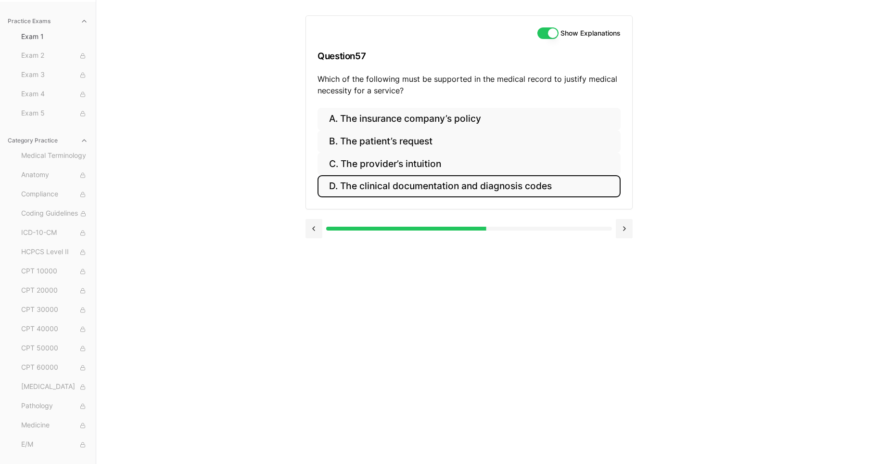
click at [417, 187] on button "D. The clinical documentation and diagnosis codes" at bounding box center [469, 186] width 303 height 23
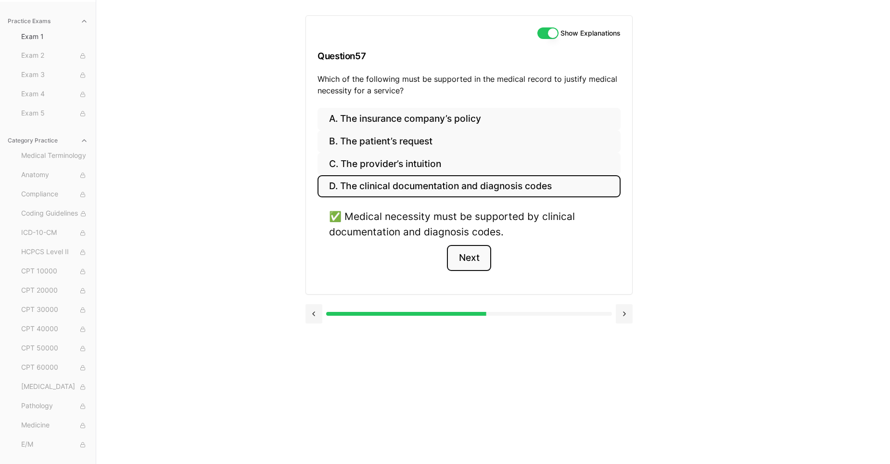
click at [472, 254] on button "Next" at bounding box center [469, 258] width 44 height 26
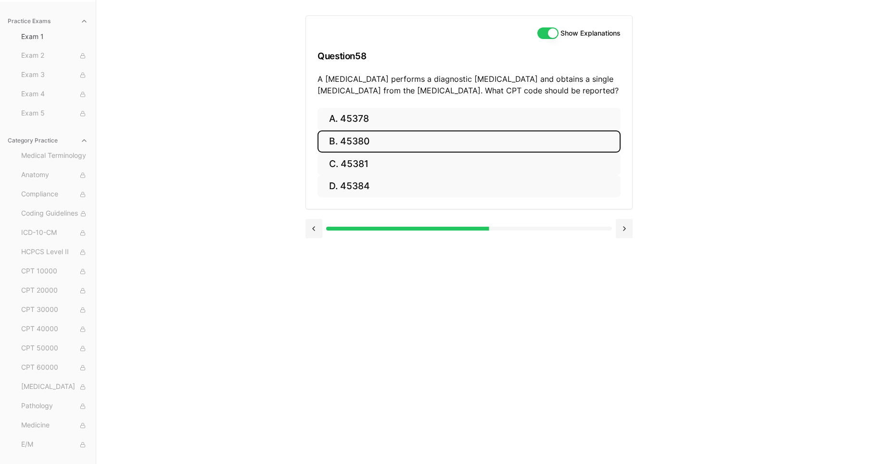
click at [359, 138] on button "B. 45380" at bounding box center [469, 141] width 303 height 23
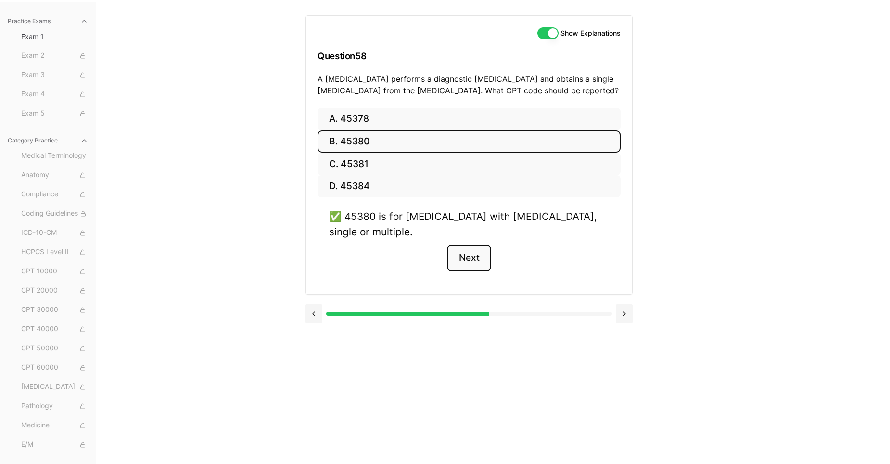
click at [471, 263] on button "Next" at bounding box center [469, 258] width 44 height 26
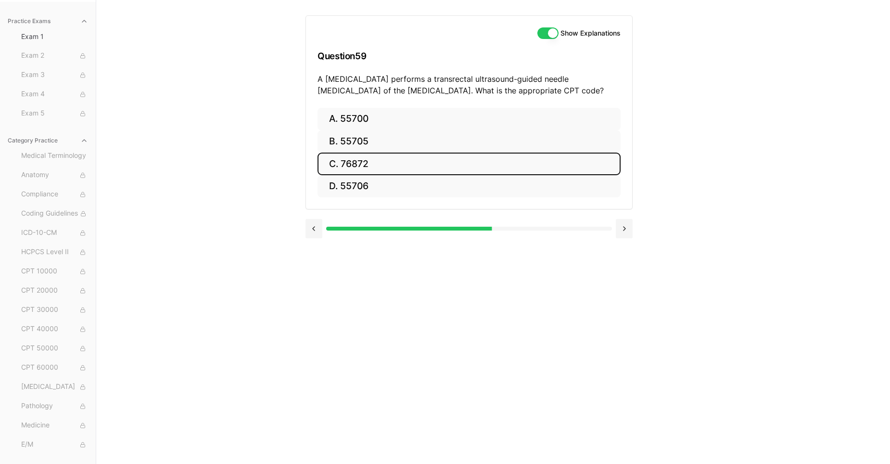
click at [358, 165] on button "C. 76872" at bounding box center [469, 164] width 303 height 23
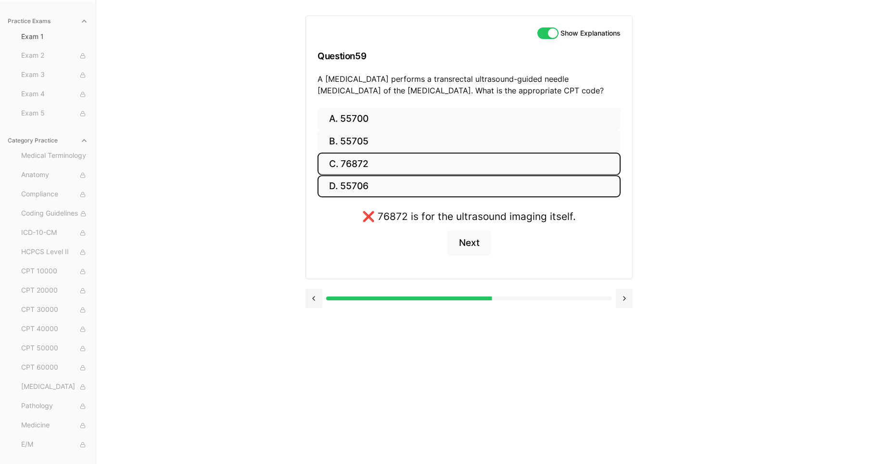
click at [359, 186] on button "D. 55706" at bounding box center [469, 186] width 303 height 23
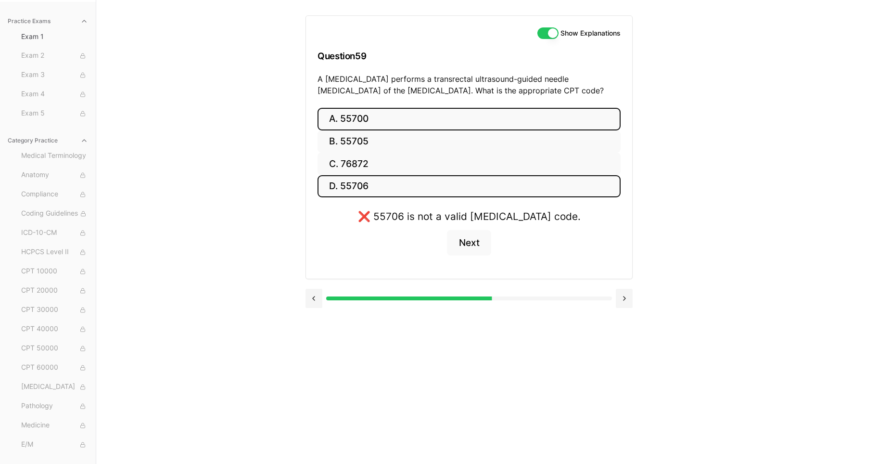
click at [350, 121] on button "A. 55700" at bounding box center [469, 119] width 303 height 23
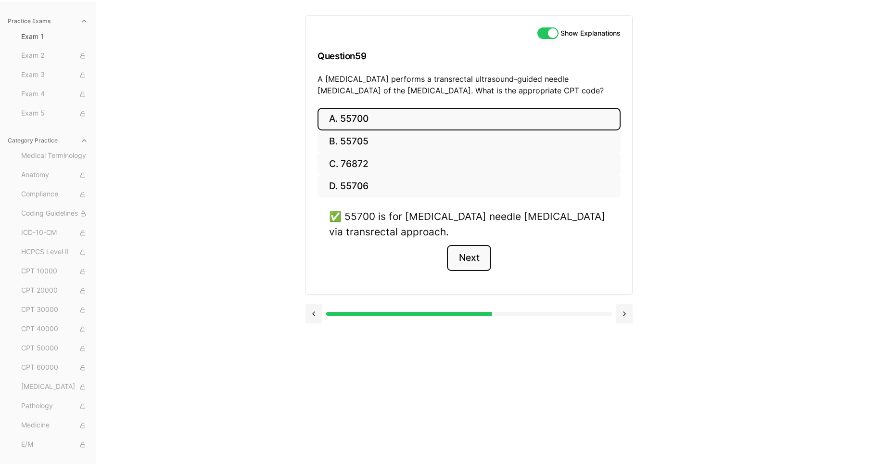
click at [471, 257] on button "Next" at bounding box center [469, 258] width 44 height 26
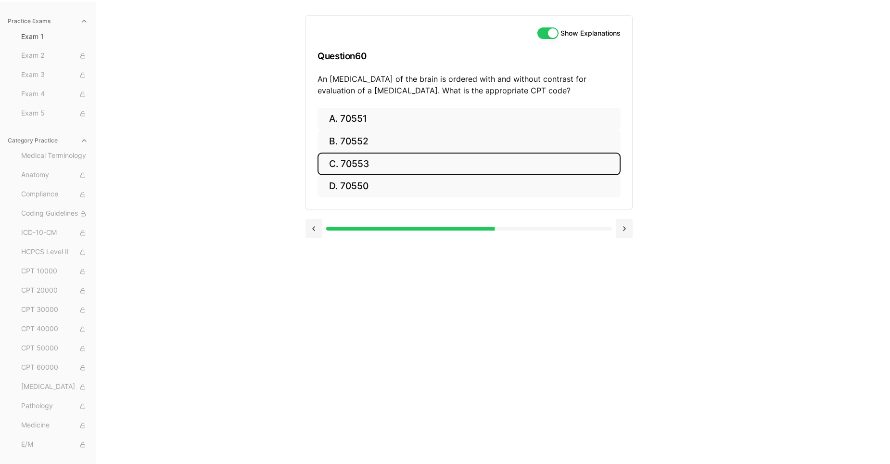
click at [345, 162] on button "C. 70553" at bounding box center [469, 164] width 303 height 23
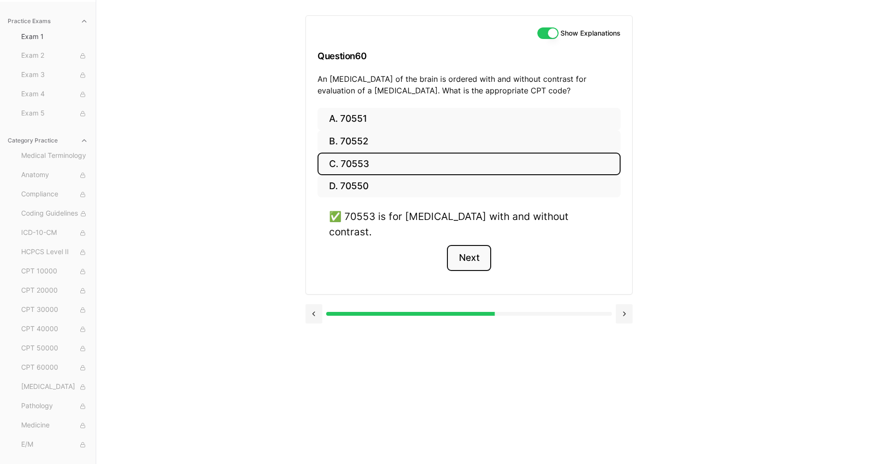
click at [476, 245] on button "Next" at bounding box center [469, 258] width 44 height 26
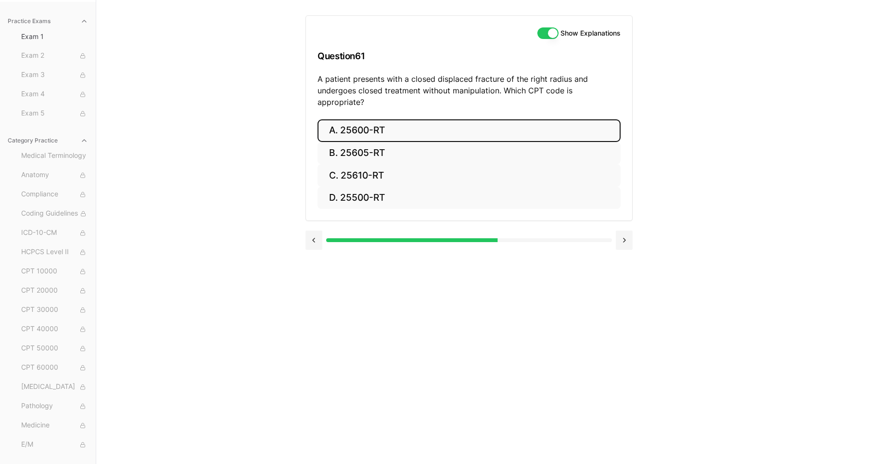
click at [363, 119] on button "A. 25600-RT" at bounding box center [469, 130] width 303 height 23
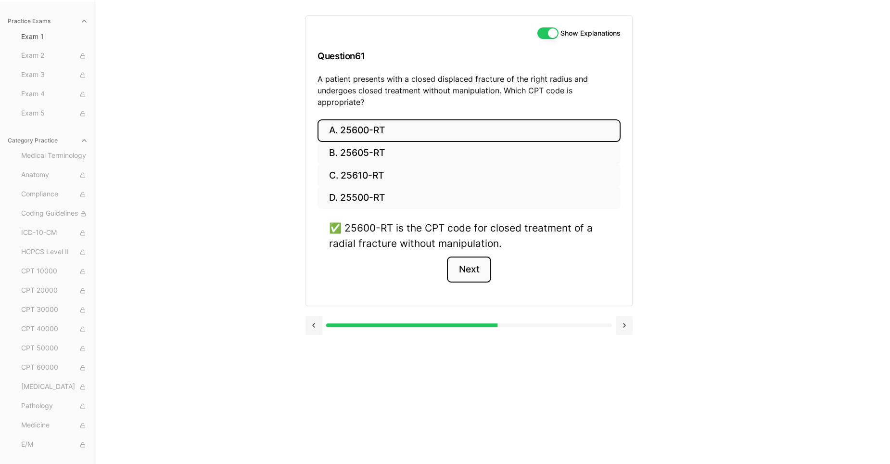
click at [470, 259] on button "Next" at bounding box center [469, 269] width 44 height 26
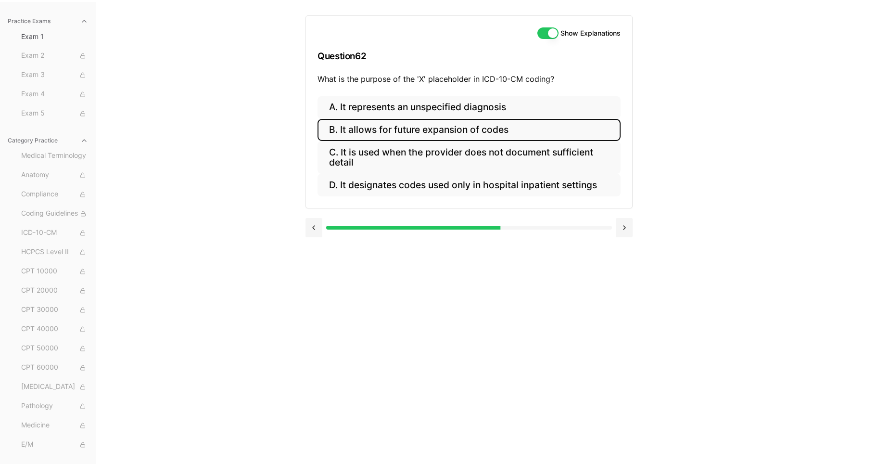
click at [428, 128] on button "B. It allows for future expansion of codes" at bounding box center [469, 130] width 303 height 23
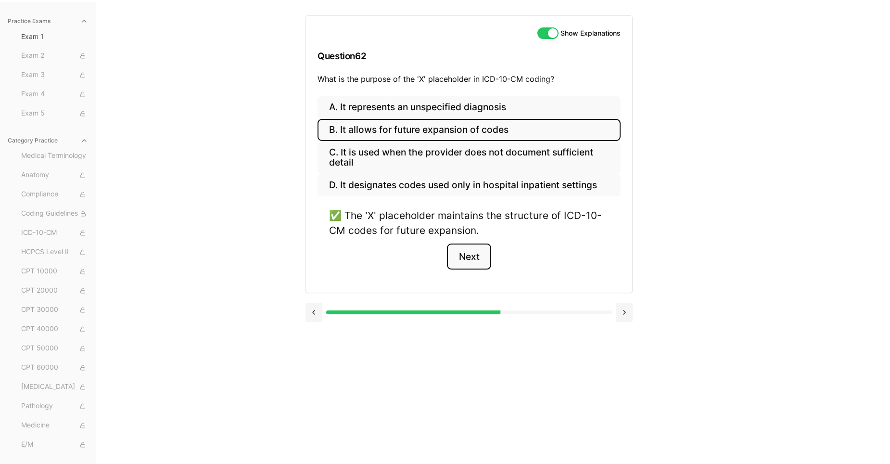
click at [475, 256] on button "Next" at bounding box center [469, 256] width 44 height 26
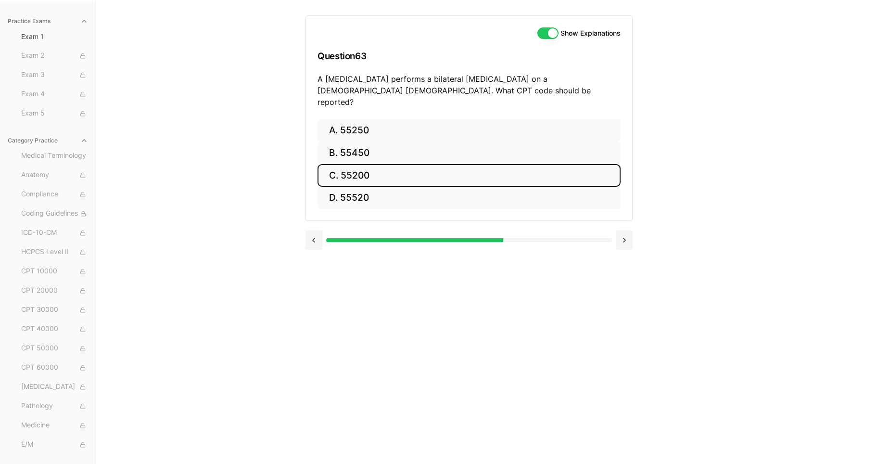
click at [357, 166] on button "C. 55200" at bounding box center [469, 175] width 303 height 23
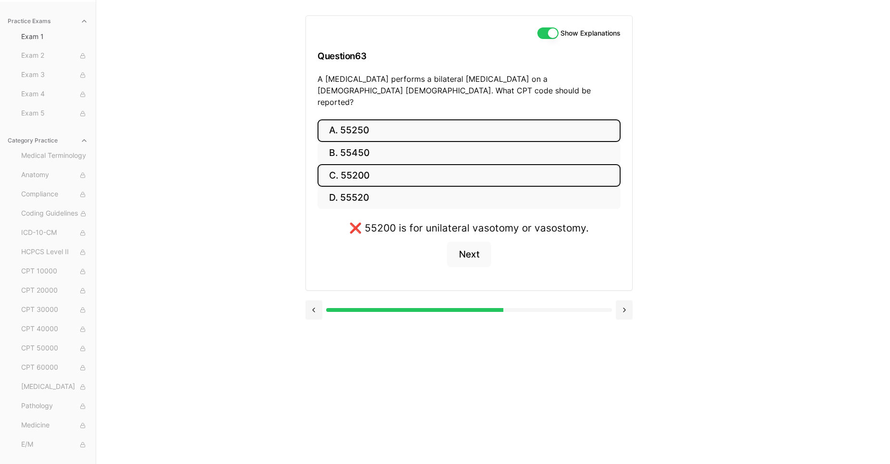
click at [354, 119] on button "A. 55250" at bounding box center [469, 130] width 303 height 23
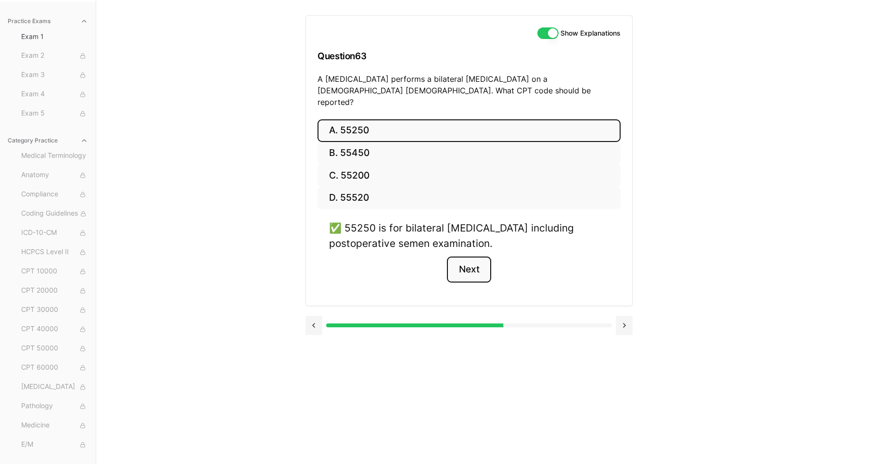
click at [468, 264] on button "Next" at bounding box center [469, 269] width 44 height 26
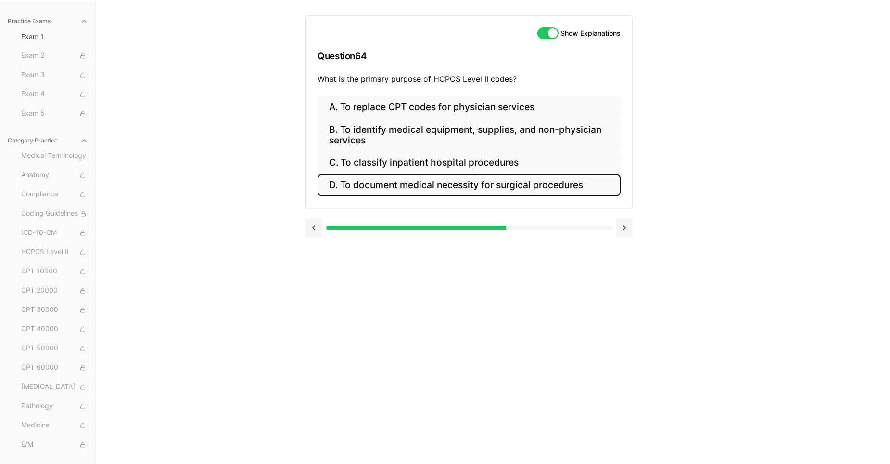
click at [409, 186] on button "D. To document medical necessity for surgical procedures" at bounding box center [469, 185] width 303 height 23
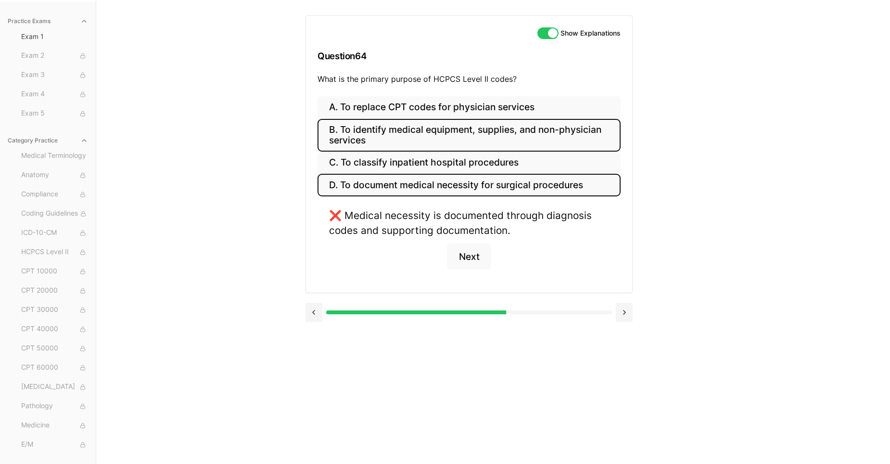
click at [405, 128] on button "B. To identify medical equipment, supplies, and non-physician services" at bounding box center [469, 135] width 303 height 33
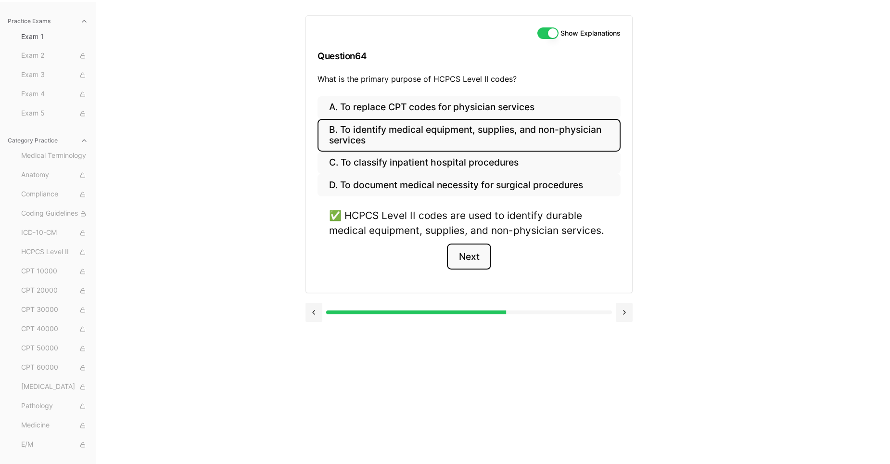
click at [470, 256] on button "Next" at bounding box center [469, 256] width 44 height 26
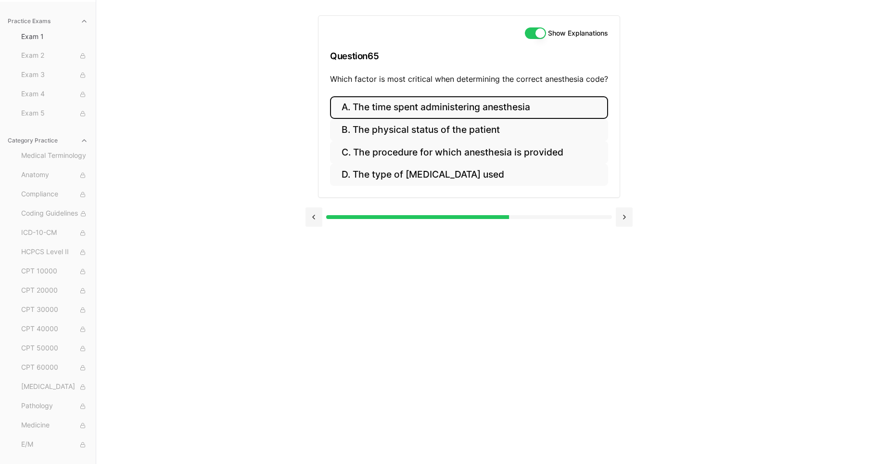
click at [456, 105] on button "A. The time spent administering anesthesia" at bounding box center [469, 107] width 278 height 23
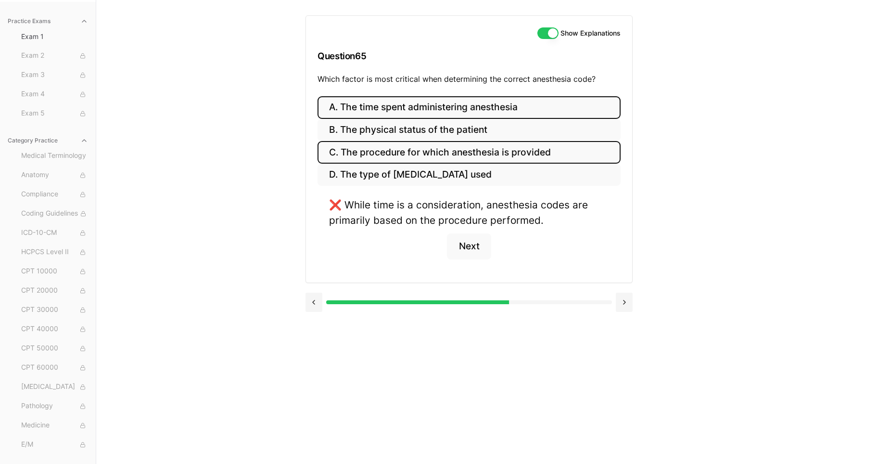
click at [445, 152] on button "C. The procedure for which anesthesia is provided" at bounding box center [469, 152] width 303 height 23
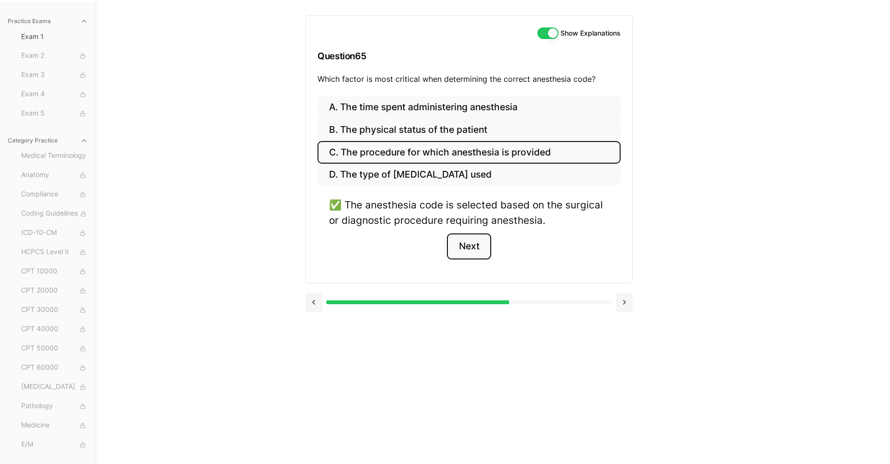
click at [471, 244] on button "Next" at bounding box center [469, 246] width 44 height 26
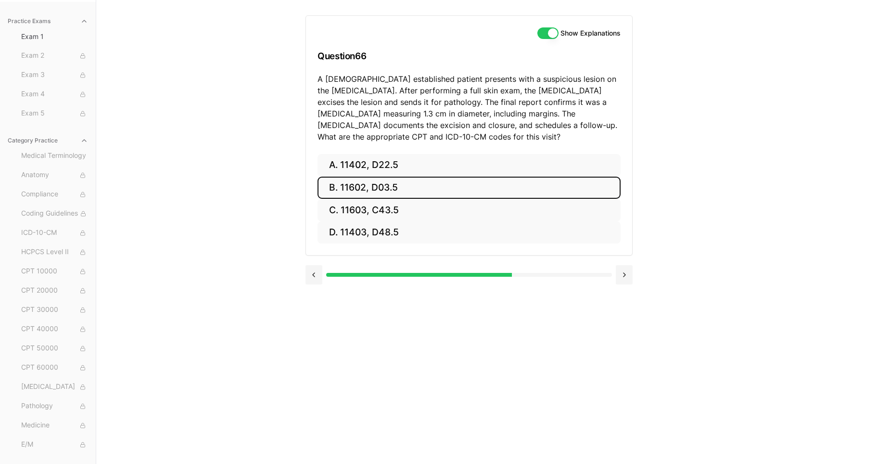
click at [362, 186] on button "B. 11602, D03.5" at bounding box center [469, 188] width 303 height 23
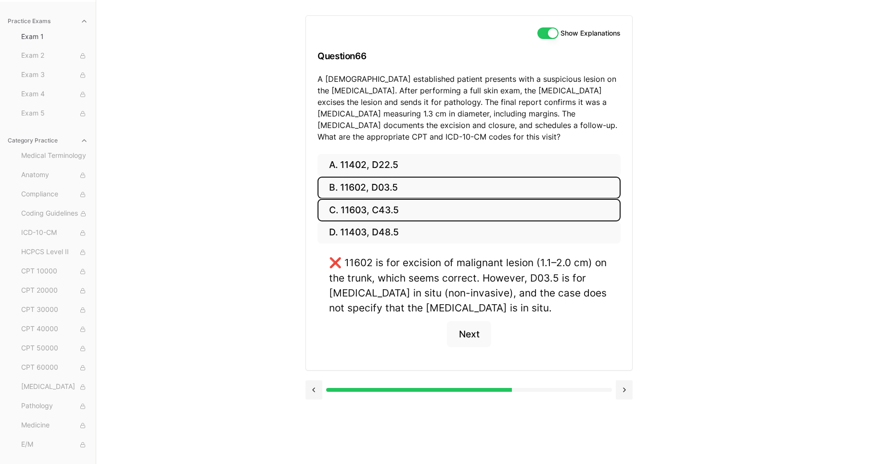
click at [366, 210] on button "C. 11603, C43.5" at bounding box center [469, 210] width 303 height 23
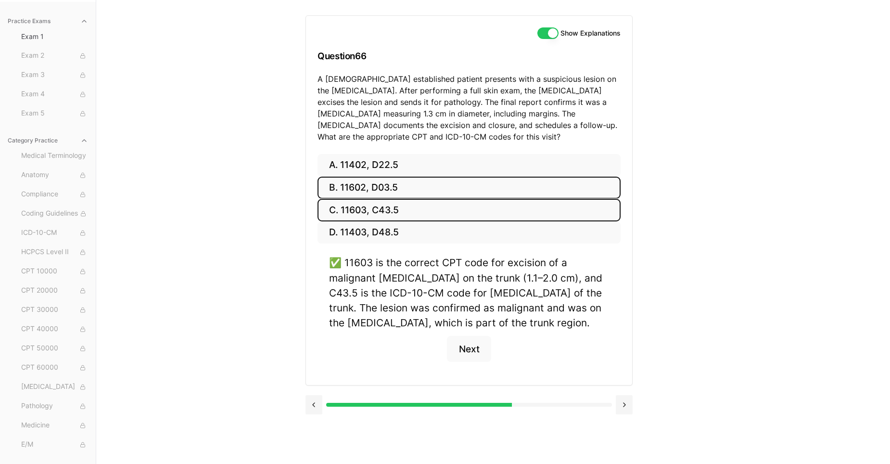
click at [392, 189] on button "B. 11602, D03.5" at bounding box center [469, 188] width 303 height 23
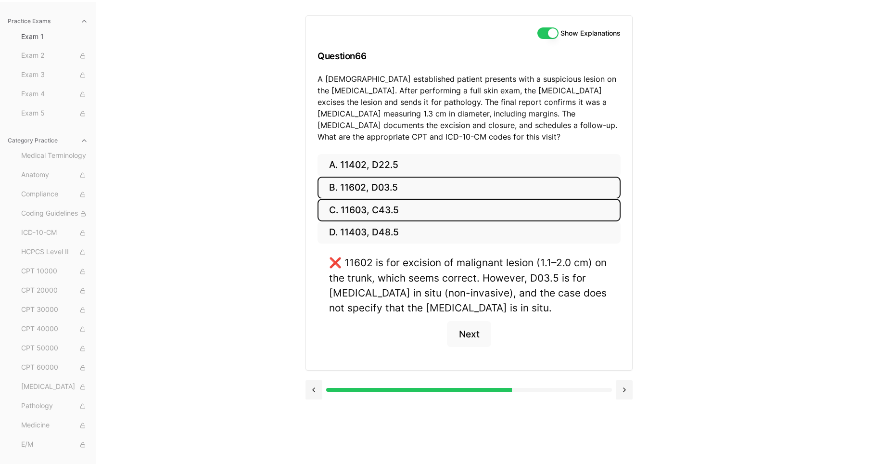
click at [386, 208] on button "C. 11603, C43.5" at bounding box center [469, 210] width 303 height 23
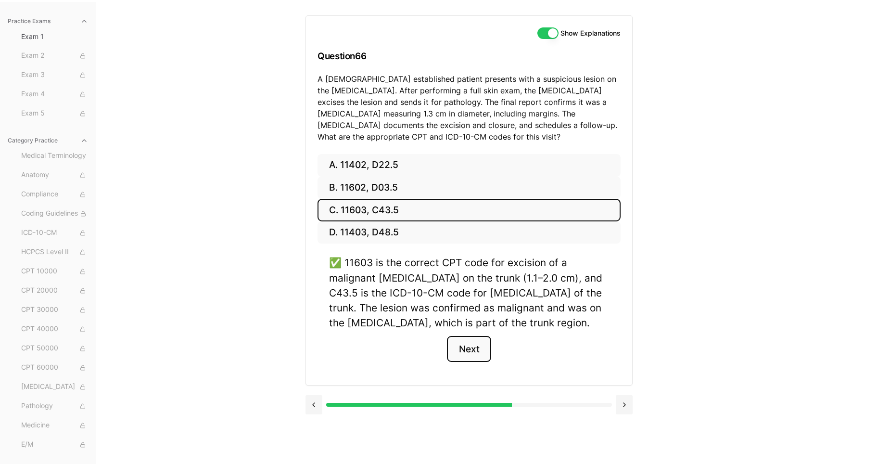
click at [469, 347] on button "Next" at bounding box center [469, 349] width 44 height 26
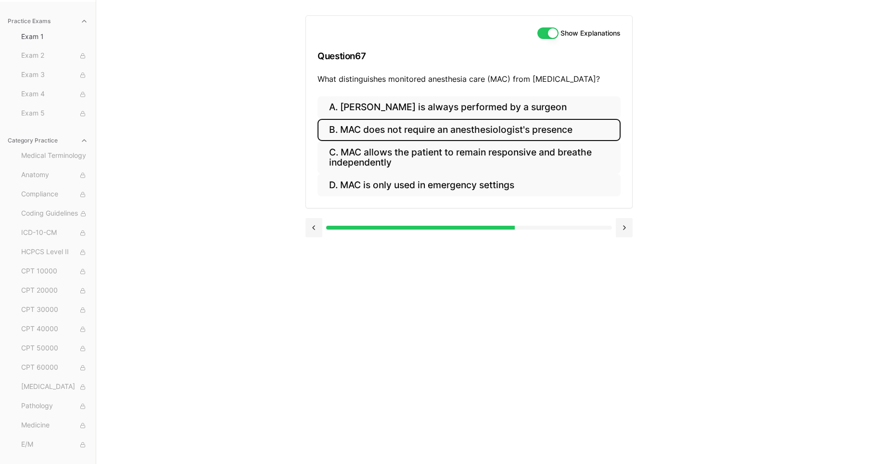
click at [430, 130] on button "B. MAC does not require an anesthesiologist's presence" at bounding box center [469, 130] width 303 height 23
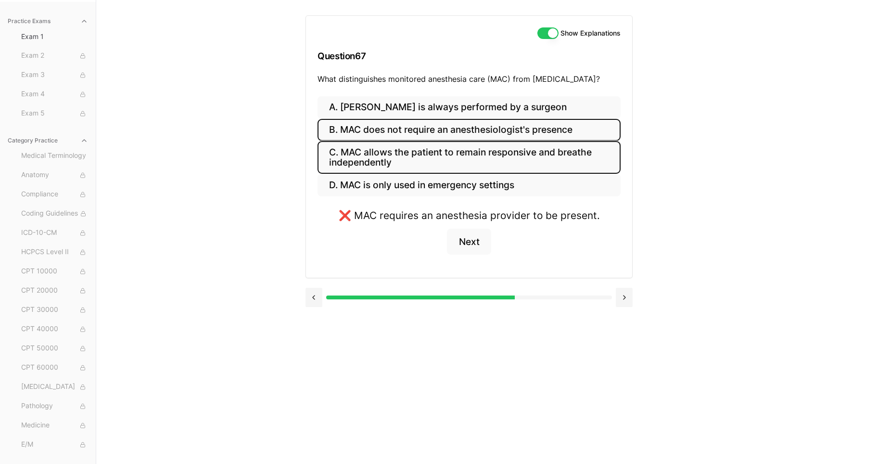
click at [430, 153] on button "C. MAC allows the patient to remain responsive and breathe independently" at bounding box center [469, 157] width 303 height 33
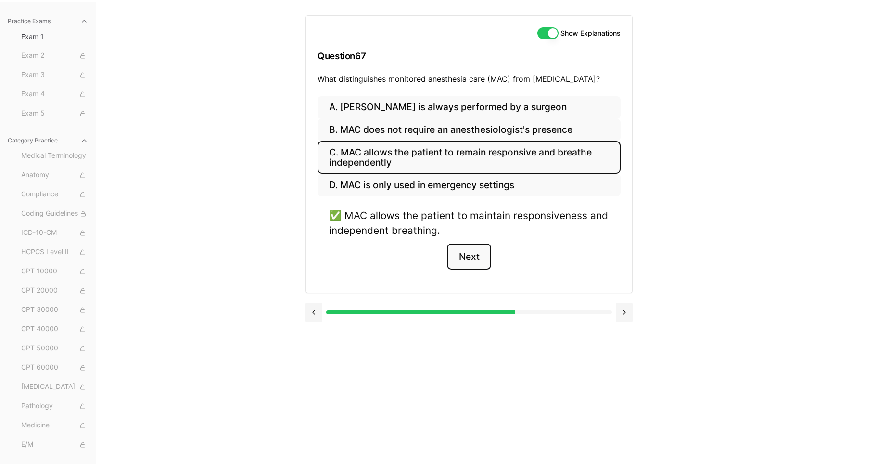
click at [463, 262] on button "Next" at bounding box center [469, 256] width 44 height 26
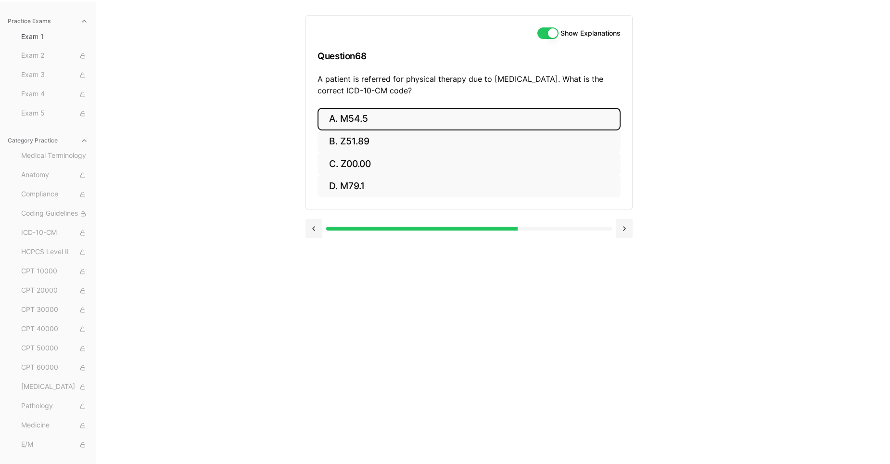
click at [440, 128] on button "A. M54.5" at bounding box center [469, 119] width 303 height 23
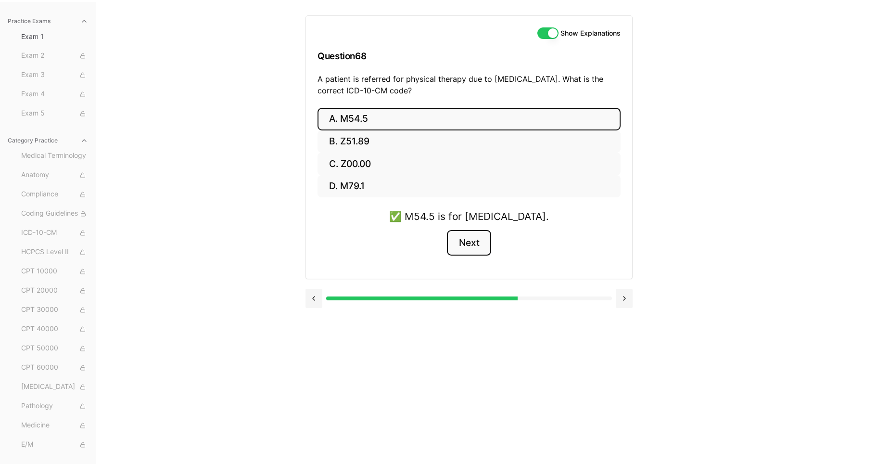
click at [475, 253] on button "Next" at bounding box center [469, 243] width 44 height 26
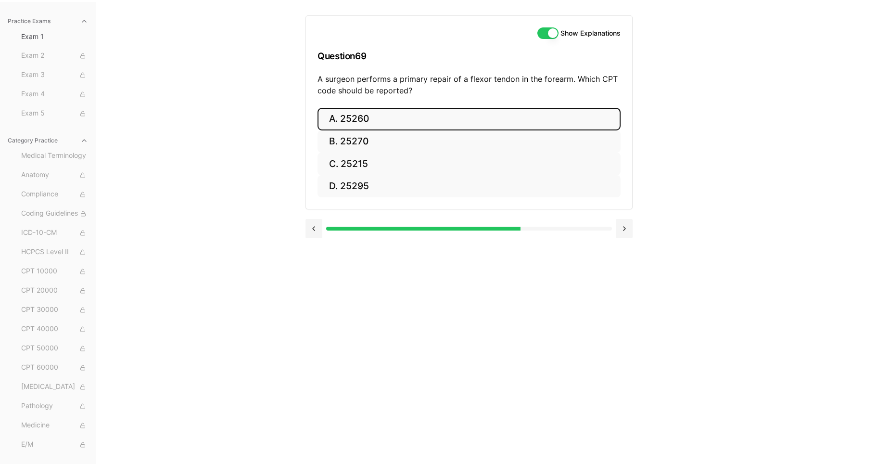
click at [357, 117] on button "A. 25260" at bounding box center [469, 119] width 303 height 23
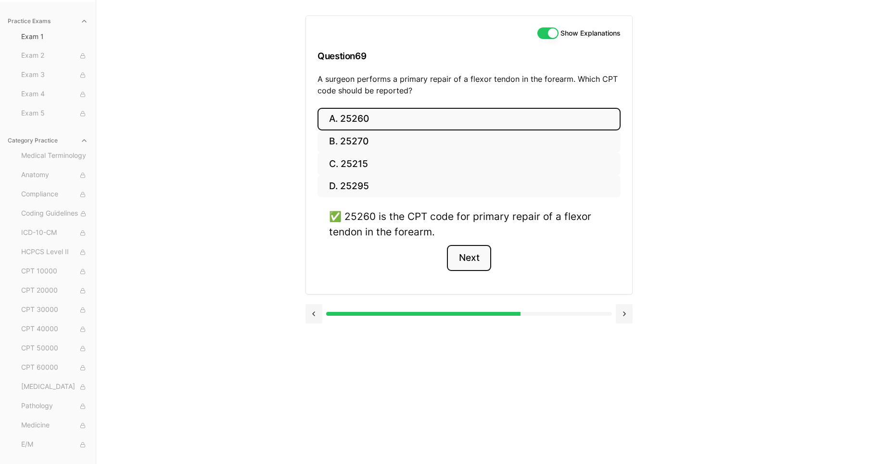
click at [469, 261] on button "Next" at bounding box center [469, 258] width 44 height 26
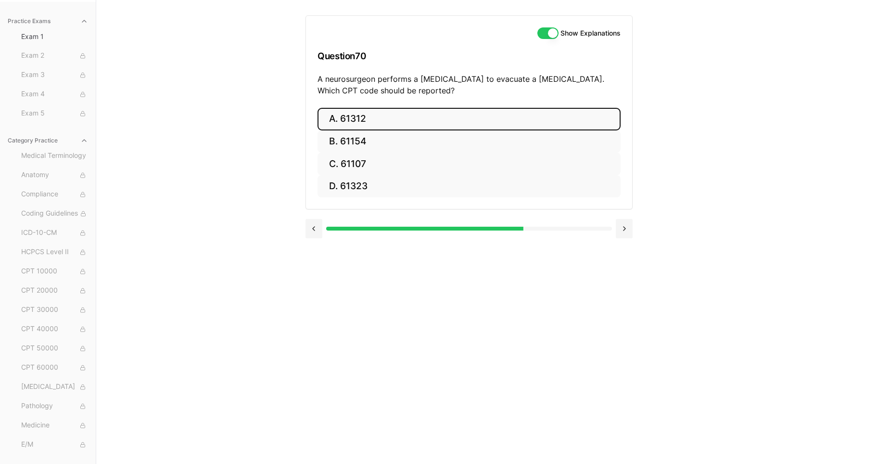
click at [361, 119] on button "A. 61312" at bounding box center [469, 119] width 303 height 23
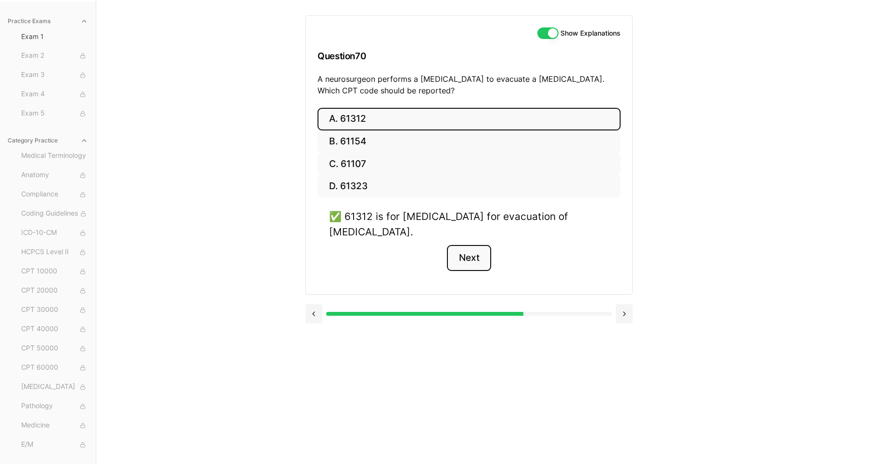
click at [476, 262] on button "Next" at bounding box center [469, 258] width 44 height 26
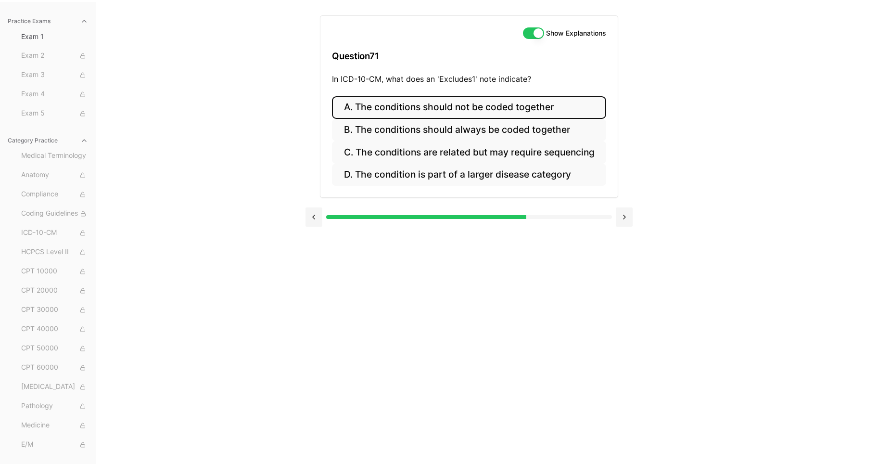
click at [427, 110] on button "A. The conditions should not be coded together" at bounding box center [469, 107] width 274 height 23
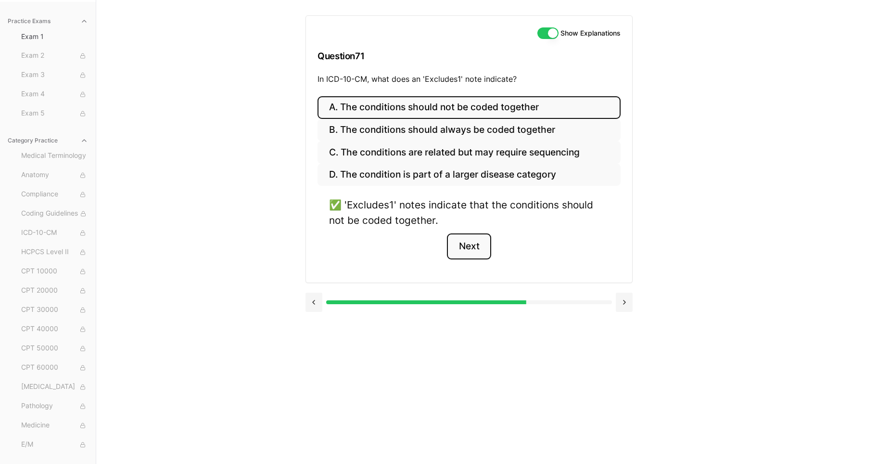
click at [477, 246] on button "Next" at bounding box center [469, 246] width 44 height 26
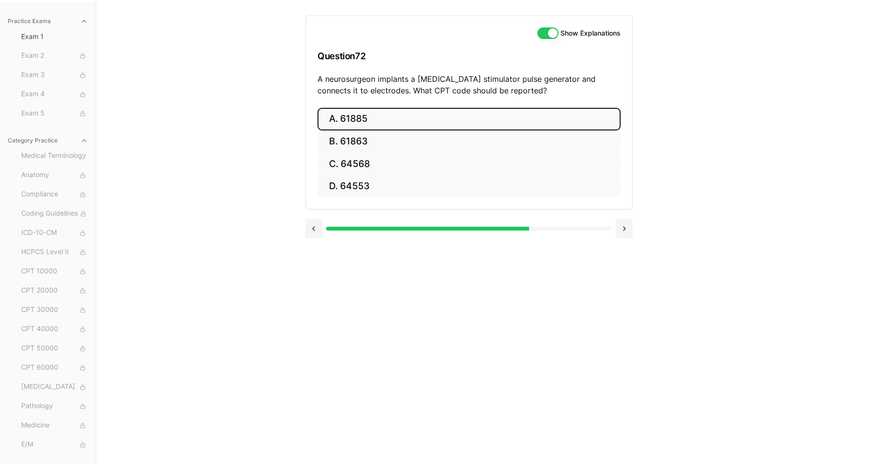
click at [357, 115] on button "A. 61885" at bounding box center [469, 119] width 303 height 23
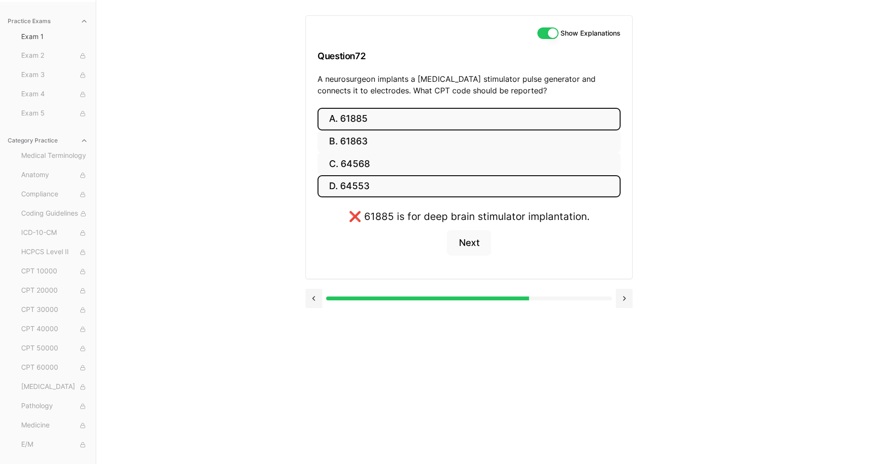
click at [358, 188] on button "D. 64553" at bounding box center [469, 186] width 303 height 23
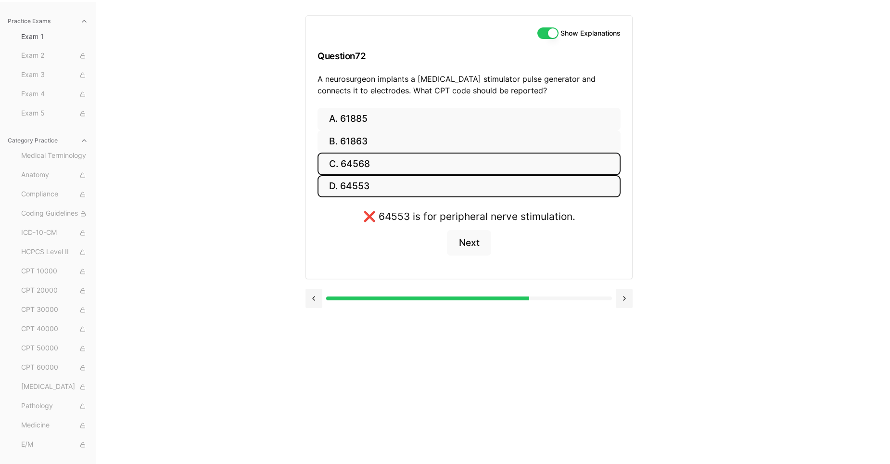
click at [355, 163] on button "C. 64568" at bounding box center [469, 164] width 303 height 23
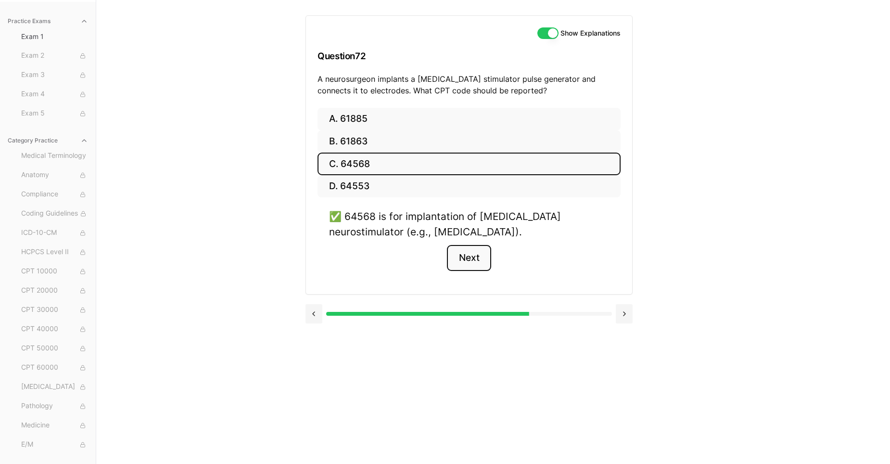
click at [466, 253] on button "Next" at bounding box center [469, 258] width 44 height 26
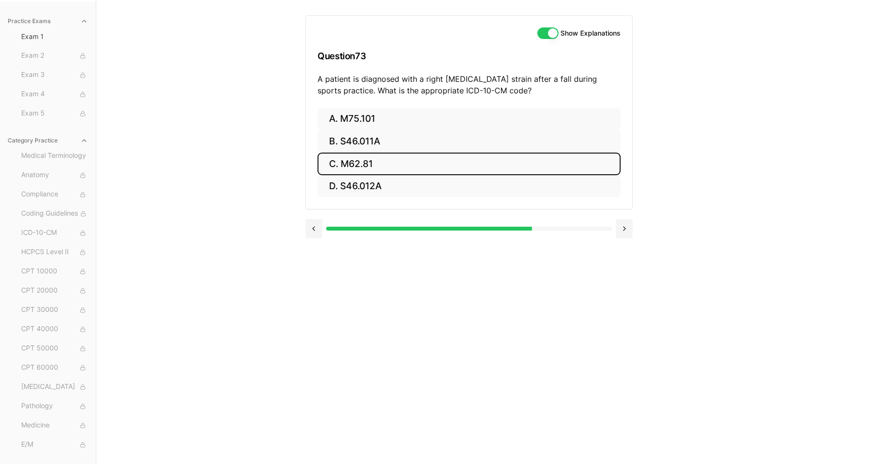
click at [355, 163] on button "C. M62.81" at bounding box center [469, 164] width 303 height 23
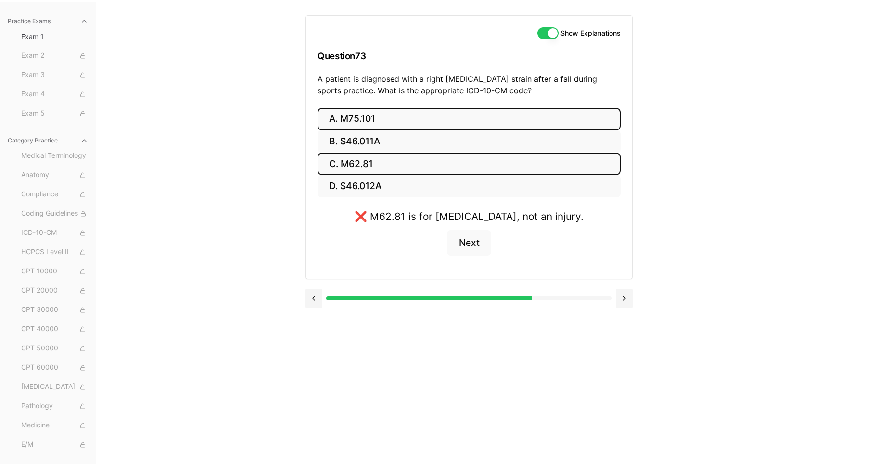
click at [360, 117] on button "A. M75.101" at bounding box center [469, 119] width 303 height 23
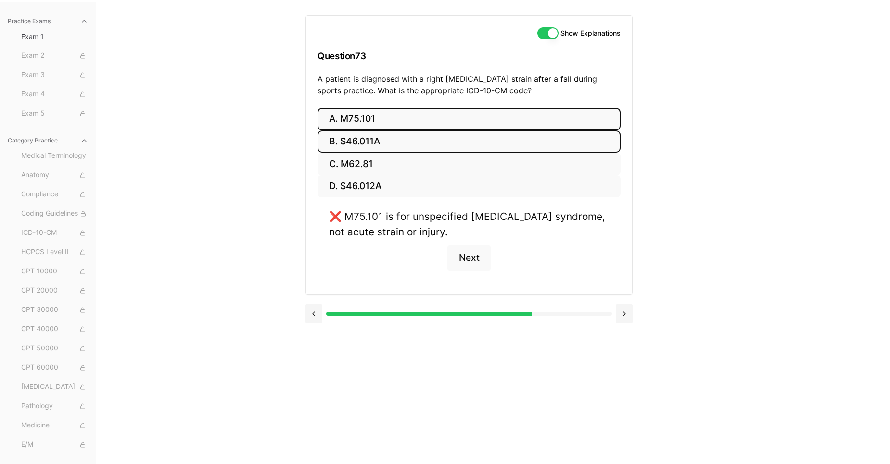
click at [365, 141] on button "B. S46.011A" at bounding box center [469, 141] width 303 height 23
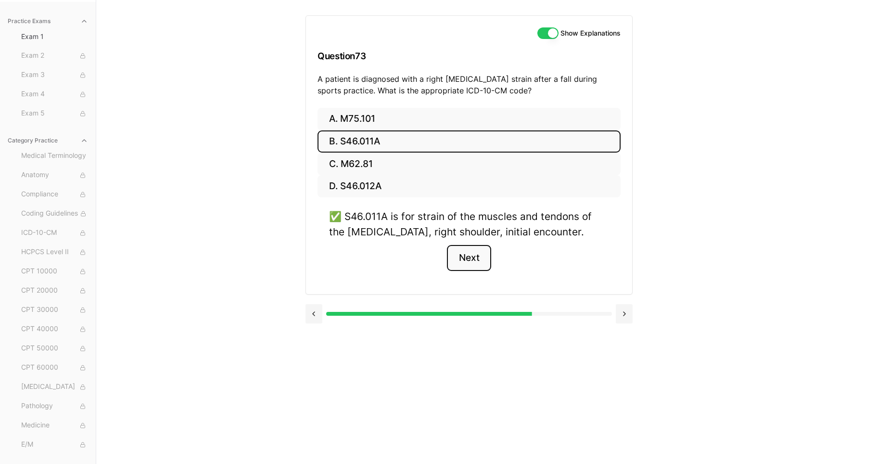
click at [470, 261] on button "Next" at bounding box center [469, 258] width 44 height 26
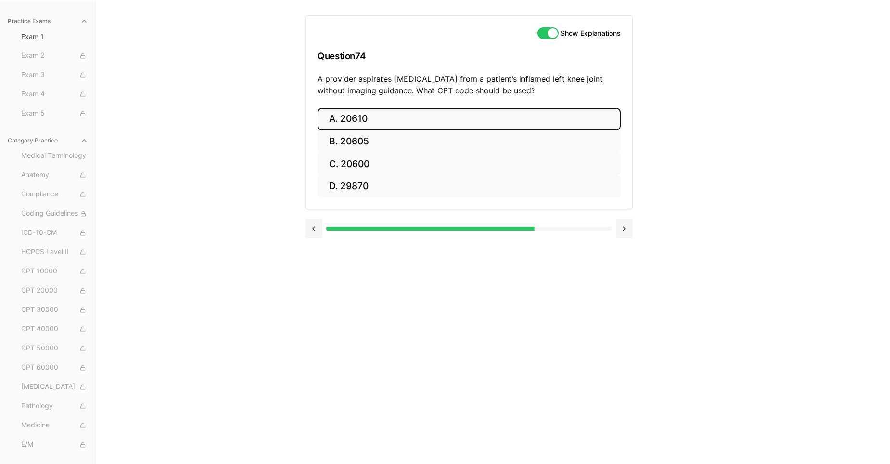
click at [350, 116] on button "A. 20610" at bounding box center [469, 119] width 303 height 23
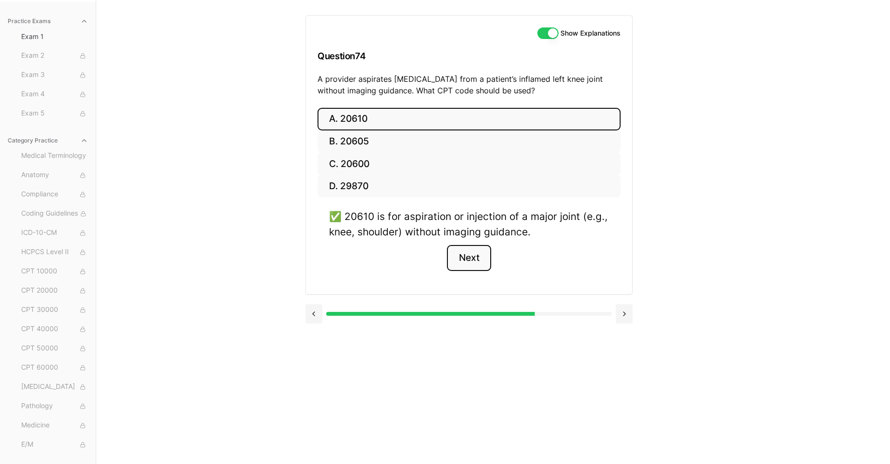
click at [472, 260] on button "Next" at bounding box center [469, 258] width 44 height 26
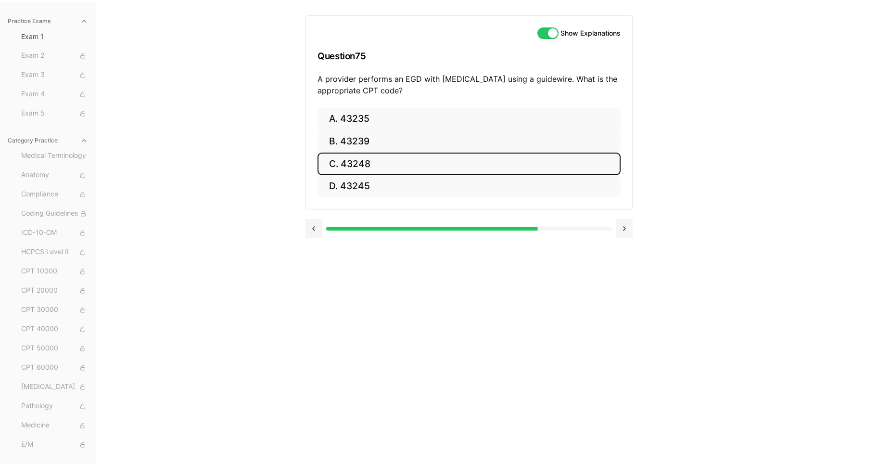
click at [355, 163] on button "C. 43248" at bounding box center [469, 164] width 303 height 23
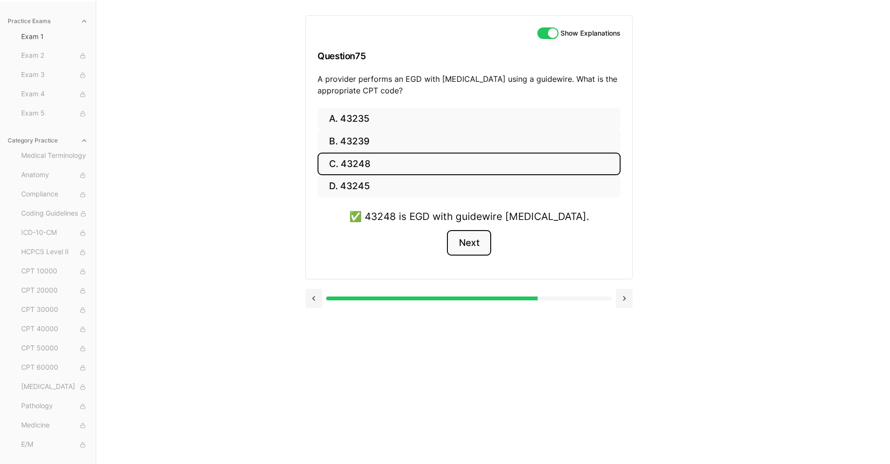
click at [471, 245] on button "Next" at bounding box center [469, 243] width 44 height 26
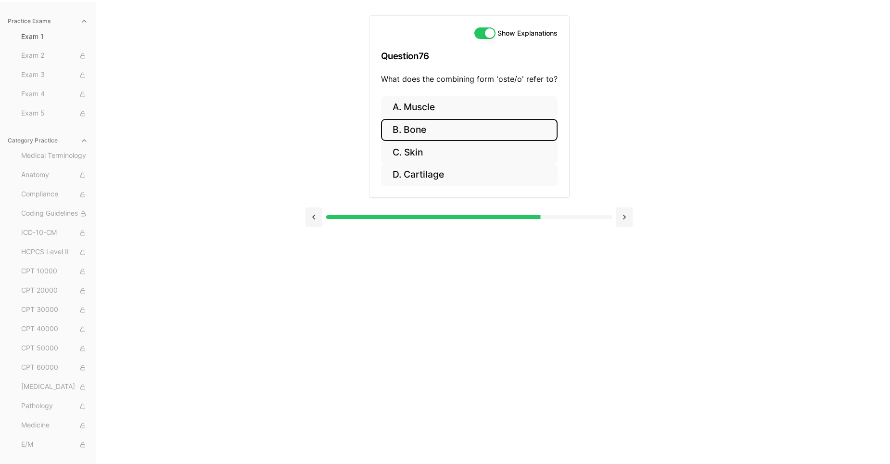
click at [415, 130] on button "B. Bone" at bounding box center [469, 130] width 177 height 23
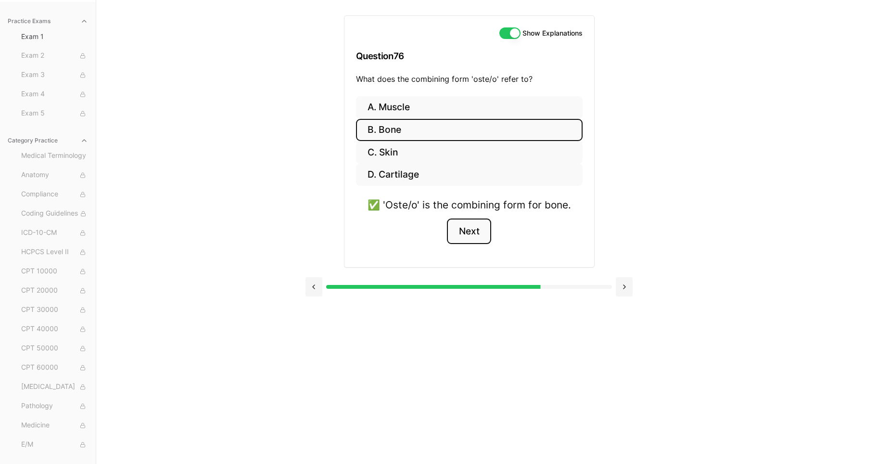
click at [470, 231] on button "Next" at bounding box center [469, 231] width 44 height 26
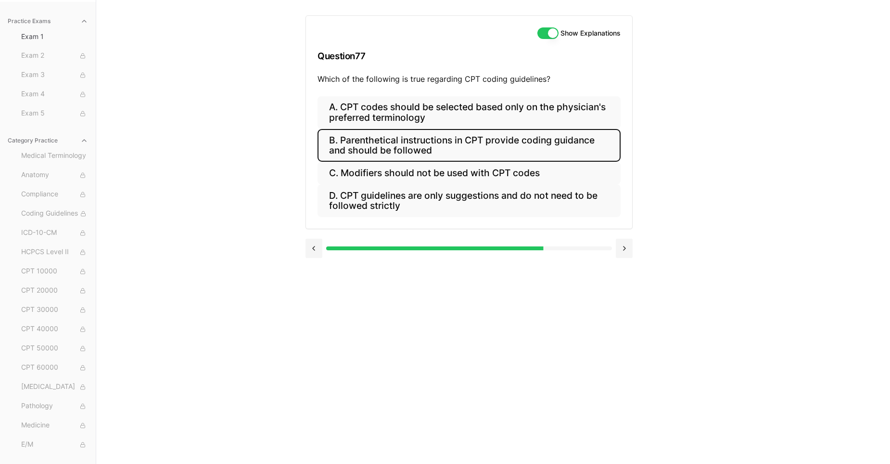
click at [411, 143] on button "B. Parenthetical instructions in CPT provide coding guidance and should be foll…" at bounding box center [469, 145] width 303 height 33
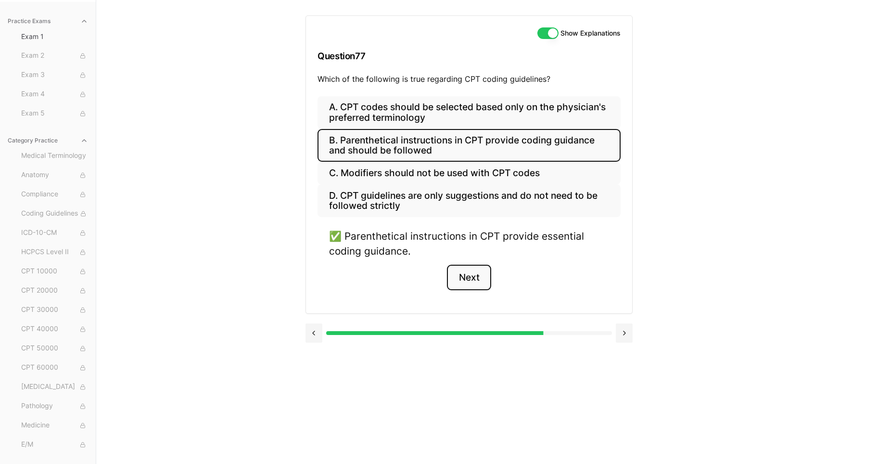
click at [469, 279] on button "Next" at bounding box center [469, 278] width 44 height 26
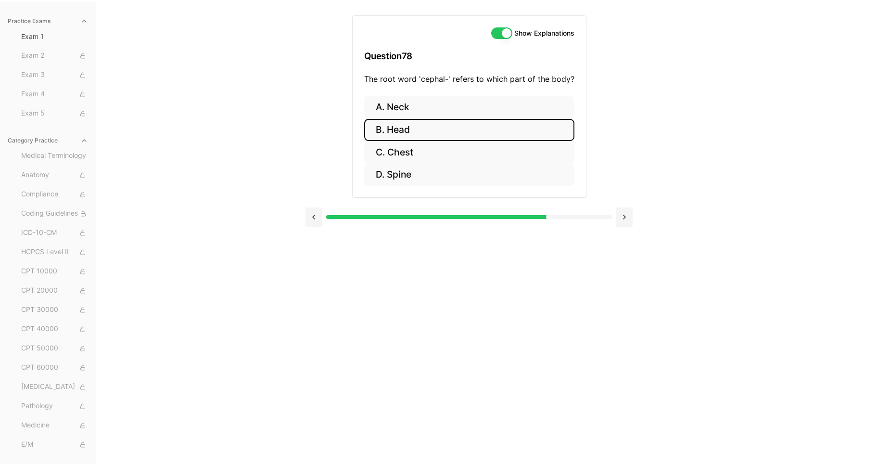
click at [399, 128] on button "B. Head" at bounding box center [469, 130] width 210 height 23
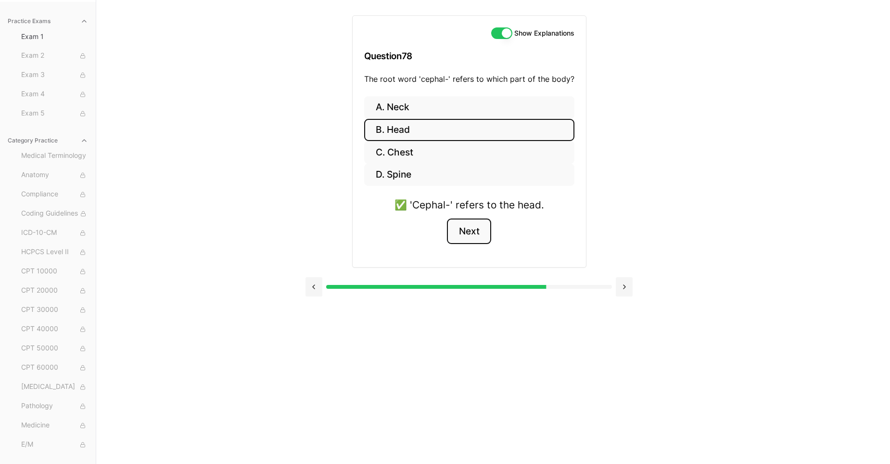
click at [469, 233] on button "Next" at bounding box center [469, 231] width 44 height 26
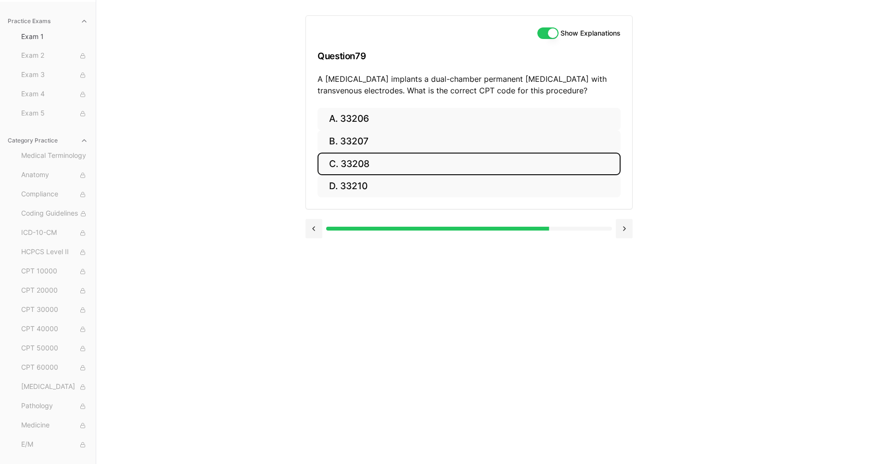
click at [344, 164] on button "C. 33208" at bounding box center [469, 164] width 303 height 23
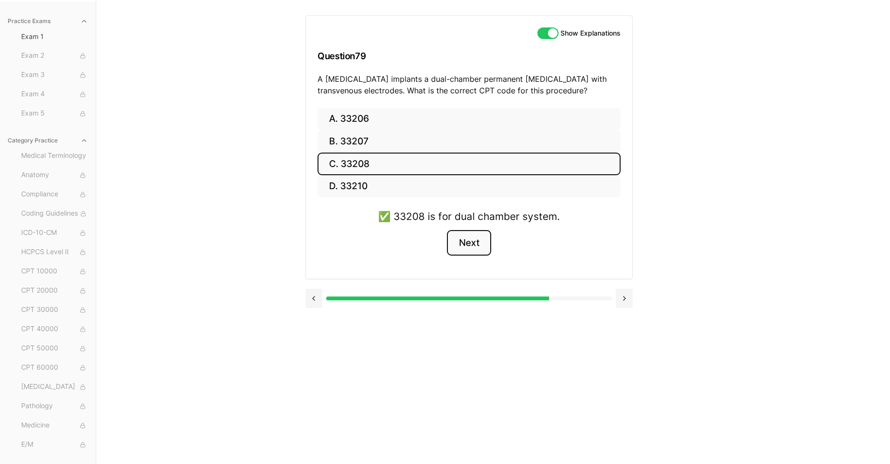
click at [471, 246] on button "Next" at bounding box center [469, 243] width 44 height 26
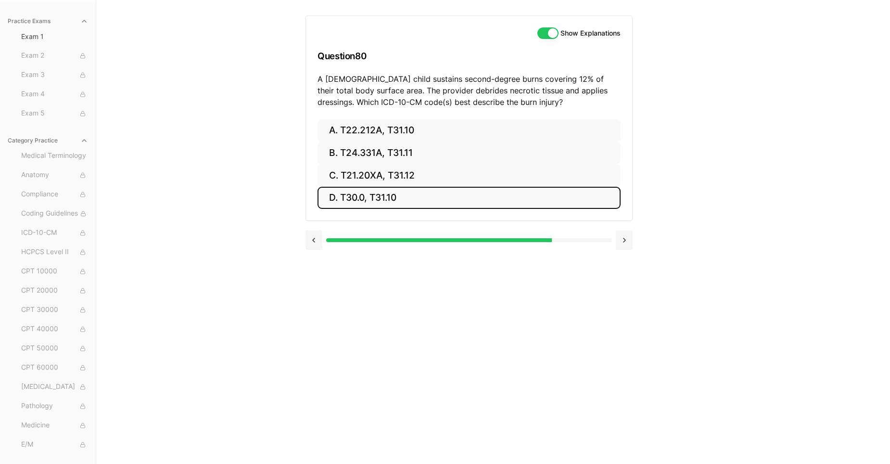
click at [374, 195] on button "D. T30.0, T31.10" at bounding box center [469, 198] width 303 height 23
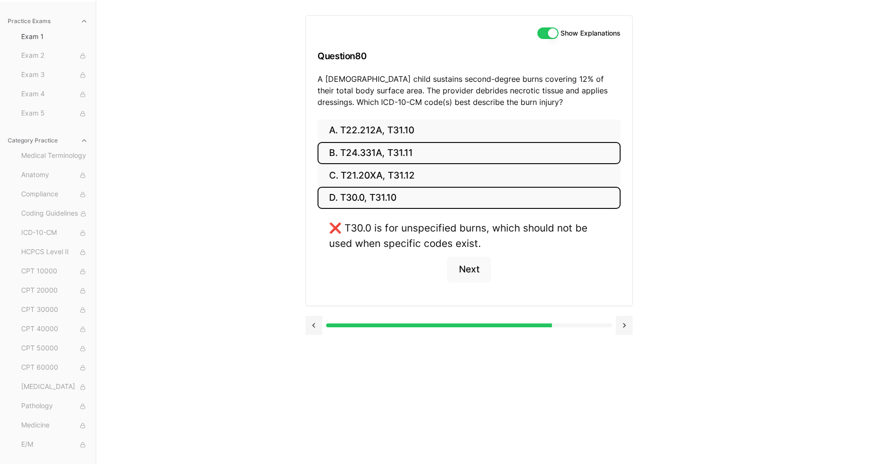
click at [371, 149] on button "B. T24.331A, T31.11" at bounding box center [469, 153] width 303 height 23
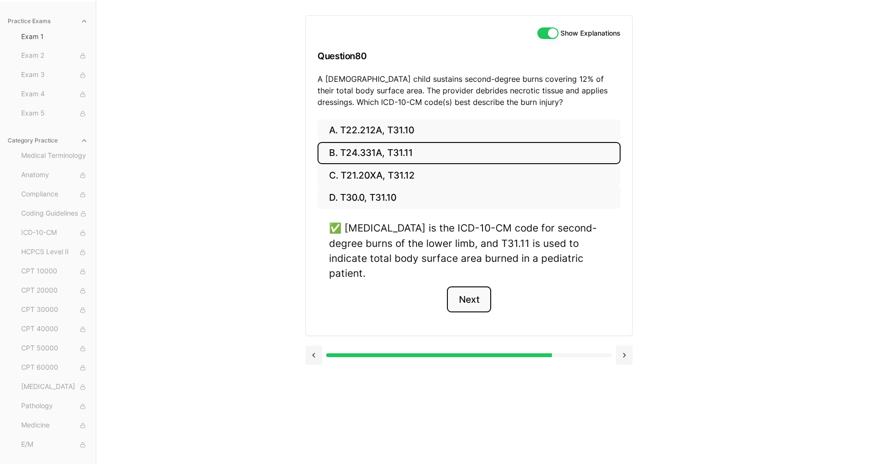
click at [460, 290] on button "Next" at bounding box center [469, 299] width 44 height 26
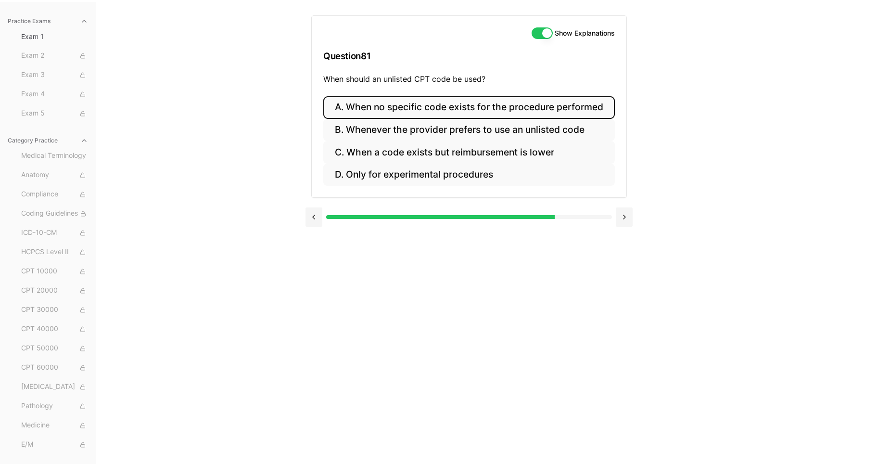
click at [437, 108] on button "A. When no specific code exists for the procedure performed" at bounding box center [469, 107] width 292 height 23
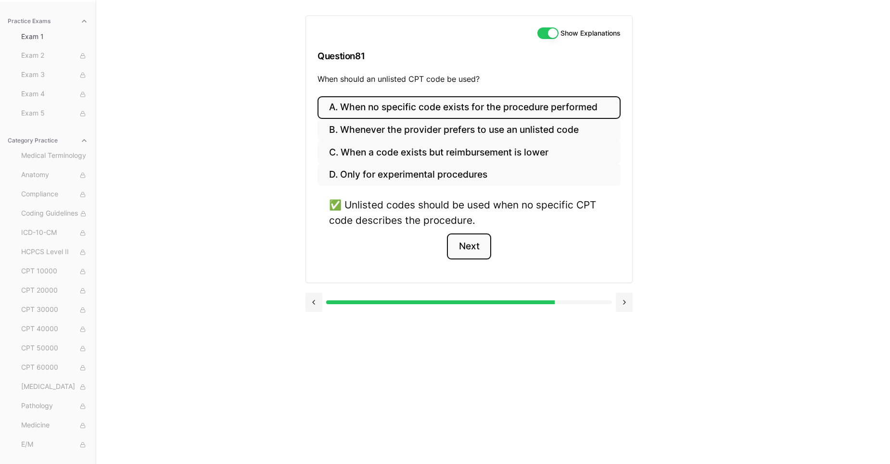
click at [469, 246] on button "Next" at bounding box center [469, 246] width 44 height 26
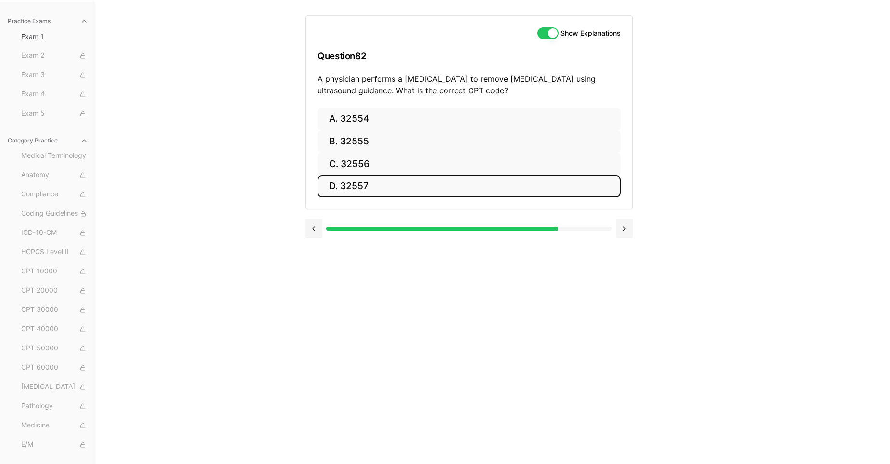
click at [355, 188] on button "D. 32557" at bounding box center [469, 186] width 303 height 23
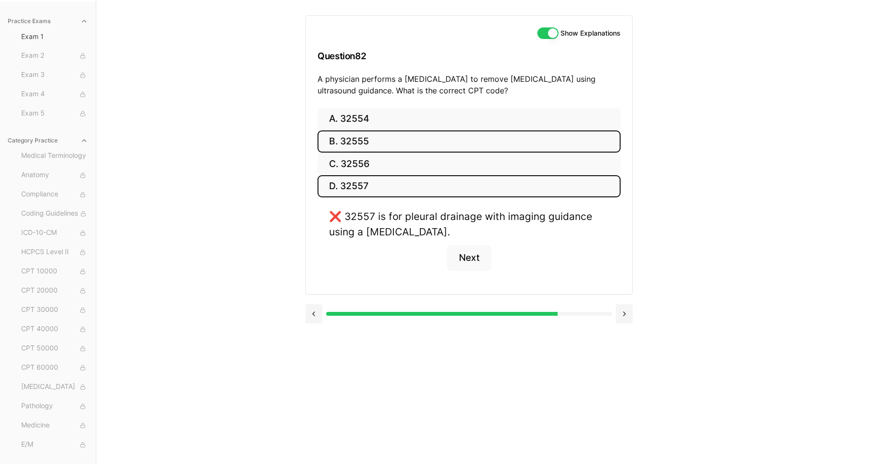
click at [347, 141] on button "B. 32555" at bounding box center [469, 141] width 303 height 23
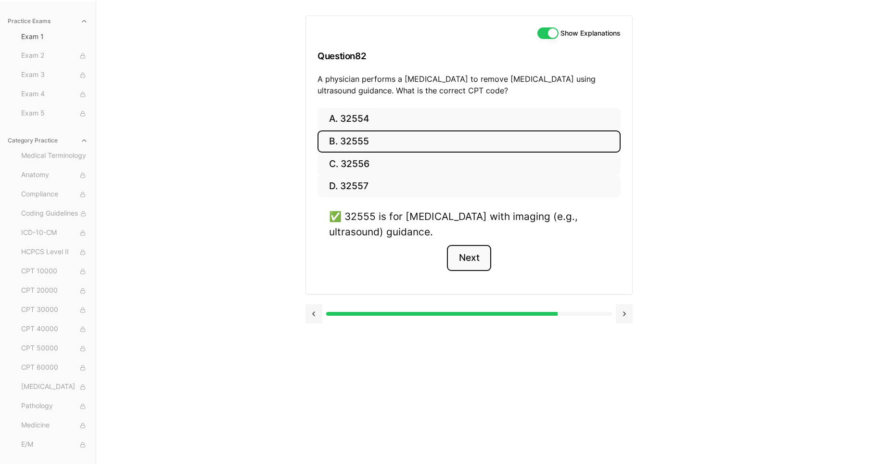
click at [473, 261] on button "Next" at bounding box center [469, 258] width 44 height 26
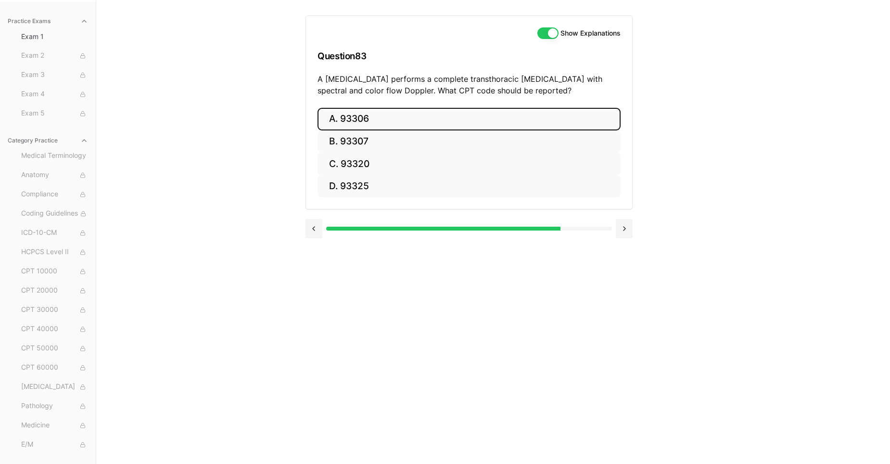
click at [351, 120] on button "A. 93306" at bounding box center [469, 119] width 303 height 23
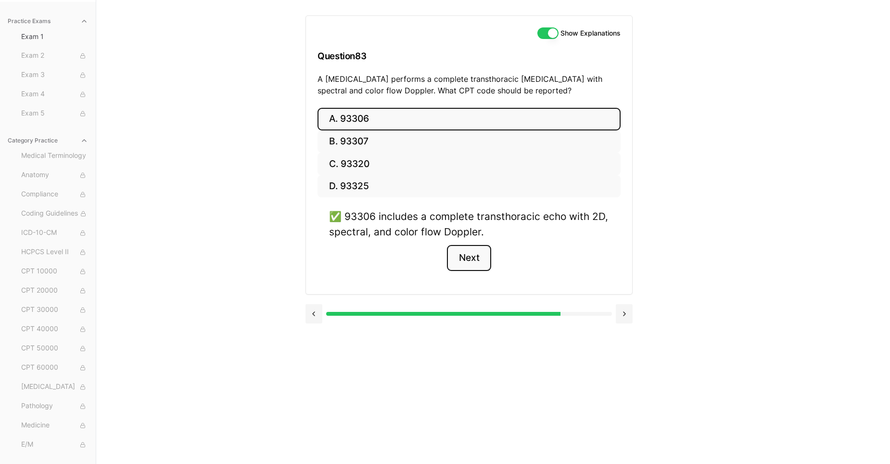
click at [475, 260] on button "Next" at bounding box center [469, 258] width 44 height 26
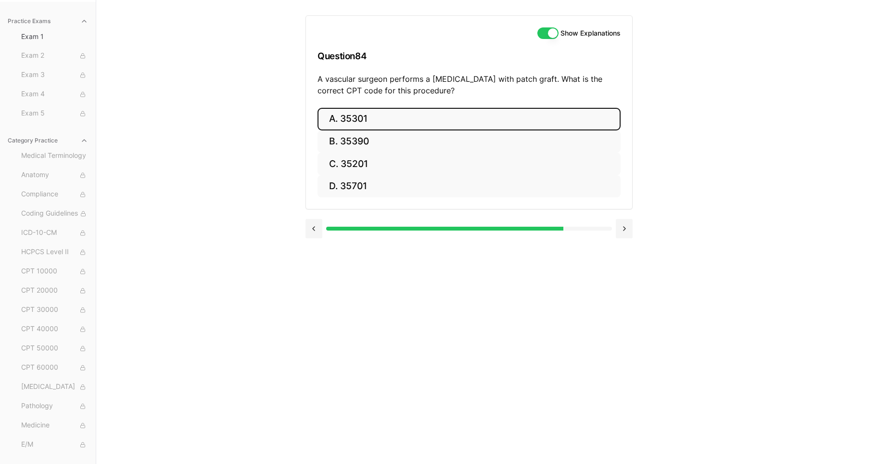
click at [340, 120] on button "A. 35301" at bounding box center [469, 119] width 303 height 23
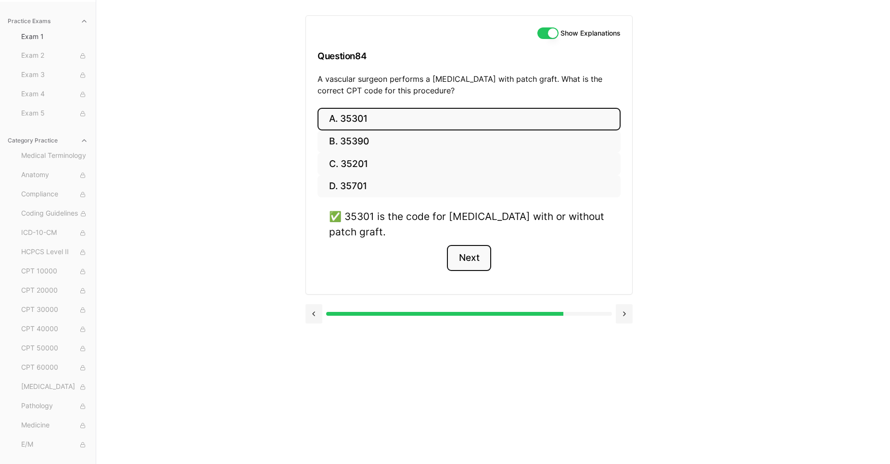
click at [474, 261] on button "Next" at bounding box center [469, 258] width 44 height 26
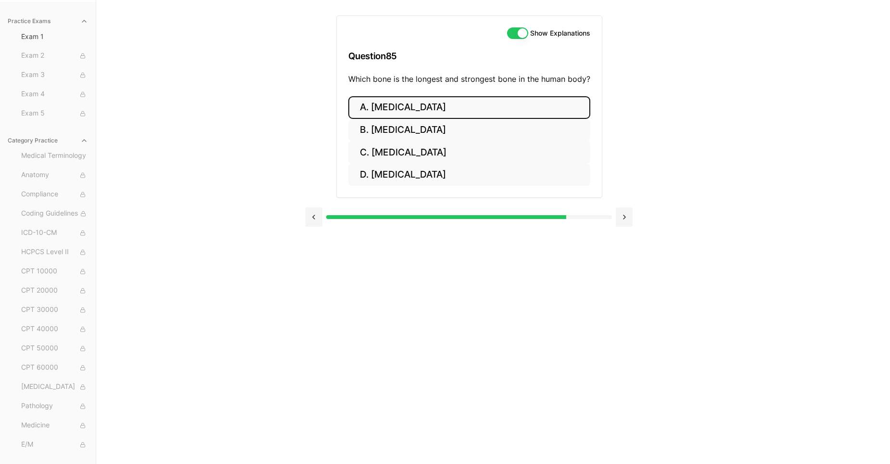
click at [395, 106] on button "A. Humerus" at bounding box center [469, 107] width 242 height 23
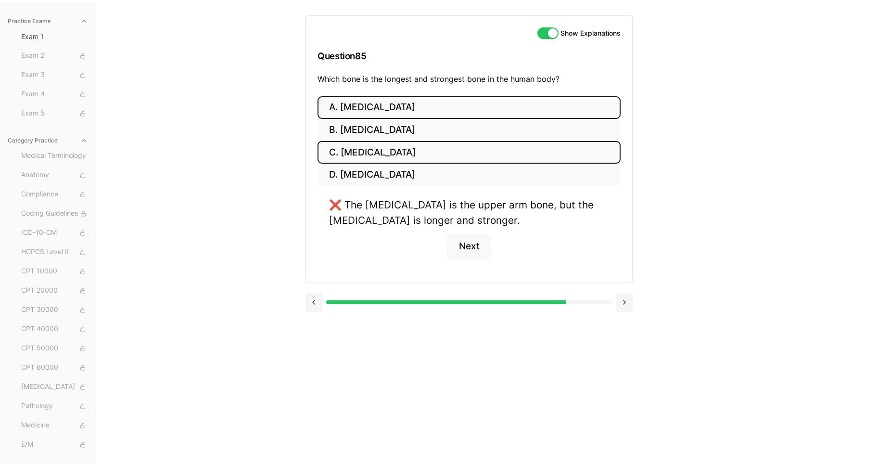
click at [350, 152] on button "C. Tibia" at bounding box center [469, 152] width 303 height 23
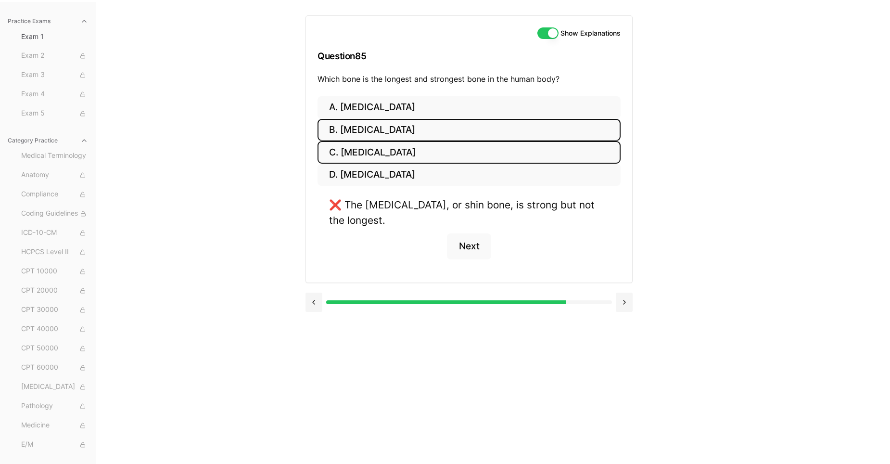
click at [354, 130] on button "B. Femur" at bounding box center [469, 130] width 303 height 23
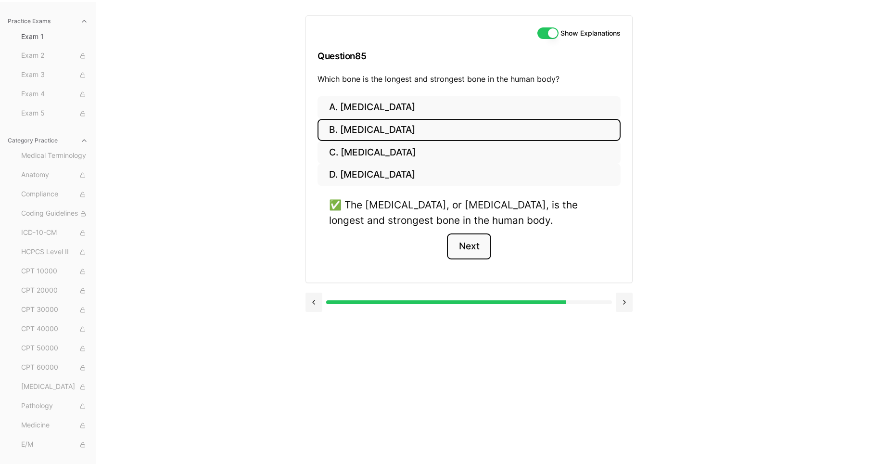
click at [474, 250] on button "Next" at bounding box center [469, 246] width 44 height 26
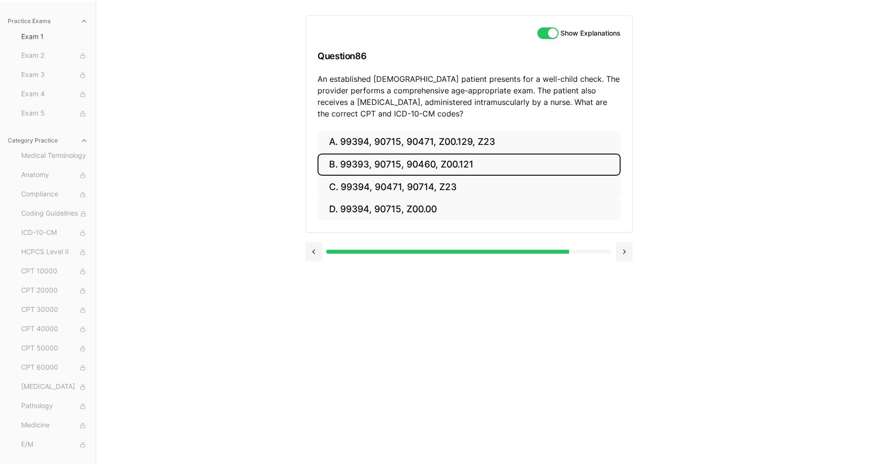
click at [438, 163] on button "B. 99393, 90715, 90460, Z00.121" at bounding box center [469, 165] width 303 height 23
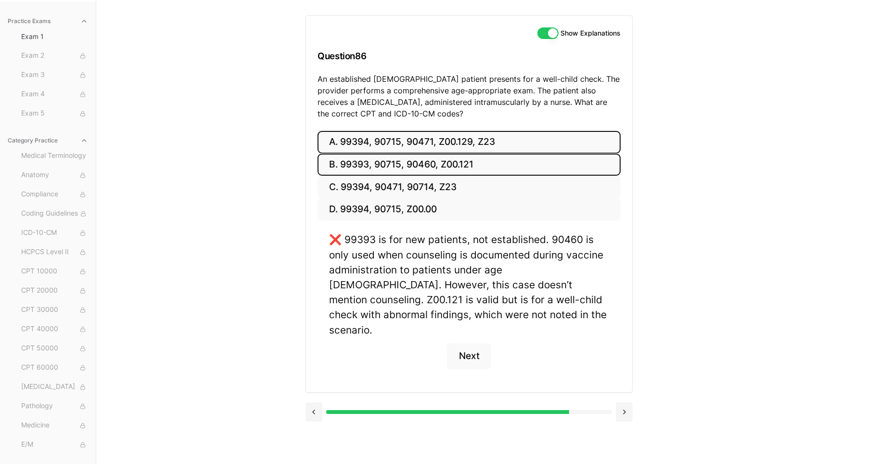
click at [410, 142] on button "A. 99394, 90715, 90471, Z00.129, Z23" at bounding box center [469, 142] width 303 height 23
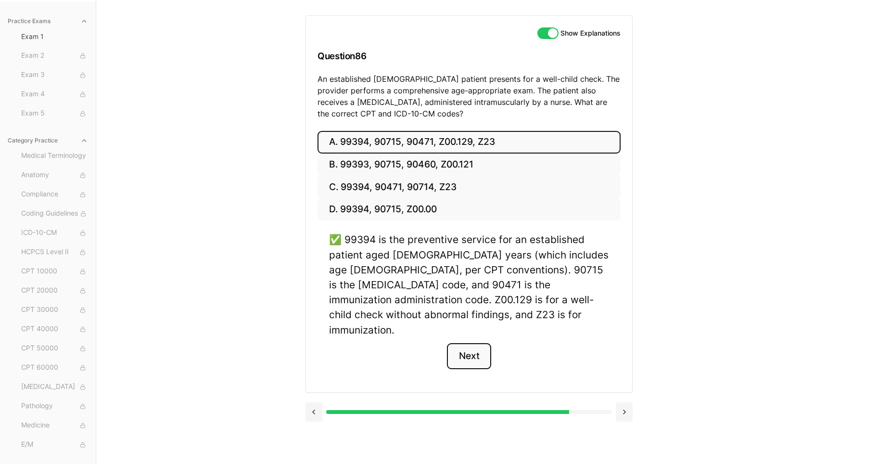
click at [475, 343] on button "Next" at bounding box center [469, 356] width 44 height 26
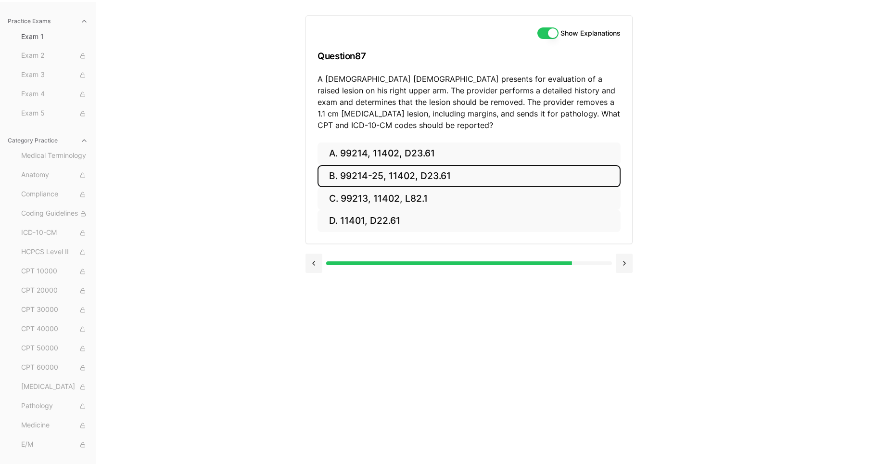
click at [417, 173] on button "B. 99214-25, 11402, D23.61" at bounding box center [469, 176] width 303 height 23
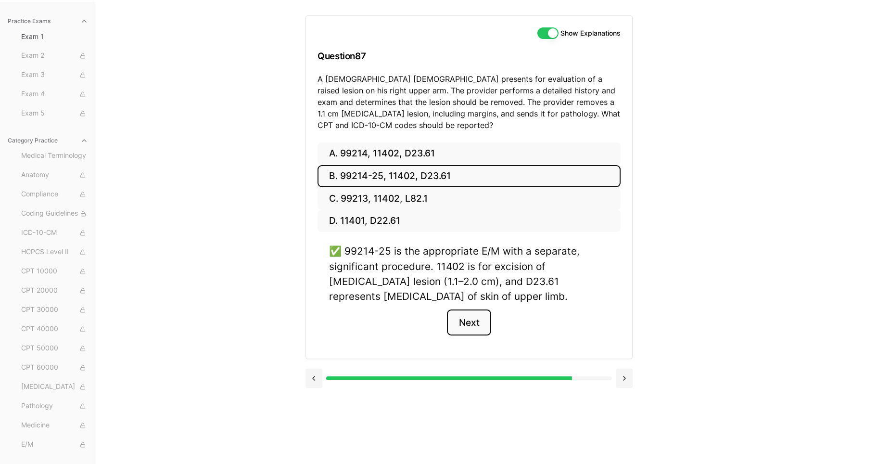
click at [467, 325] on button "Next" at bounding box center [469, 322] width 44 height 26
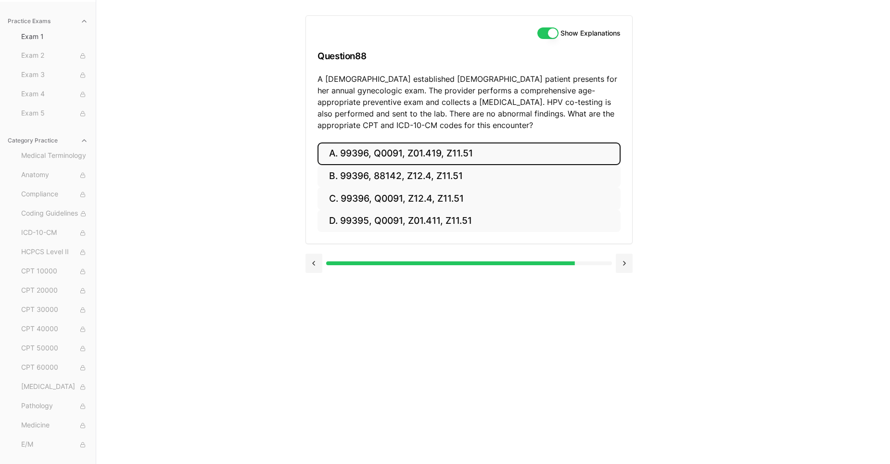
click at [374, 151] on button "A. 99396, Q0091, Z01.419, Z11.51" at bounding box center [469, 153] width 303 height 23
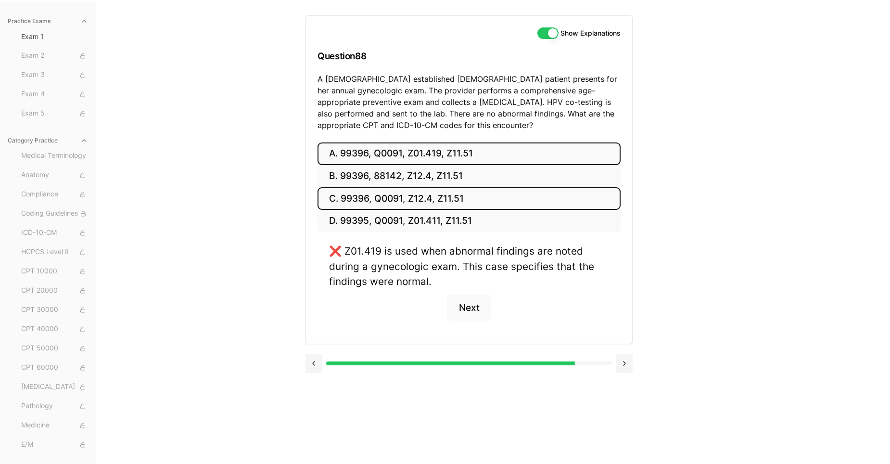
click at [383, 199] on button "C. 99396, Q0091, Z12.4, Z11.51" at bounding box center [469, 198] width 303 height 23
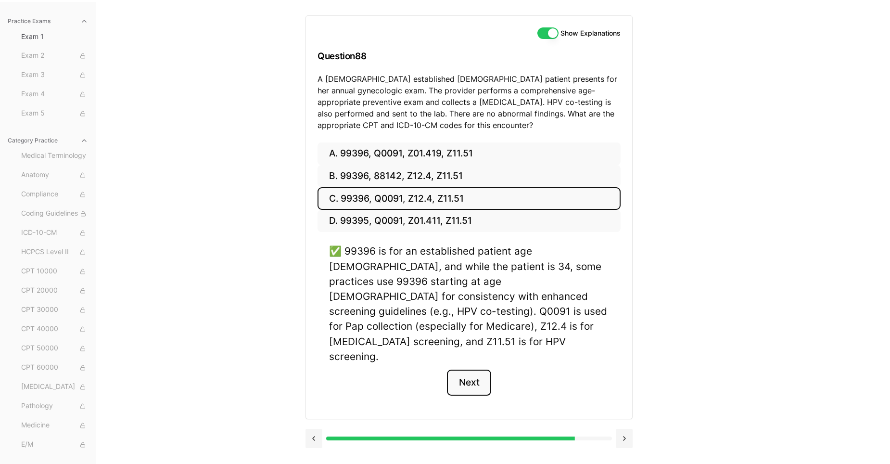
click at [462, 370] on button "Next" at bounding box center [469, 383] width 44 height 26
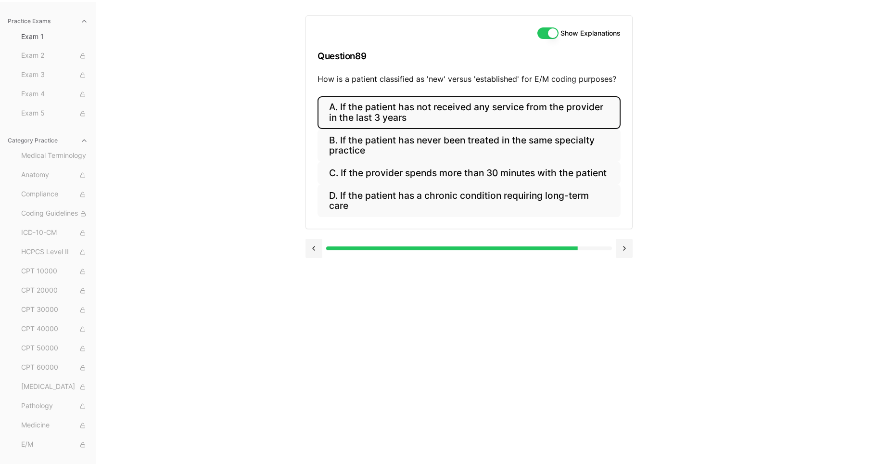
click at [408, 112] on button "A. If the patient has not received any service from the provider in the last 3 …" at bounding box center [469, 112] width 303 height 33
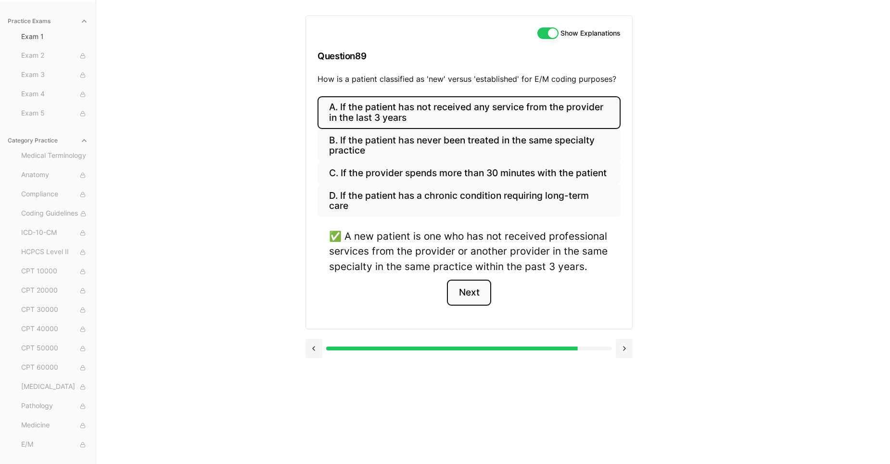
click at [472, 295] on button "Next" at bounding box center [469, 293] width 44 height 26
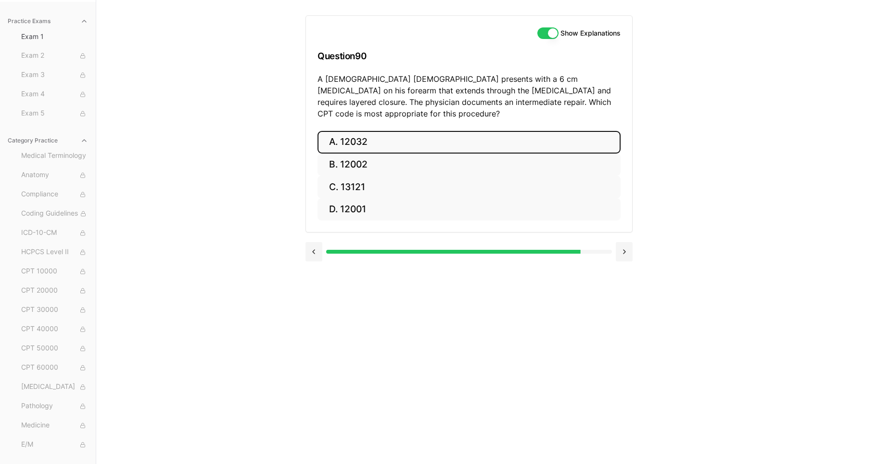
click at [350, 131] on button "A. 12032" at bounding box center [469, 142] width 303 height 23
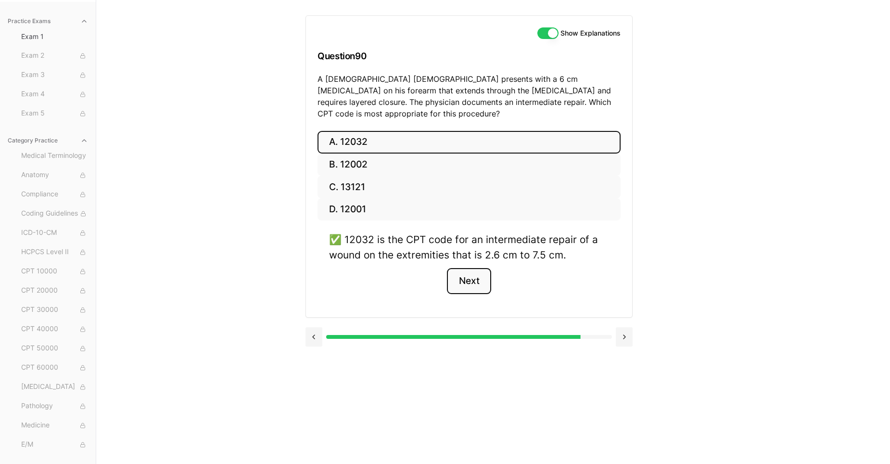
click at [471, 272] on button "Next" at bounding box center [469, 281] width 44 height 26
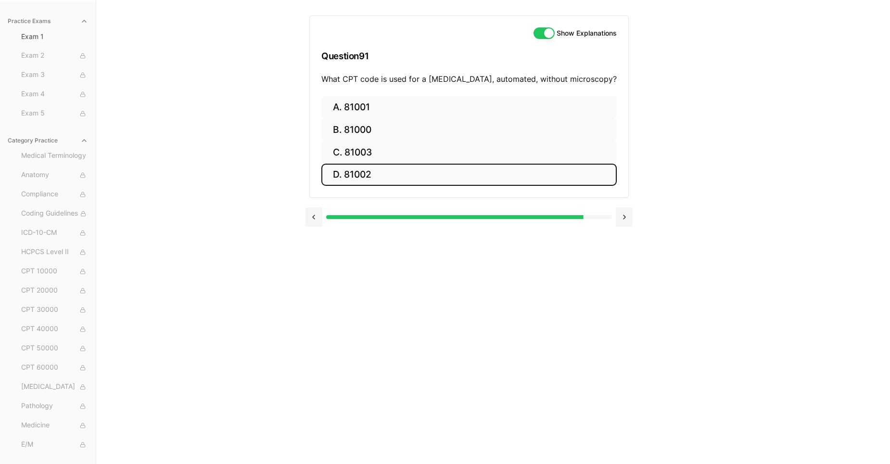
click at [367, 172] on button "D. 81002" at bounding box center [468, 175] width 295 height 23
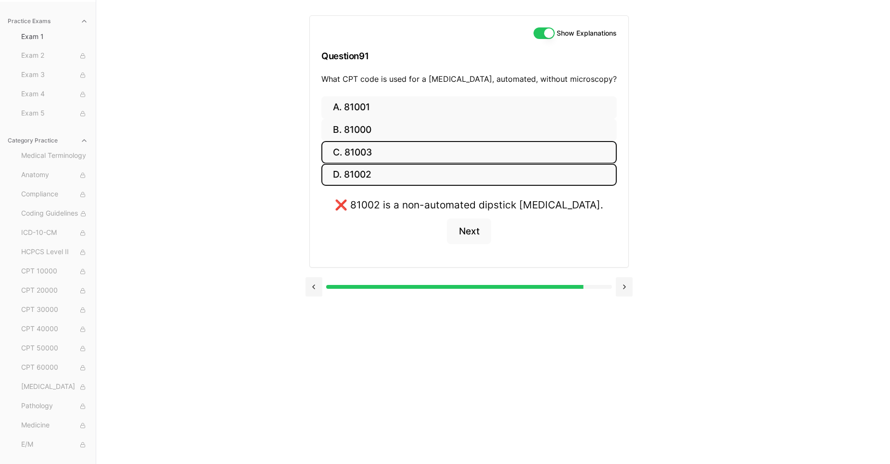
click at [367, 152] on button "C. 81003" at bounding box center [468, 152] width 295 height 23
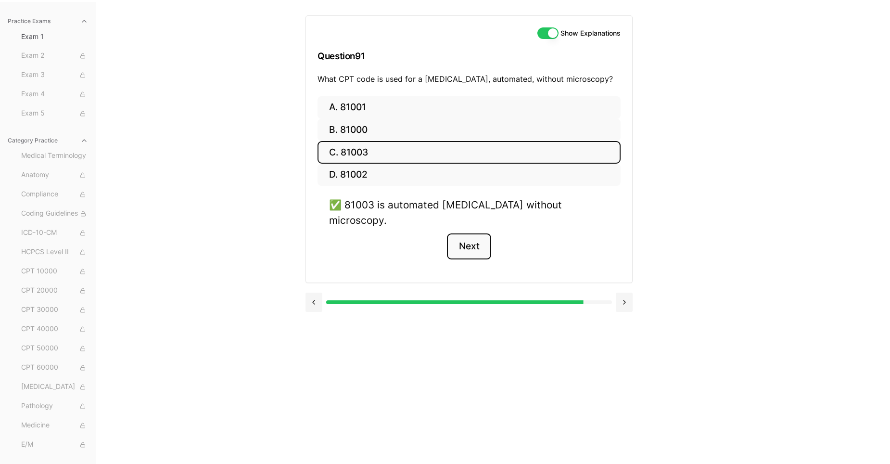
click at [479, 233] on button "Next" at bounding box center [469, 246] width 44 height 26
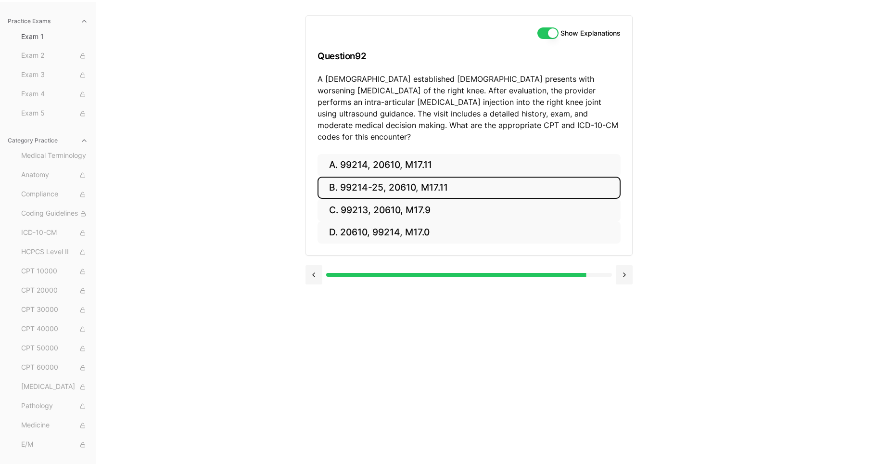
click at [439, 177] on button "B. 99214-25, 20610, M17.11" at bounding box center [469, 188] width 303 height 23
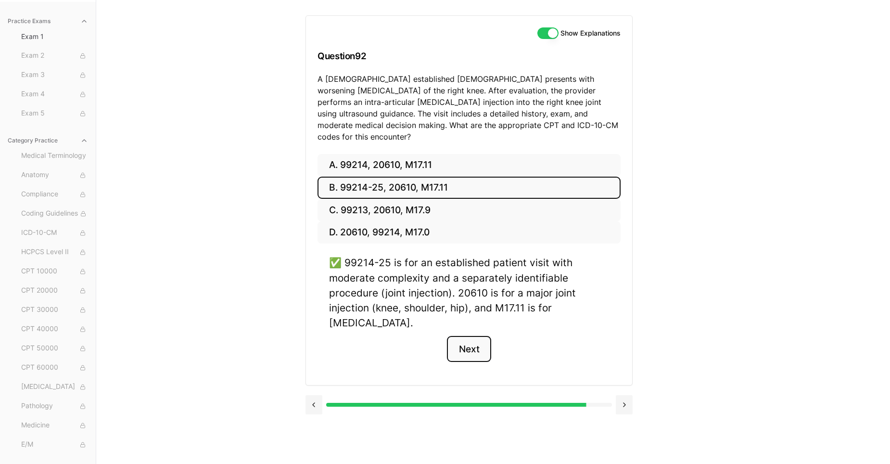
click at [476, 339] on button "Next" at bounding box center [469, 349] width 44 height 26
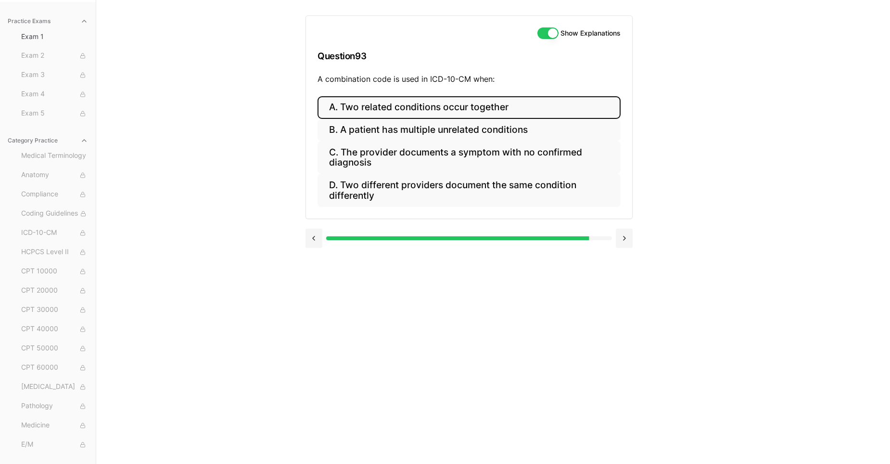
click at [380, 103] on button "A. Two related conditions occur together" at bounding box center [469, 107] width 303 height 23
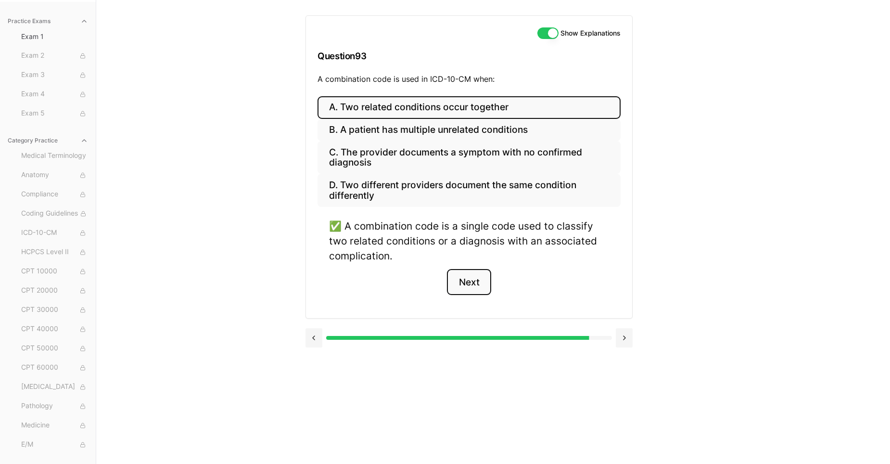
click at [473, 284] on button "Next" at bounding box center [469, 282] width 44 height 26
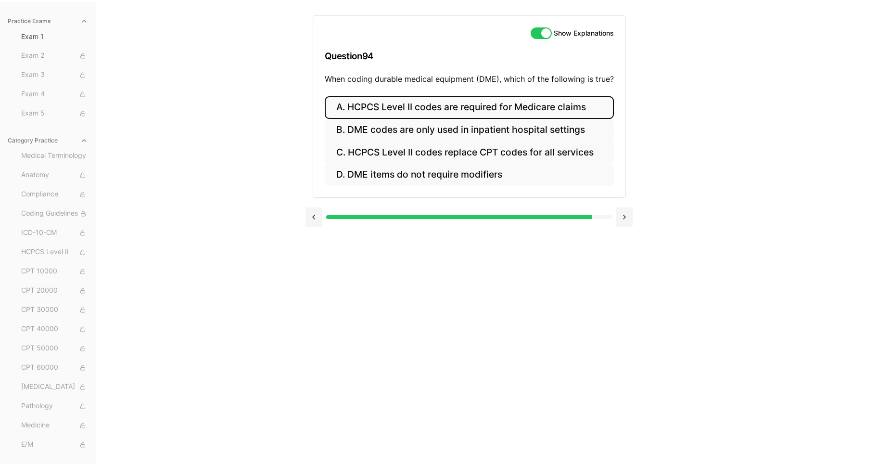
click at [447, 107] on button "A. HCPCS Level II codes are required for Medicare claims" at bounding box center [469, 107] width 289 height 23
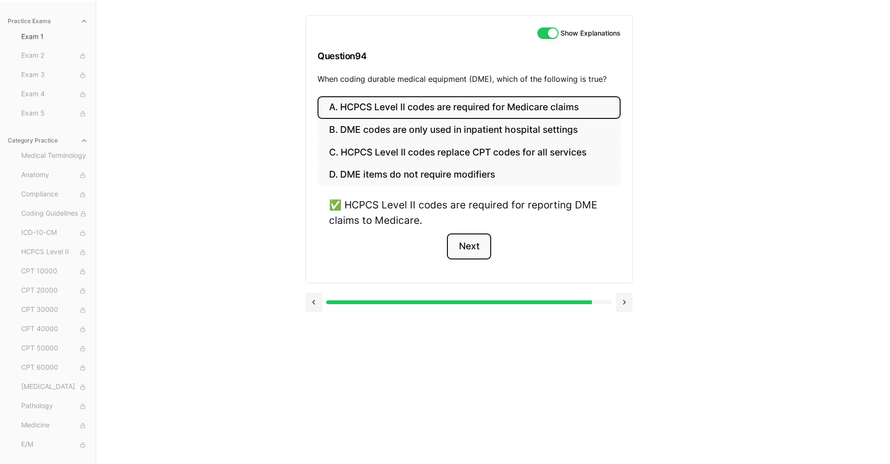
click at [465, 246] on button "Next" at bounding box center [469, 246] width 44 height 26
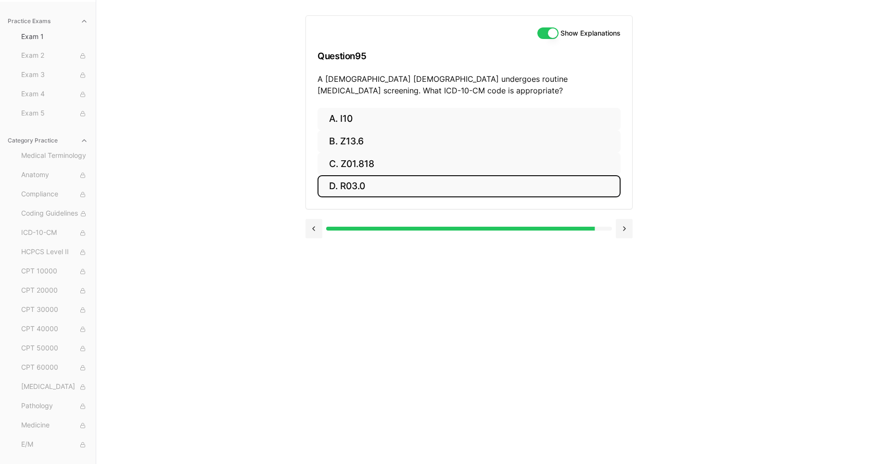
click at [351, 185] on button "D. R03.0" at bounding box center [469, 186] width 303 height 23
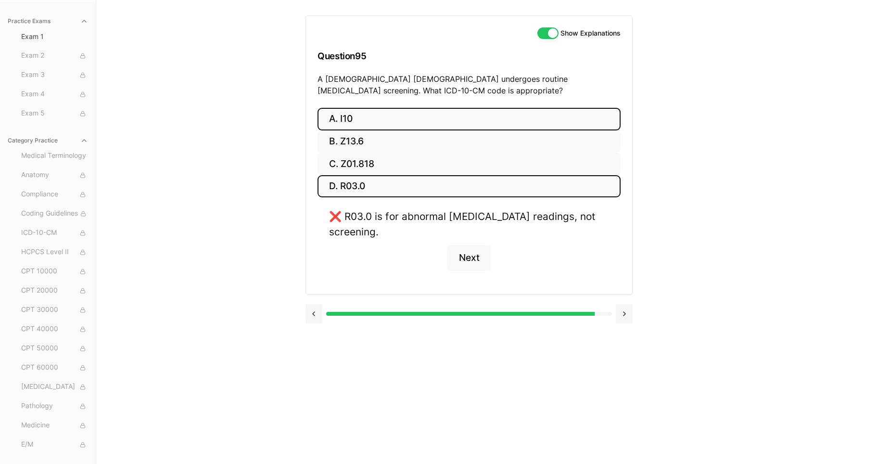
click at [350, 115] on button "A. I10" at bounding box center [469, 119] width 303 height 23
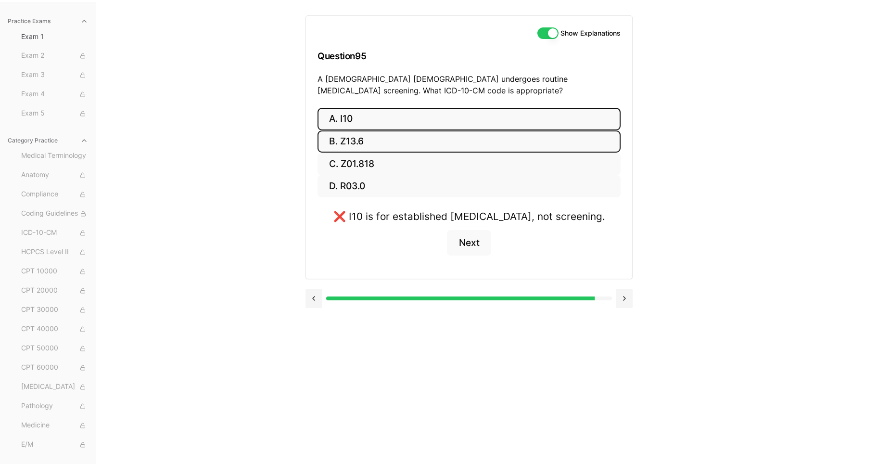
drag, startPoint x: 356, startPoint y: 136, endPoint x: 355, endPoint y: 144, distance: 8.2
click at [355, 144] on button "B. Z13.6" at bounding box center [469, 141] width 303 height 23
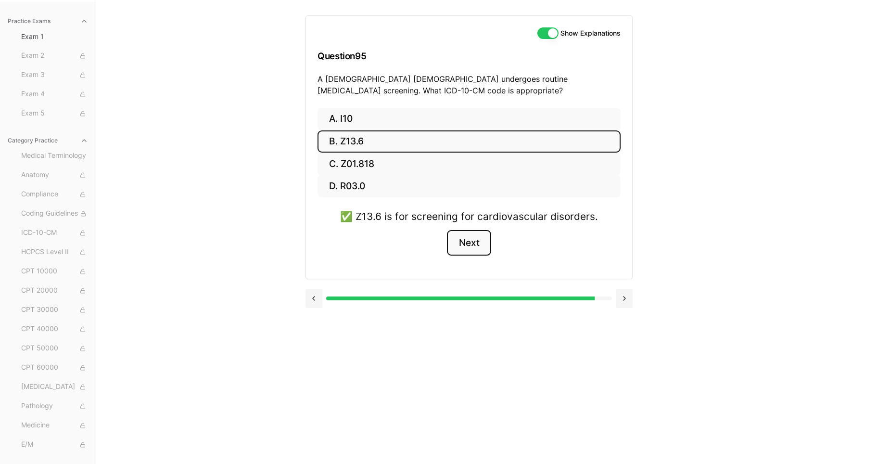
click at [466, 241] on button "Next" at bounding box center [469, 243] width 44 height 26
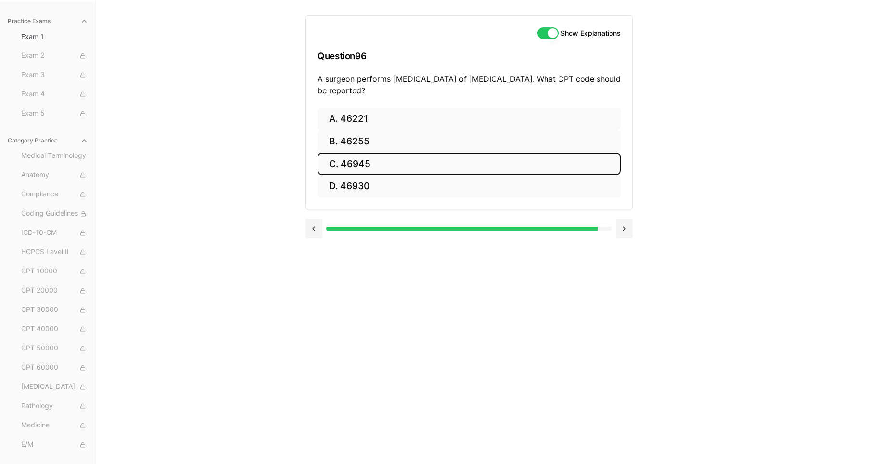
click at [345, 163] on button "C. 46945" at bounding box center [469, 164] width 303 height 23
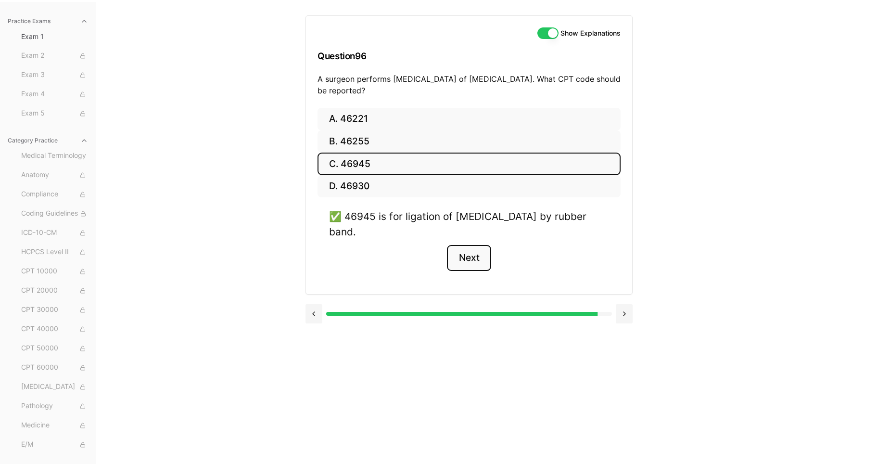
click at [462, 265] on button "Next" at bounding box center [469, 258] width 44 height 26
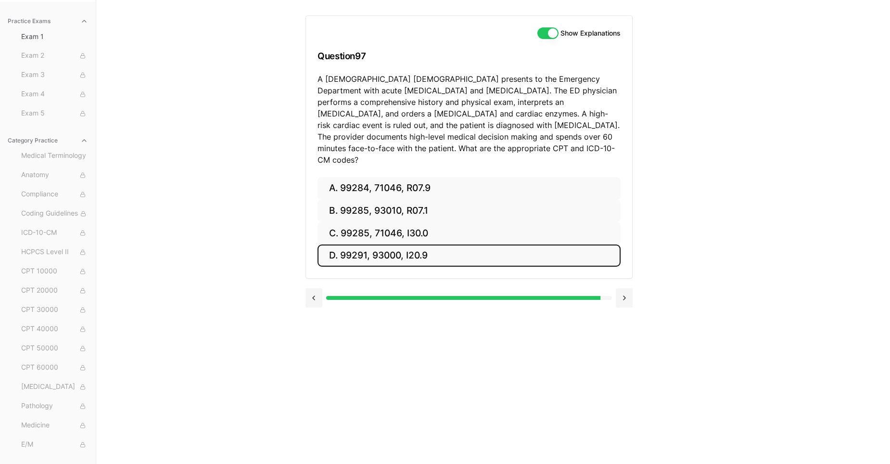
click at [397, 246] on button "D. 99291, 93000, I20.9" at bounding box center [469, 255] width 303 height 23
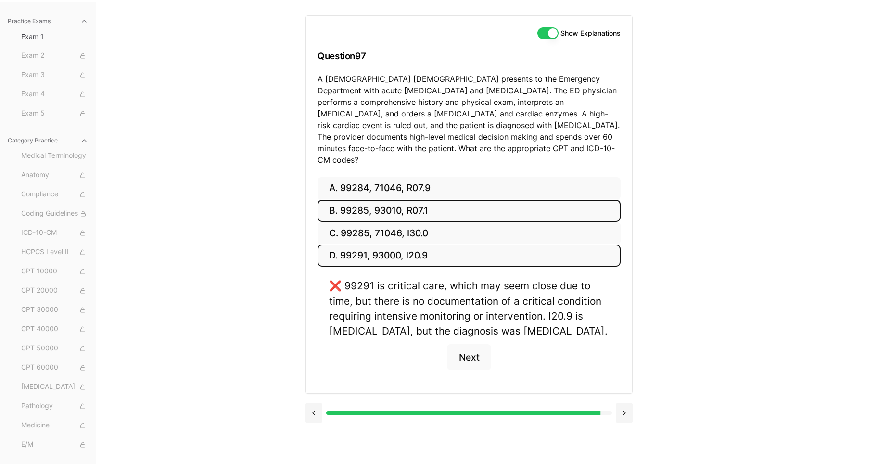
click at [378, 200] on button "B. 99285, 93010, R07.1" at bounding box center [469, 211] width 303 height 23
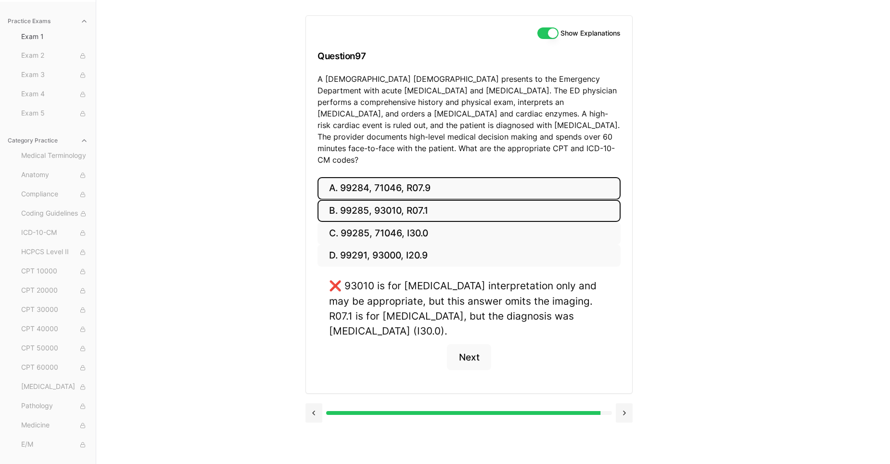
click at [384, 177] on button "A. 99284, 71046, R07.9" at bounding box center [469, 188] width 303 height 23
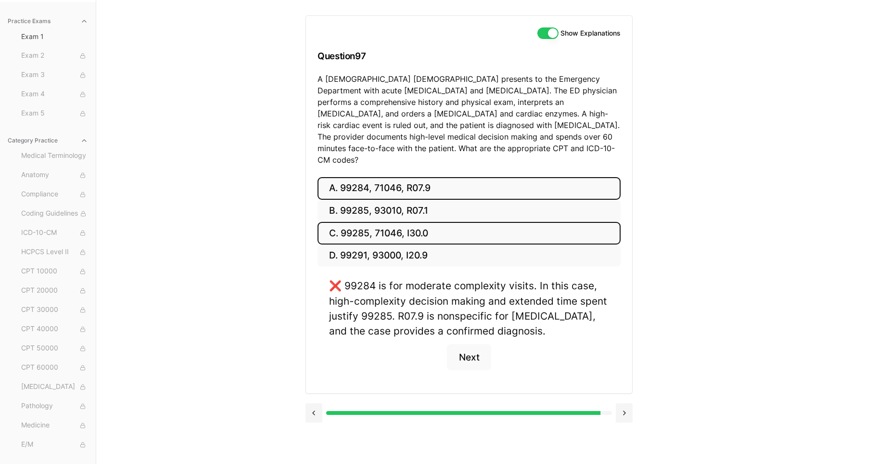
click at [394, 222] on button "C. 99285, 71046, I30.0" at bounding box center [469, 233] width 303 height 23
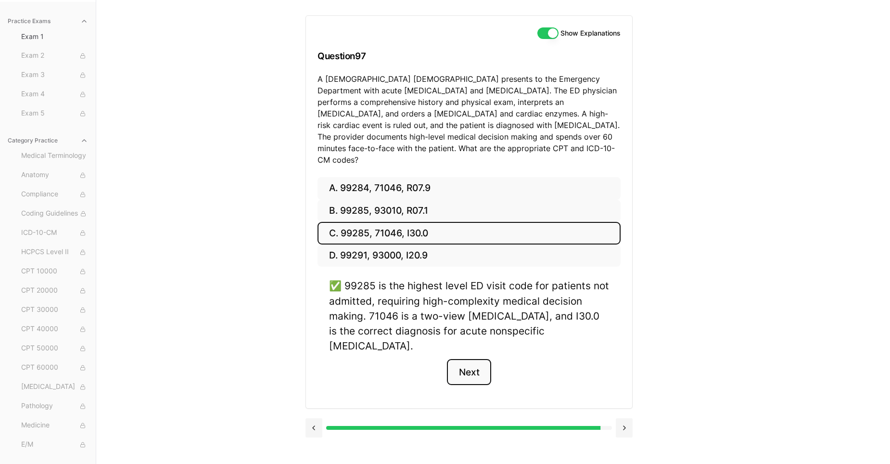
click at [469, 359] on button "Next" at bounding box center [469, 372] width 44 height 26
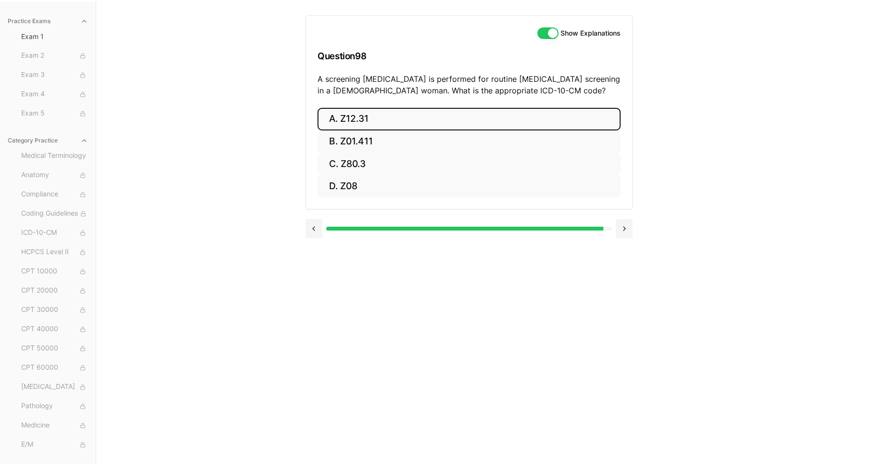
click at [347, 119] on button "A. Z12.31" at bounding box center [469, 119] width 303 height 23
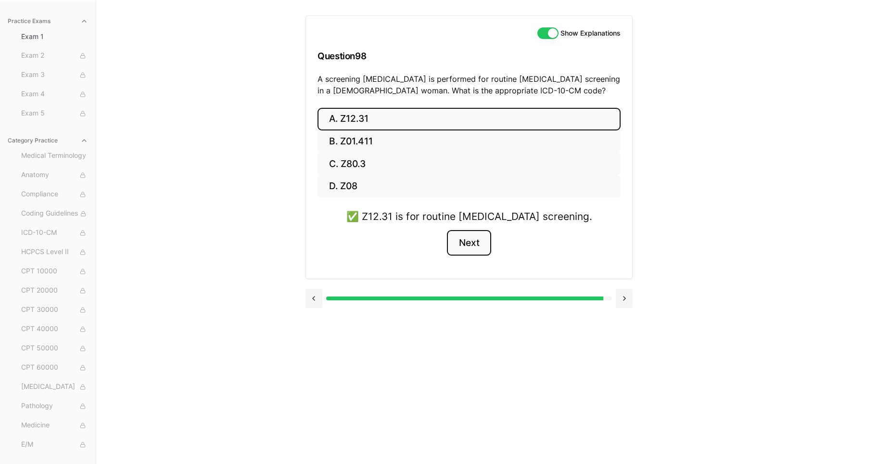
click at [475, 243] on button "Next" at bounding box center [469, 243] width 44 height 26
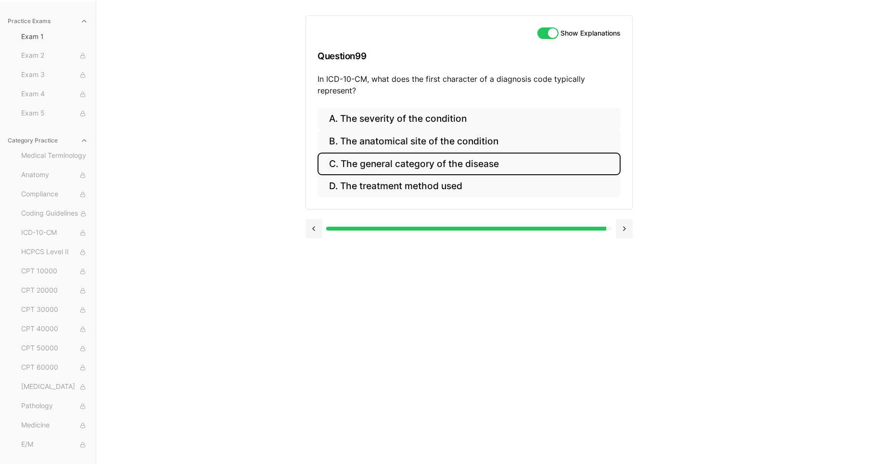
click at [383, 160] on button "C. The general category of the disease" at bounding box center [469, 164] width 303 height 23
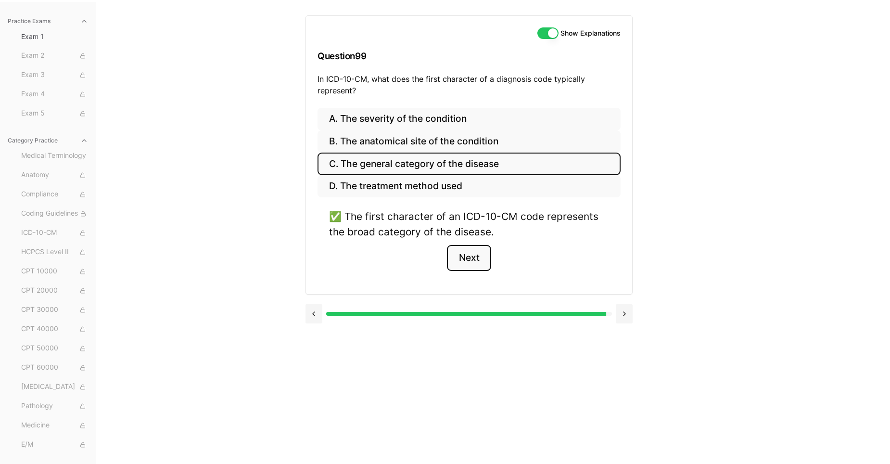
click at [478, 258] on button "Next" at bounding box center [469, 258] width 44 height 26
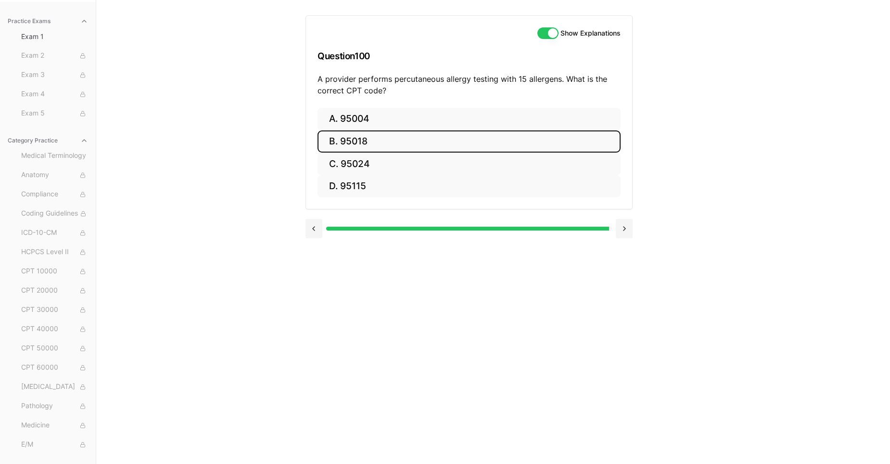
click at [381, 140] on button "B. 95018" at bounding box center [469, 141] width 303 height 23
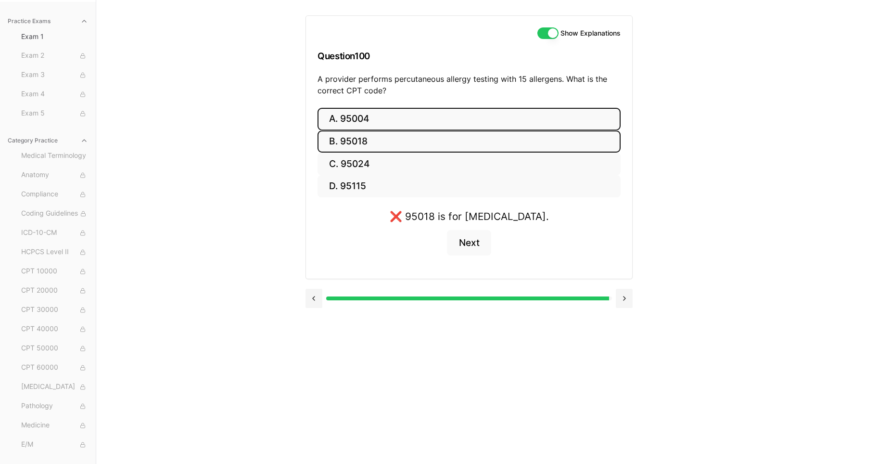
click at [367, 117] on button "A. 95004" at bounding box center [469, 119] width 303 height 23
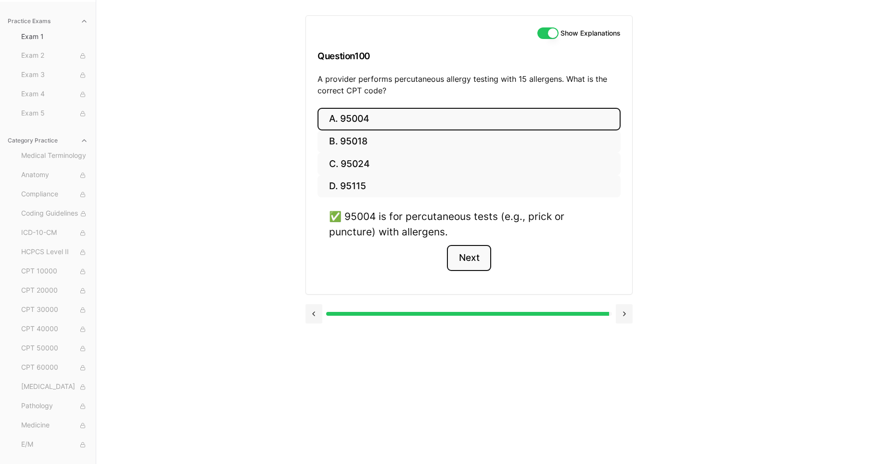
click at [465, 258] on button "Next" at bounding box center [469, 258] width 44 height 26
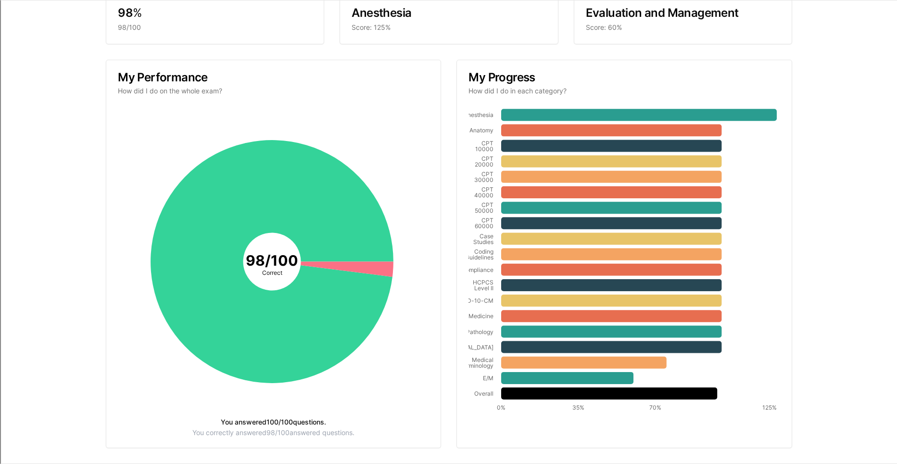
scroll to position [112, 0]
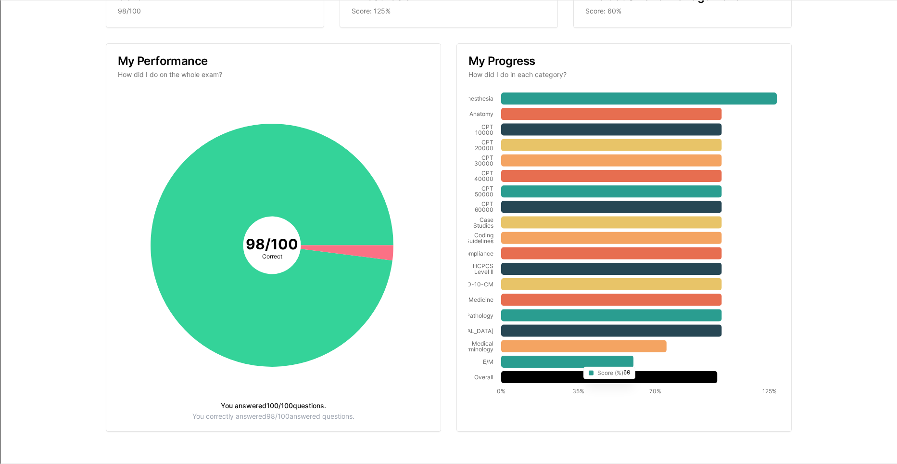
click at [575, 364] on icon at bounding box center [567, 362] width 132 height 12
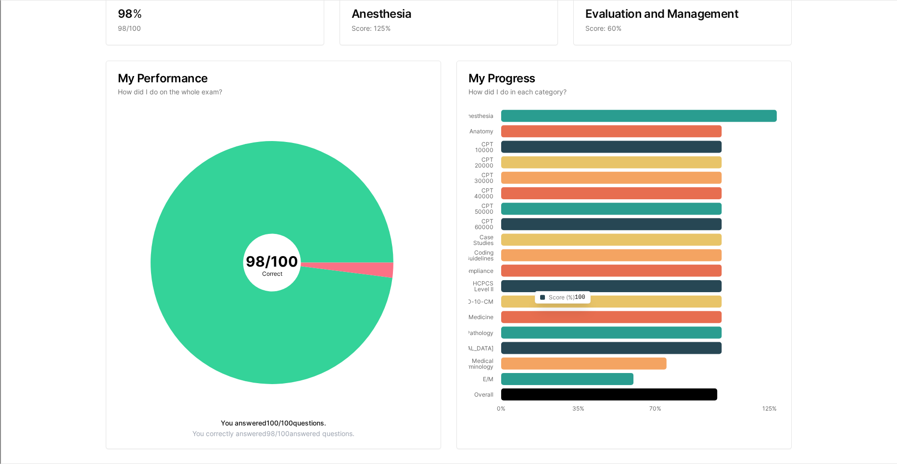
scroll to position [96, 0]
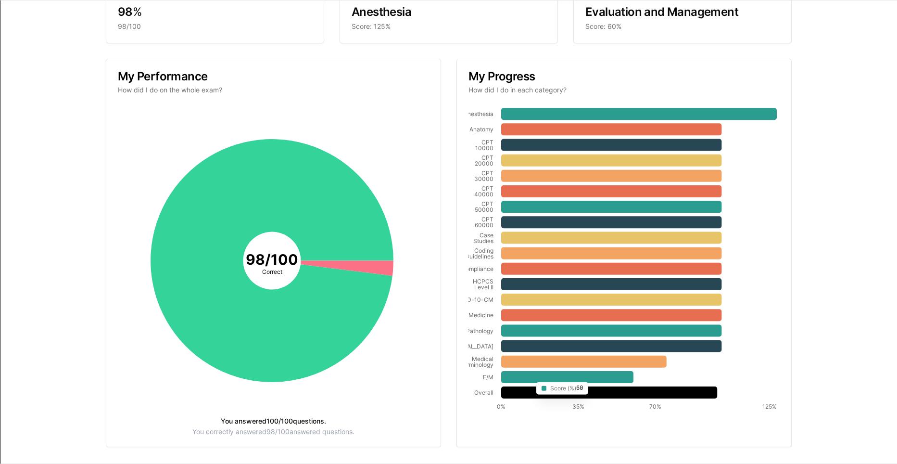
click at [527, 379] on icon at bounding box center [567, 377] width 132 height 12
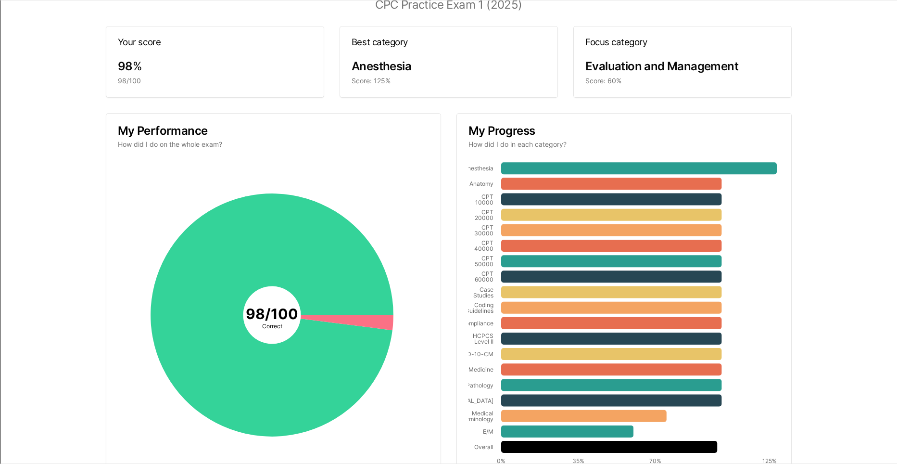
scroll to position [0, 0]
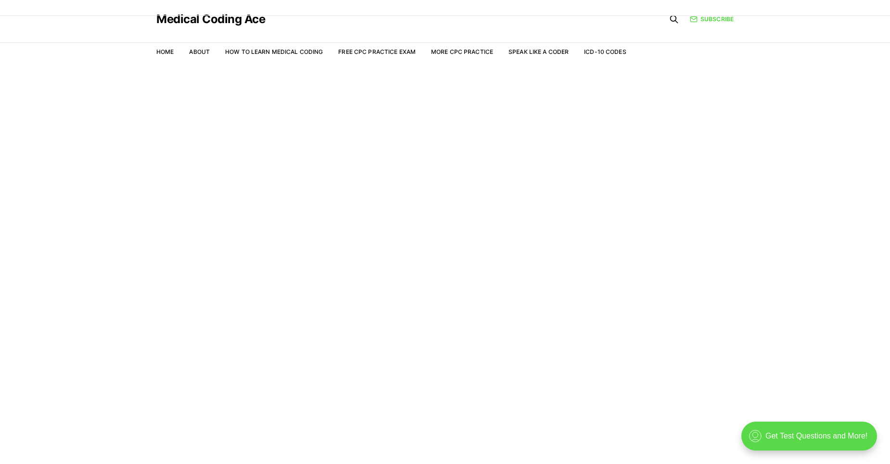
click at [772, 440] on div ".cls-1{fill:none;stroke:currentColor;stroke-linecap:round;stroke-linejoin:round…" at bounding box center [810, 436] width 136 height 29
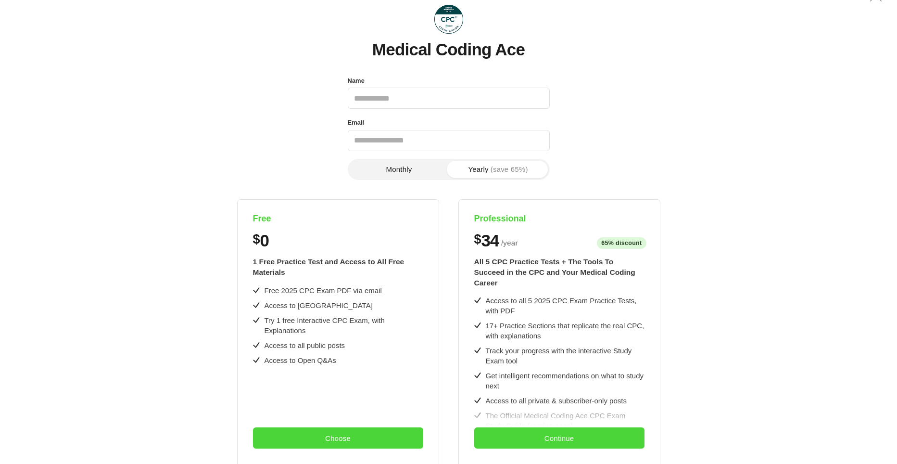
scroll to position [192, 0]
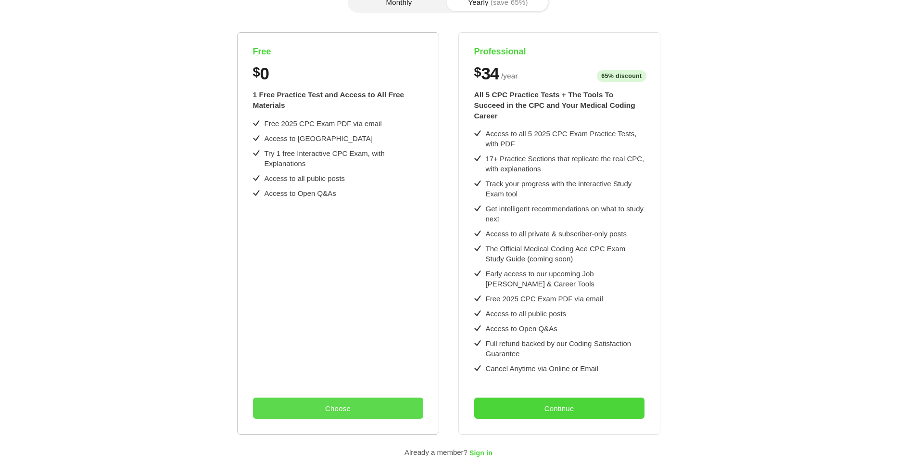
click at [340, 400] on button "Choose" at bounding box center [338, 407] width 170 height 21
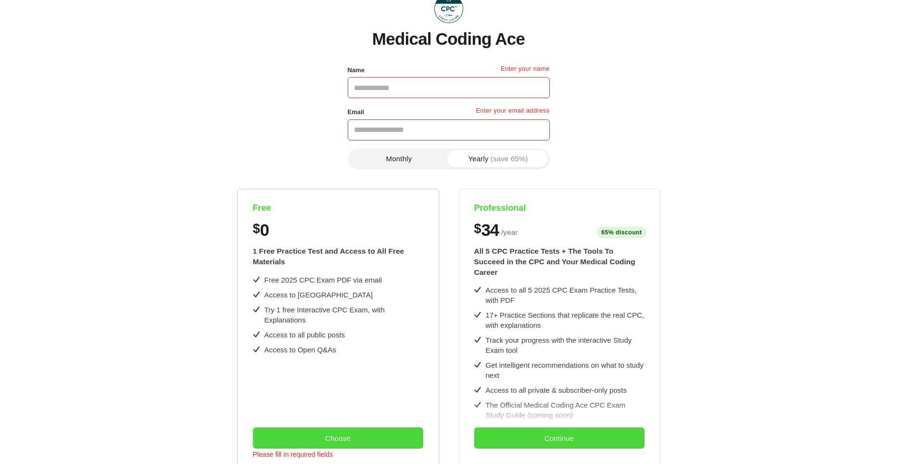
scroll to position [0, 0]
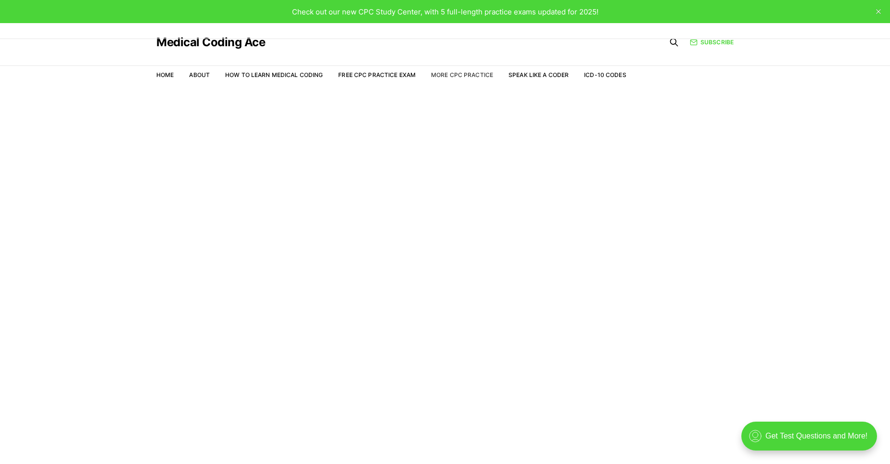
click at [455, 76] on link "More CPC Practice" at bounding box center [462, 74] width 62 height 7
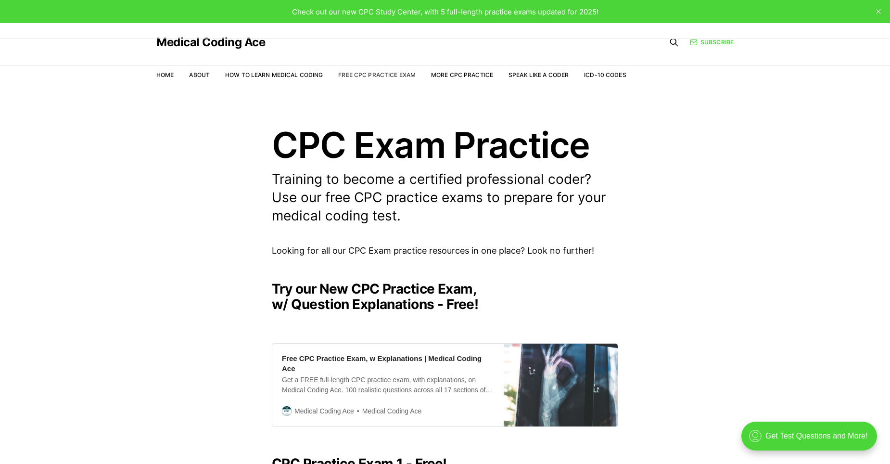
click at [384, 75] on link "Free CPC Practice Exam" at bounding box center [376, 74] width 77 height 7
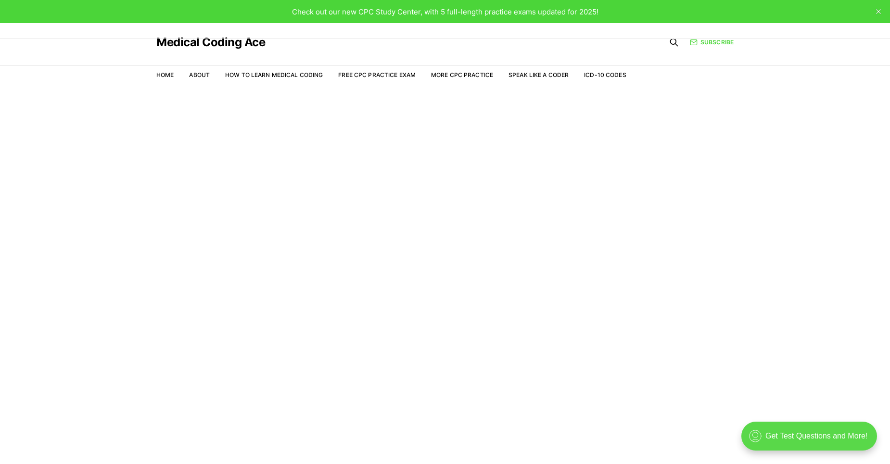
click at [796, 437] on div ".cls-1{fill:none;stroke:currentColor;stroke-linecap:round;stroke-linejoin:round…" at bounding box center [810, 436] width 136 height 29
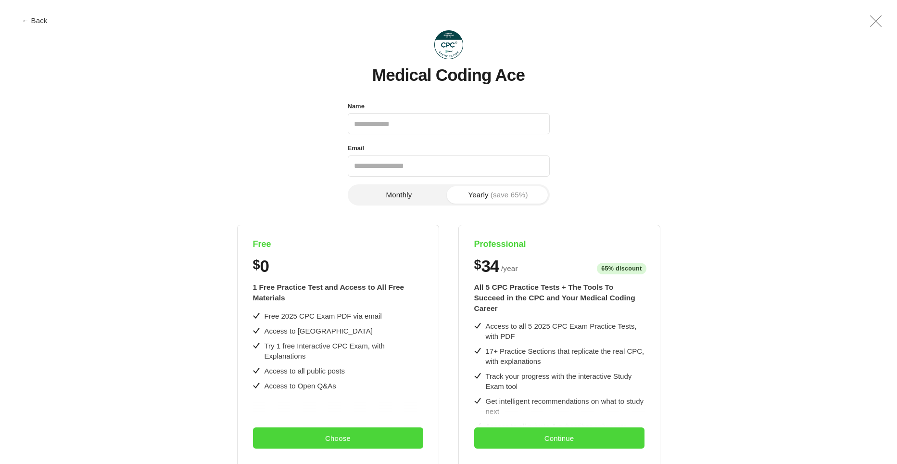
click at [357, 125] on input "Name" at bounding box center [449, 123] width 202 height 21
type input "*******"
type input "**********"
click at [353, 436] on button "Choose" at bounding box center [338, 437] width 170 height 21
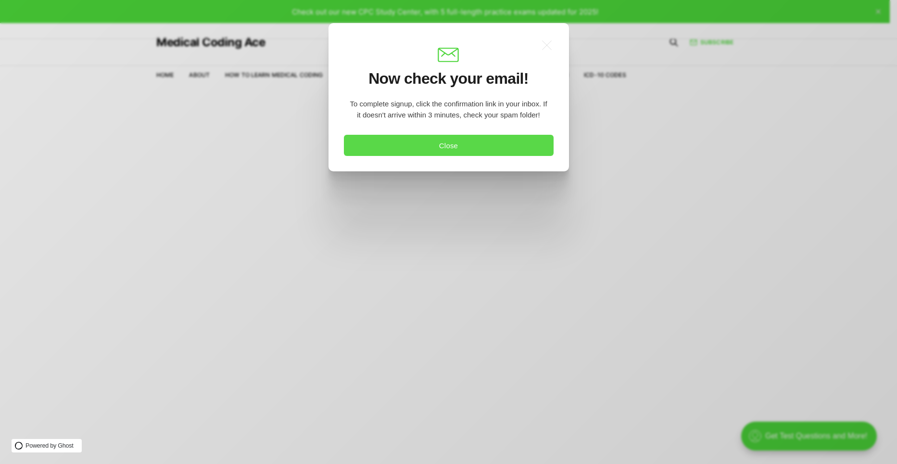
click at [440, 145] on button "Close" at bounding box center [449, 145] width 210 height 21
